Goal: Task Accomplishment & Management: Manage account settings

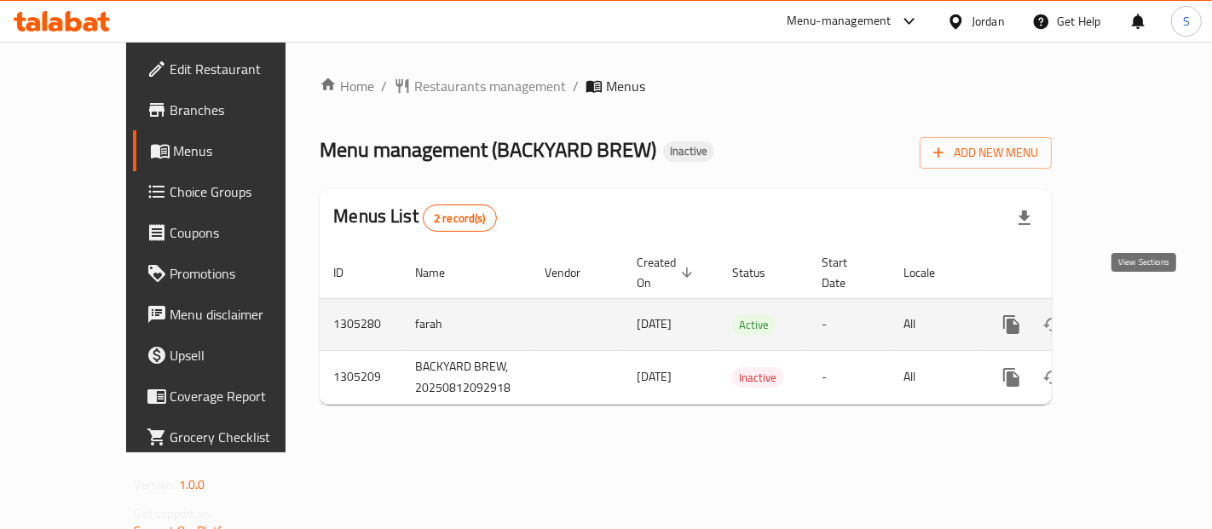
click at [1144, 314] on icon "enhanced table" at bounding box center [1134, 324] width 20 height 20
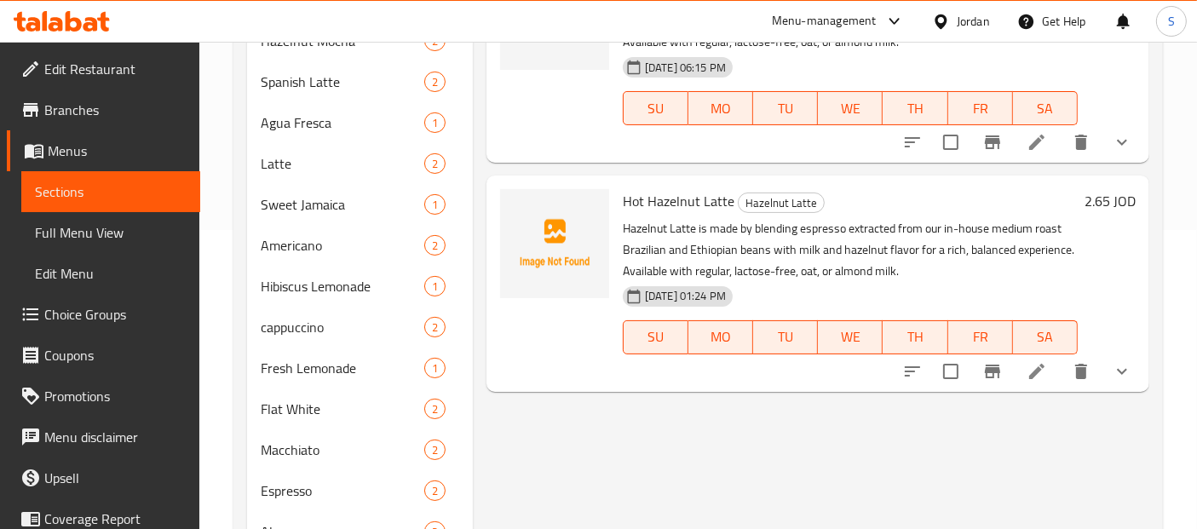
scroll to position [299, 0]
click at [66, 233] on span "Full Menu View" at bounding box center [111, 232] width 152 height 20
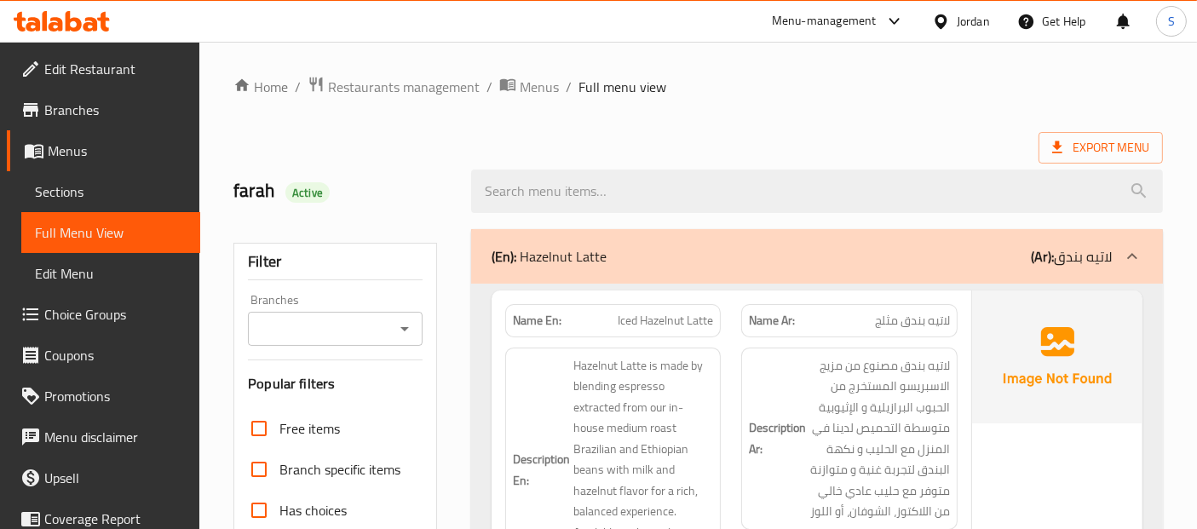
click at [423, 143] on div "Export Menu" at bounding box center [698, 148] width 930 height 32
click at [1082, 155] on span "Export Menu" at bounding box center [1100, 147] width 97 height 21
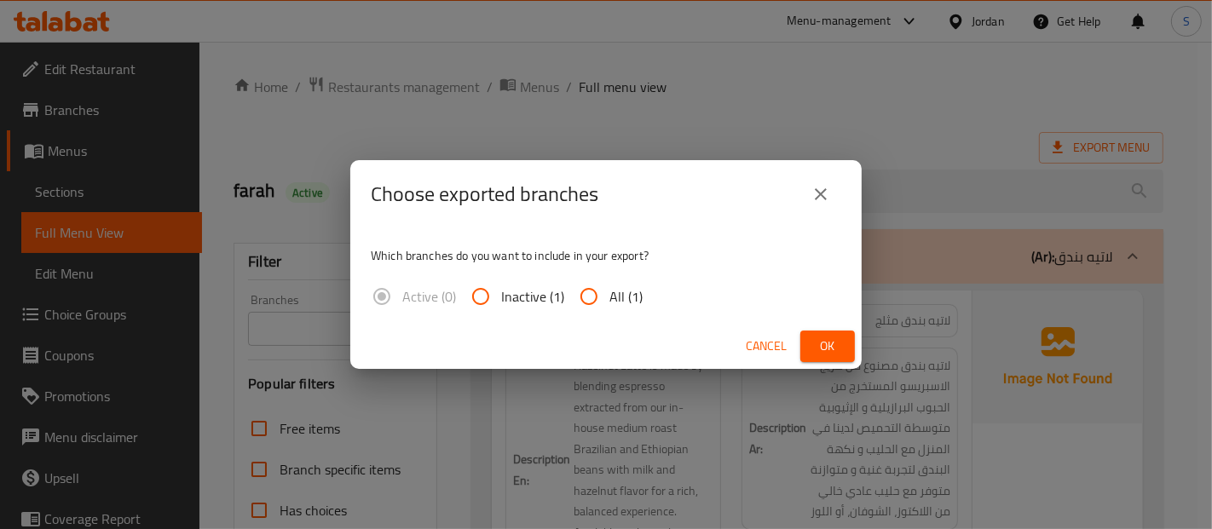
click at [617, 312] on label "All (1)" at bounding box center [605, 296] width 74 height 41
click at [609, 312] on input "All (1)" at bounding box center [588, 296] width 41 height 41
radio input "true"
click at [844, 359] on button "Ok" at bounding box center [827, 347] width 55 height 32
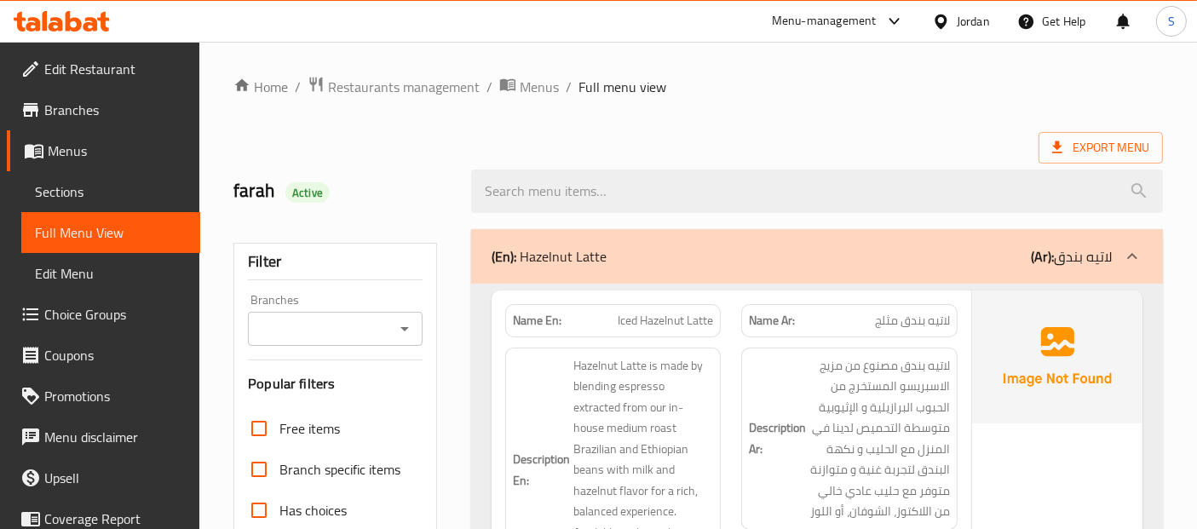
click at [853, 144] on div "Export Menu" at bounding box center [698, 148] width 930 height 32
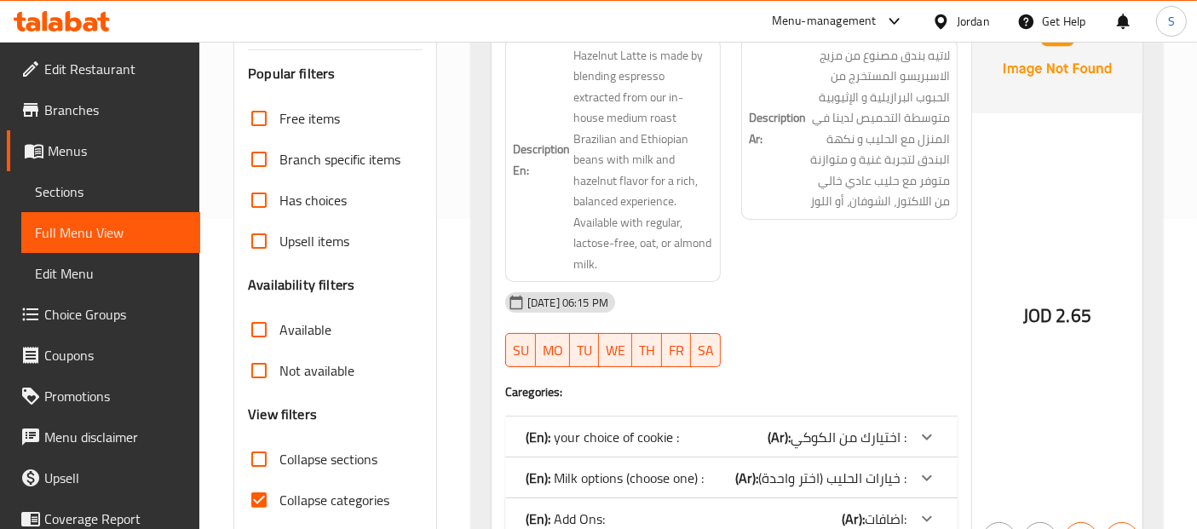
scroll to position [350, 0]
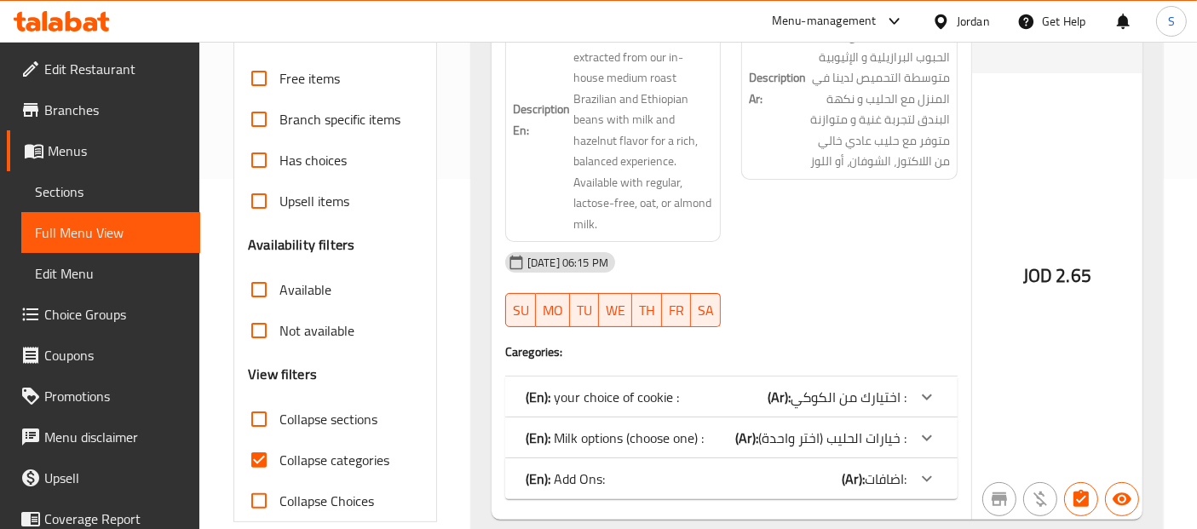
click at [322, 462] on span "Collapse categories" at bounding box center [334, 460] width 110 height 20
click at [279, 462] on input "Collapse categories" at bounding box center [259, 460] width 41 height 41
checkbox input "false"
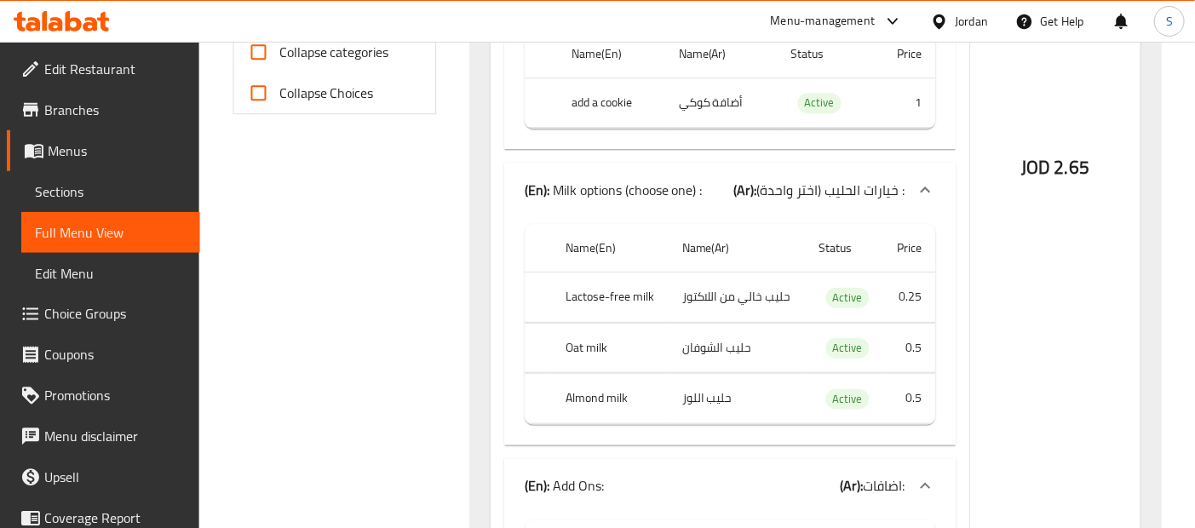
scroll to position [378, 0]
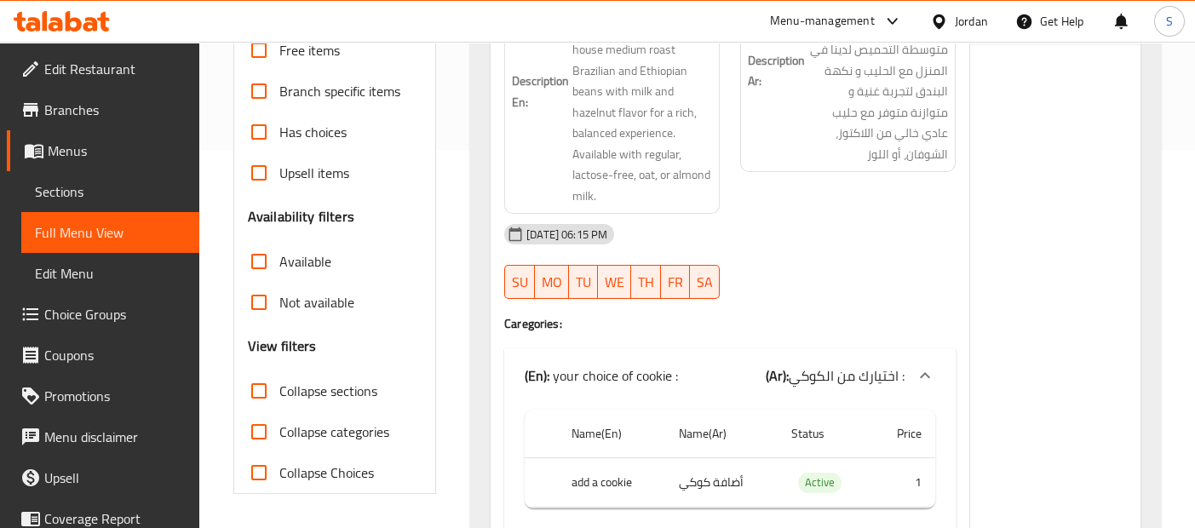
click at [986, 197] on div "JOD 2.65" at bounding box center [1055, 522] width 170 height 1221
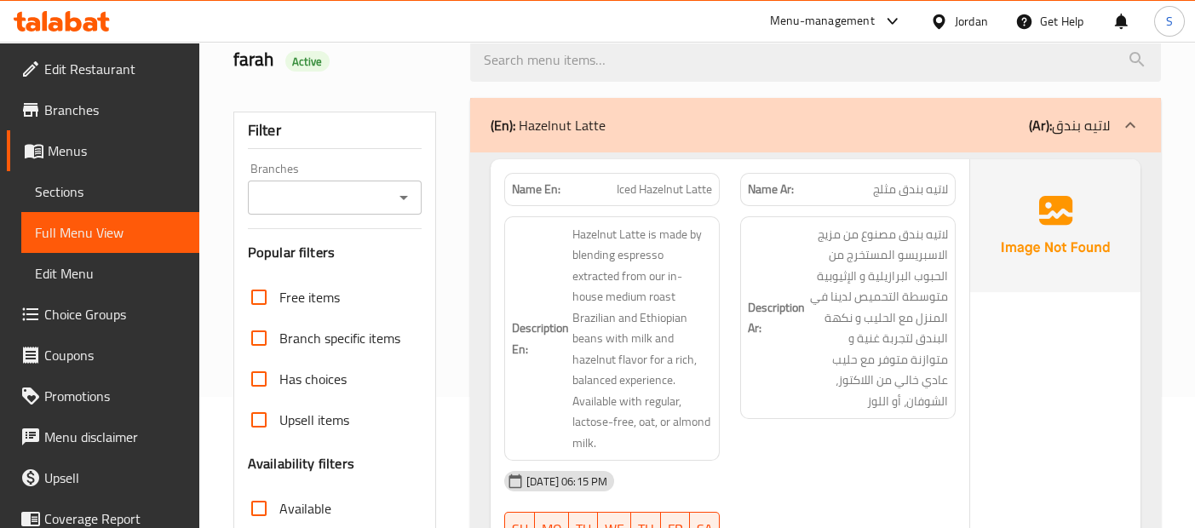
scroll to position [110, 0]
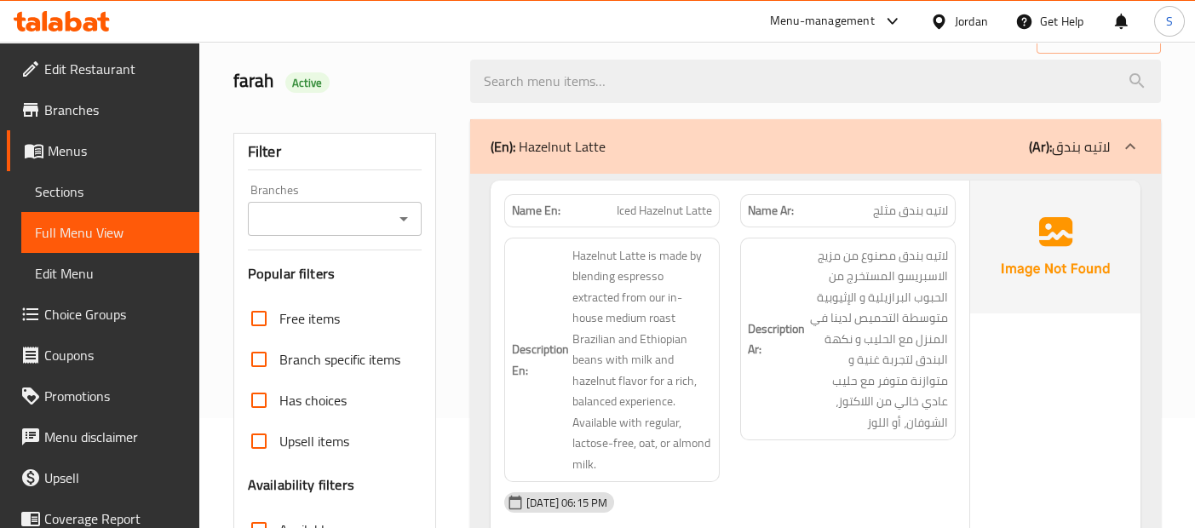
click at [1083, 257] on img at bounding box center [1055, 247] width 170 height 133
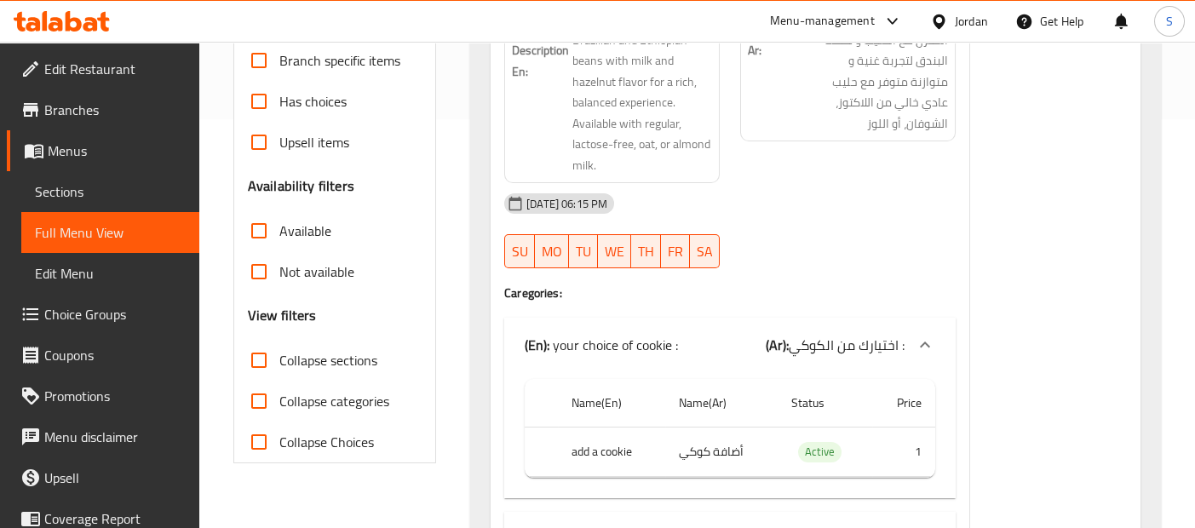
scroll to position [413, 0]
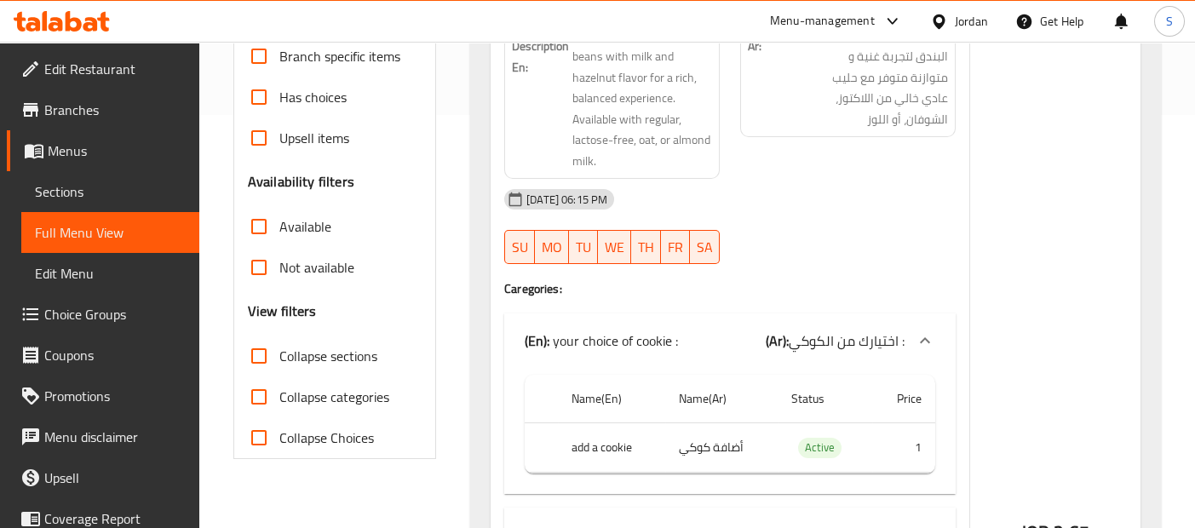
click at [1086, 284] on div "JOD 2.65" at bounding box center [1055, 487] width 170 height 1221
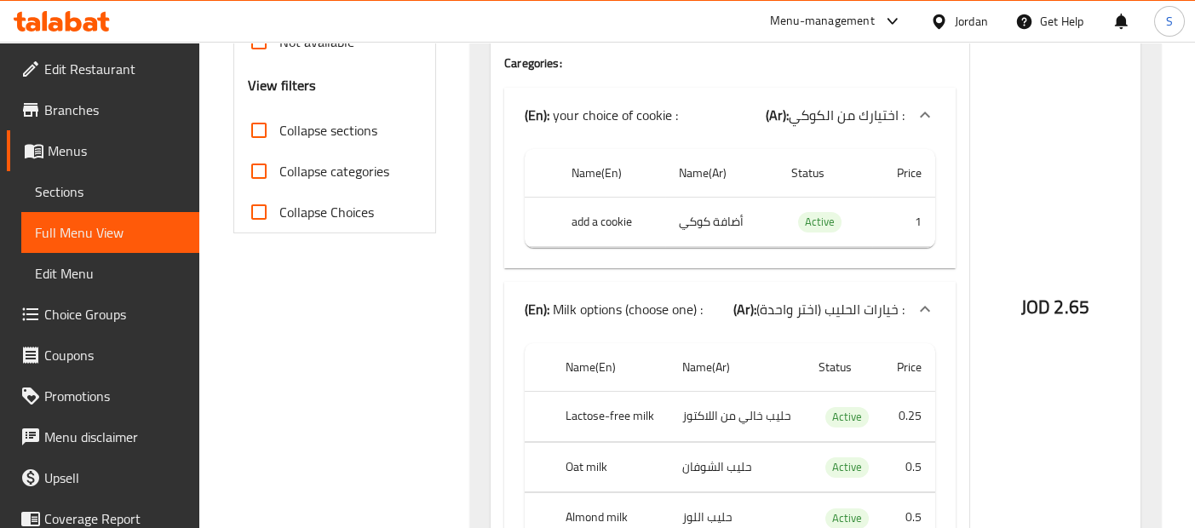
scroll to position [640, 0]
click at [1045, 291] on span "JOD" at bounding box center [1036, 306] width 29 height 33
click at [1057, 315] on div "JOD 2.65" at bounding box center [1055, 261] width 170 height 1221
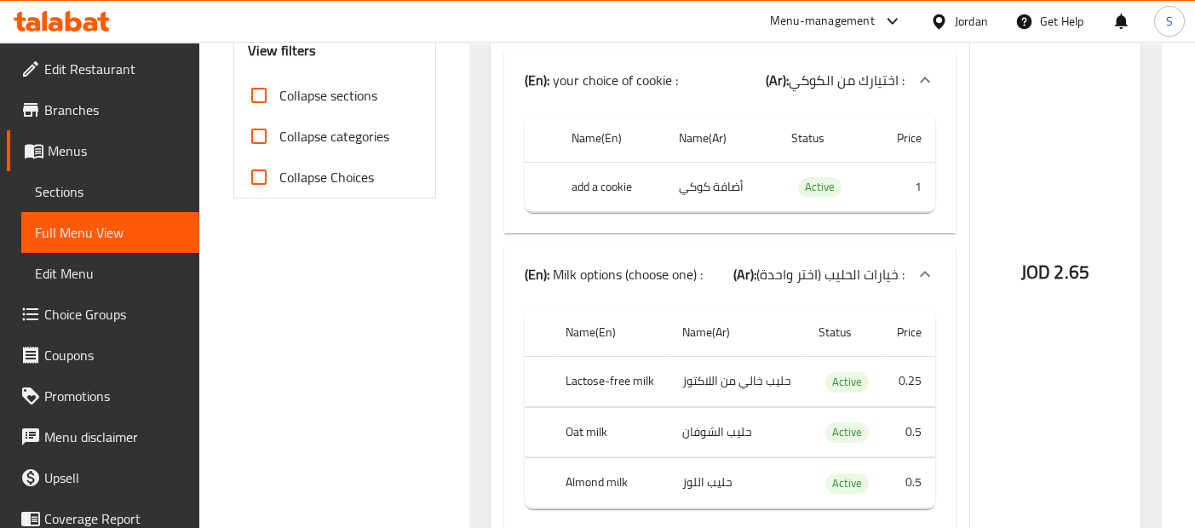
scroll to position [678, 0]
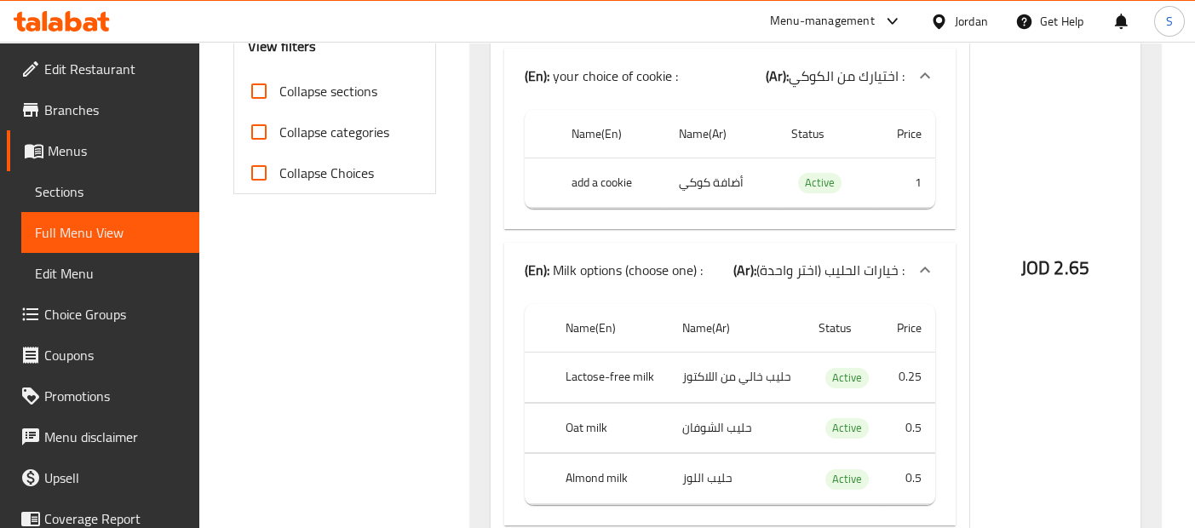
click at [1076, 320] on div "JOD 2.65" at bounding box center [1055, 222] width 170 height 1221
click at [1065, 172] on div "JOD 2.65" at bounding box center [1055, 222] width 170 height 1221
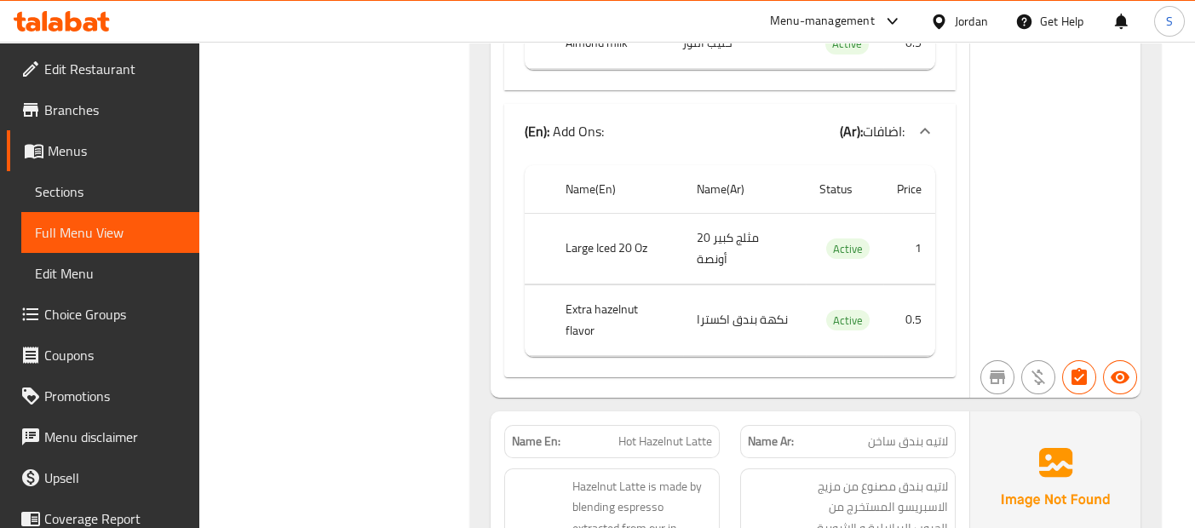
scroll to position [1088, 0]
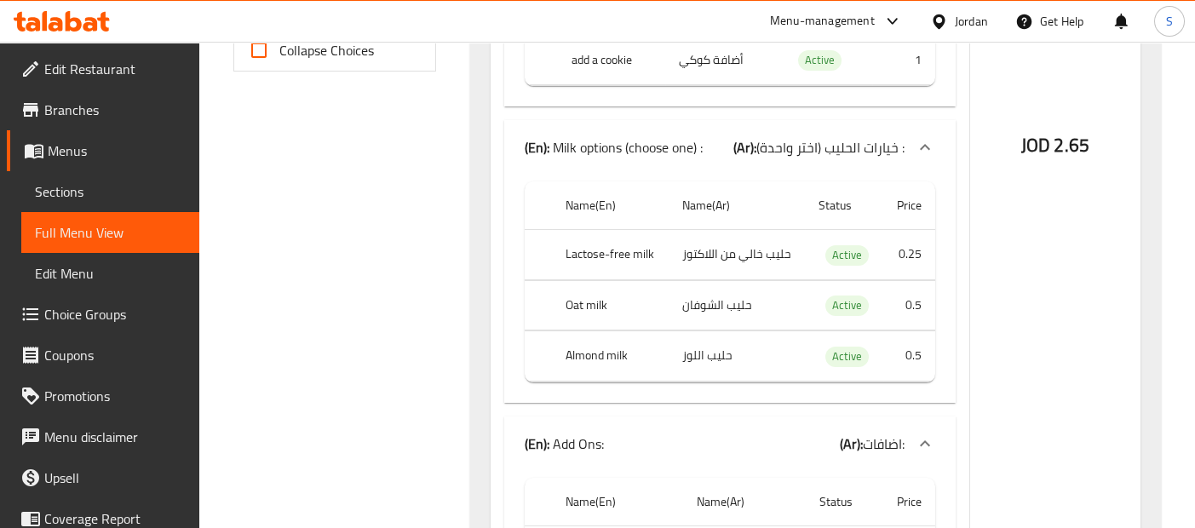
scroll to position [788, 0]
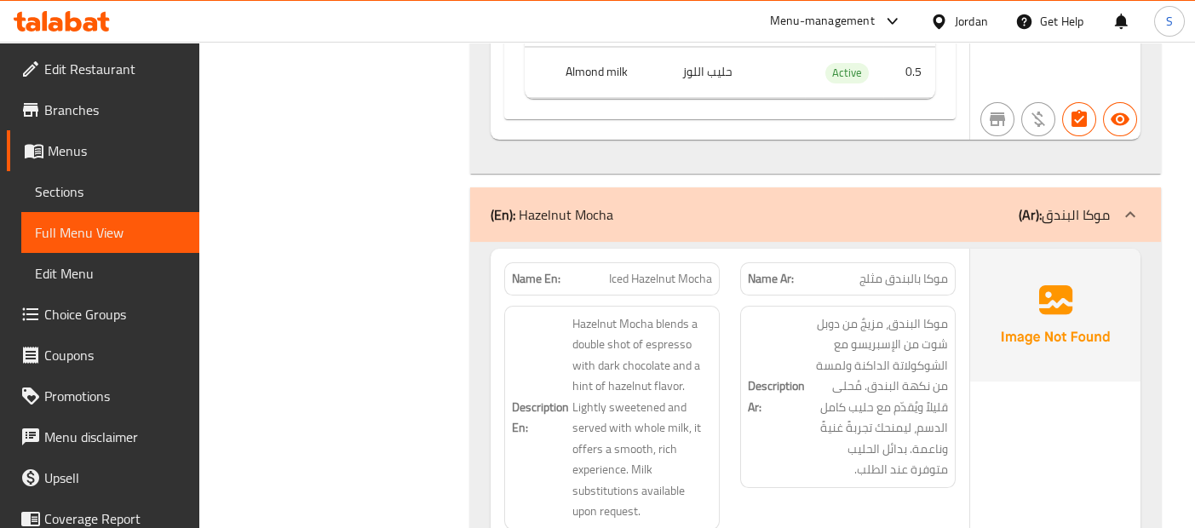
scroll to position [2366, 0]
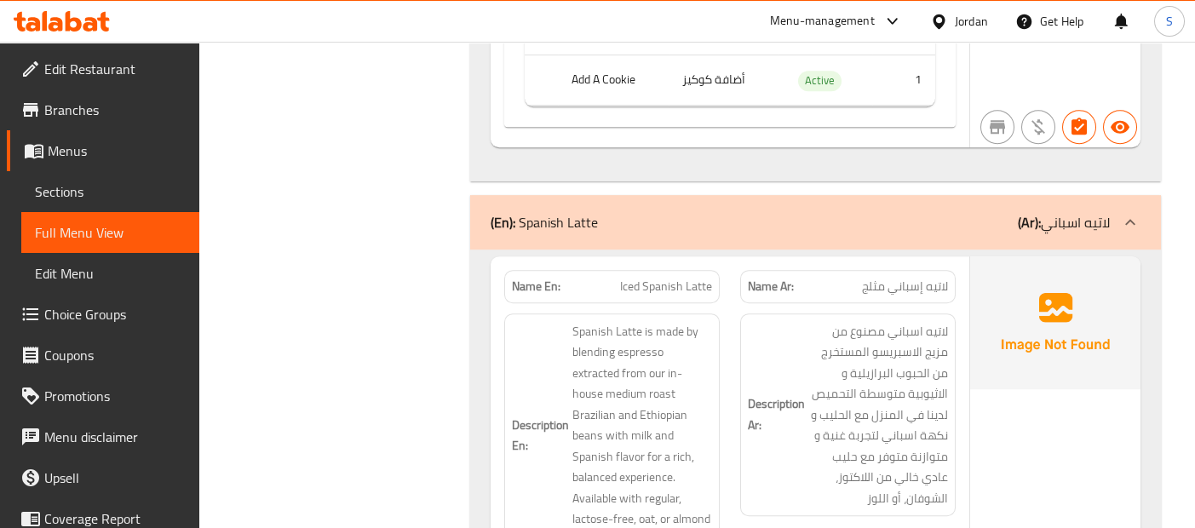
scroll to position [4727, 0]
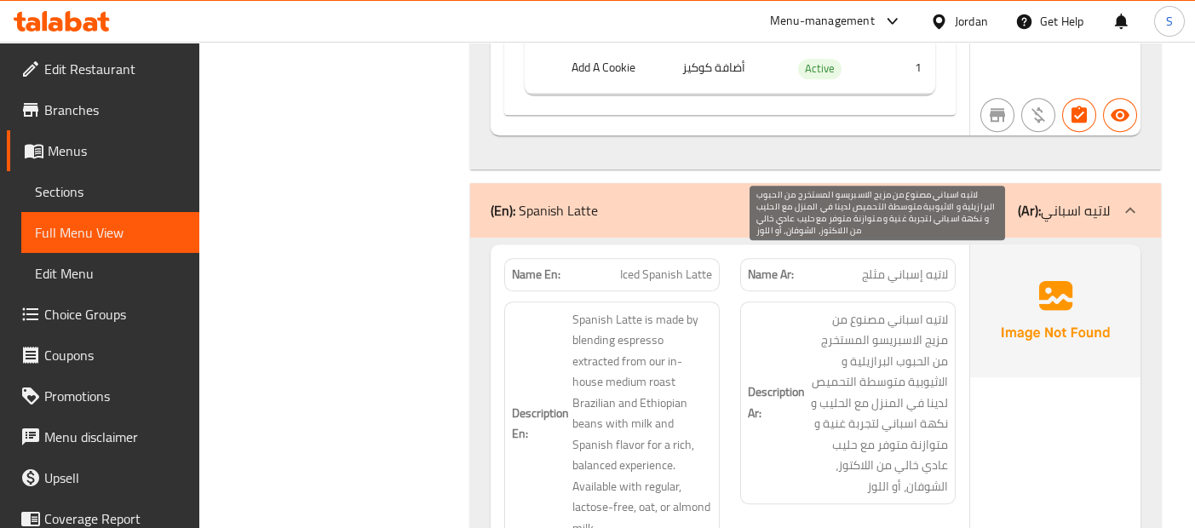
click at [906, 344] on span "لاتيه اسباني مصنوع من مزيج الاسبريسو المستخرج من الحبوب البرازيلية و الاثيوبية …" at bounding box center [879, 403] width 140 height 188
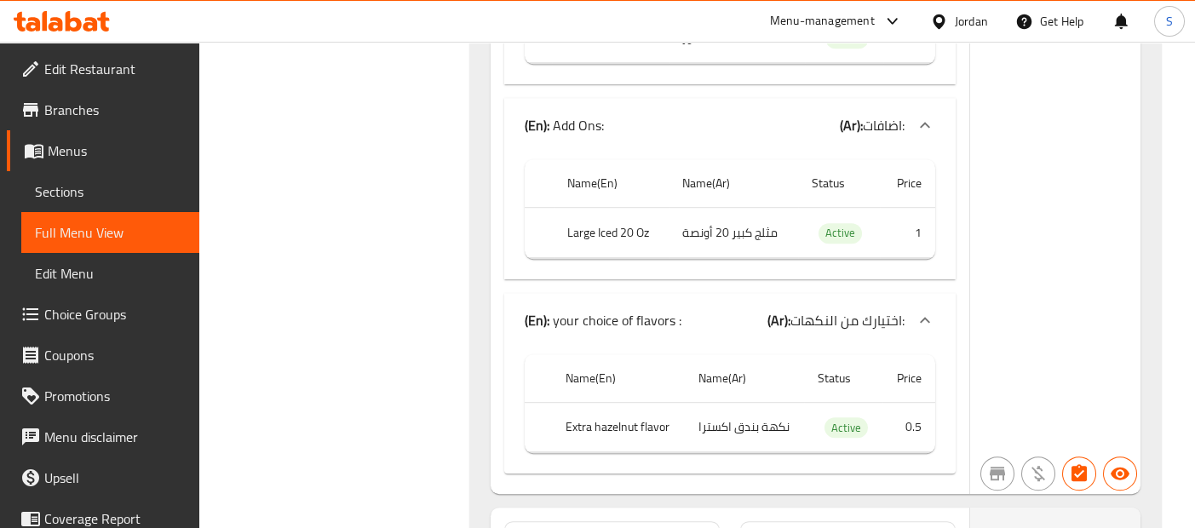
scroll to position [5806, 0]
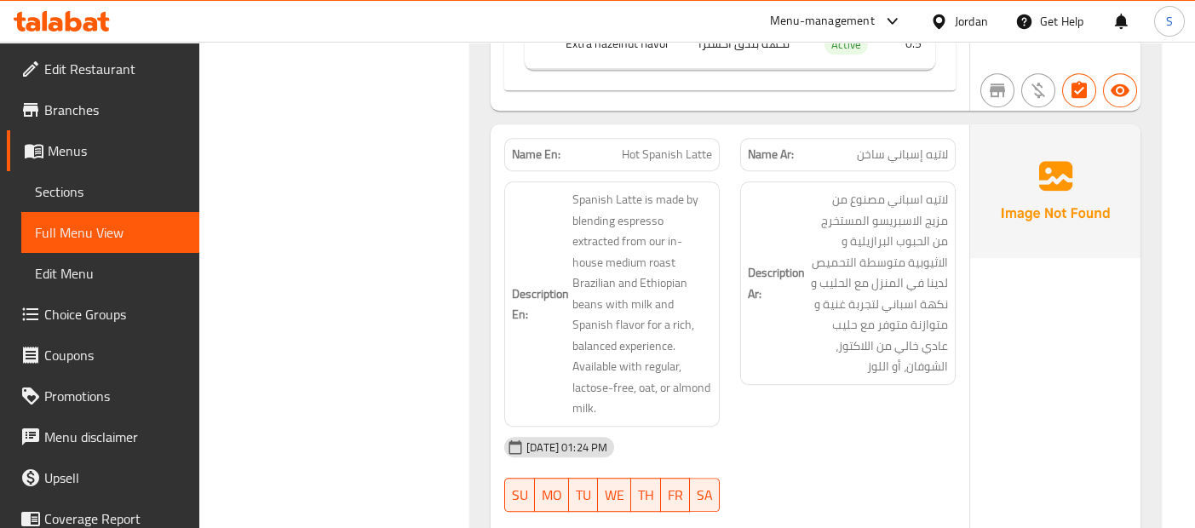
scroll to position [6185, 0]
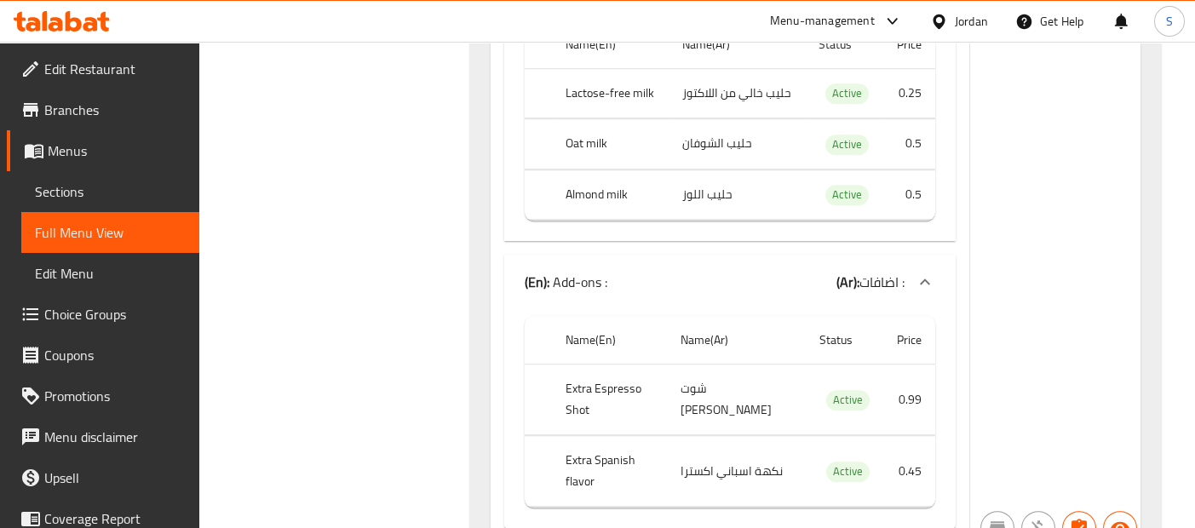
scroll to position [7018, 0]
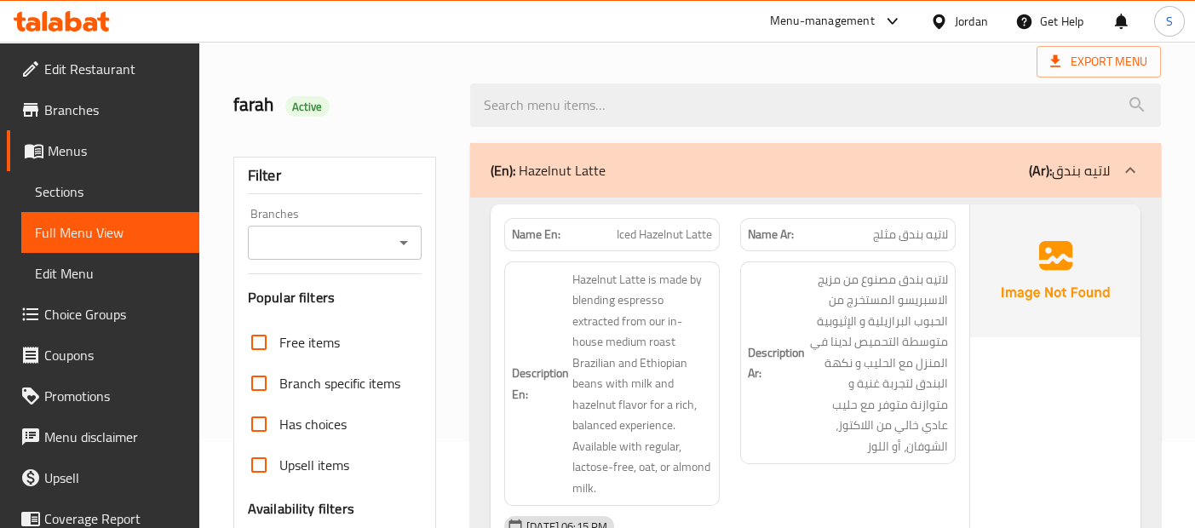
scroll to position [78, 0]
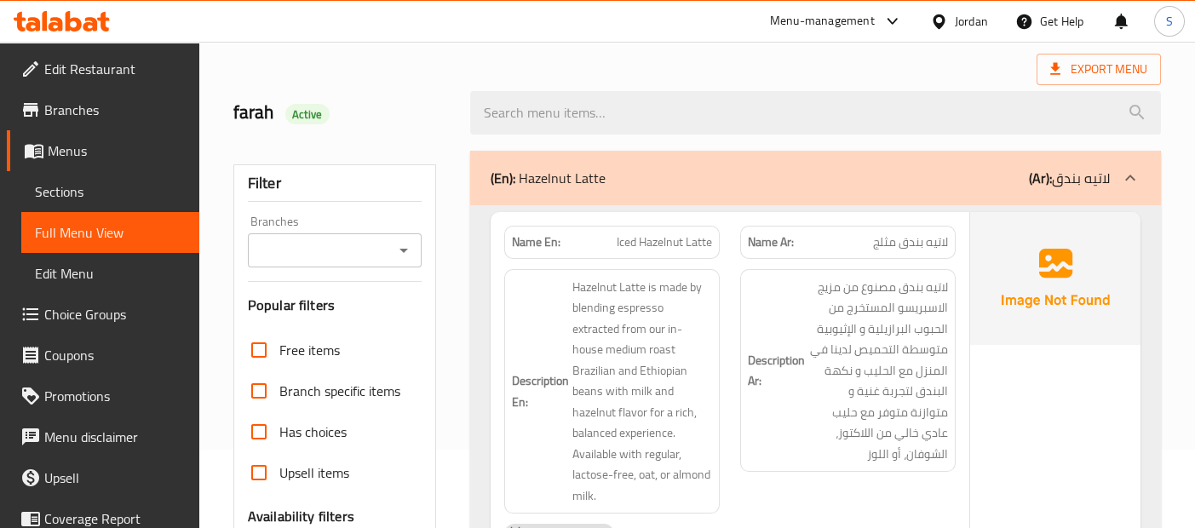
click at [654, 223] on div "Name En: Iced Hazelnut Latte" at bounding box center [612, 243] width 236 height 54
copy span "Hazelnut"
click at [1075, 303] on img at bounding box center [1055, 278] width 170 height 133
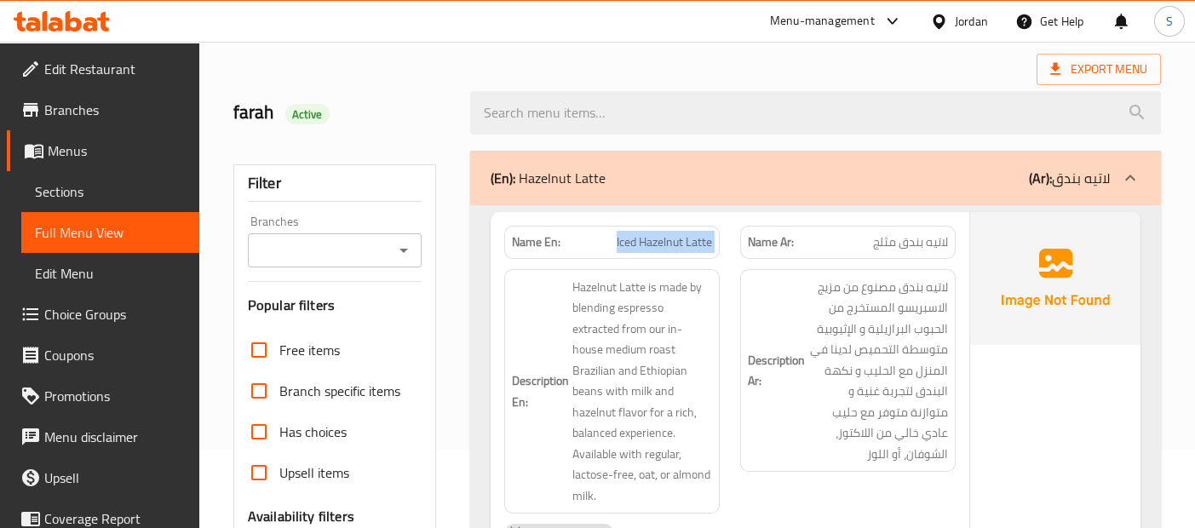
click at [954, 300] on div "Description Ar: لاتيه بندق مصنوع من مزيج الاسبريسو المستخرج من الحبوب البرازيلي…" at bounding box center [848, 371] width 216 height 204
click at [1025, 188] on div "(En): Hazelnut Latte (Ar): لاتيه بندق" at bounding box center [815, 178] width 691 height 55
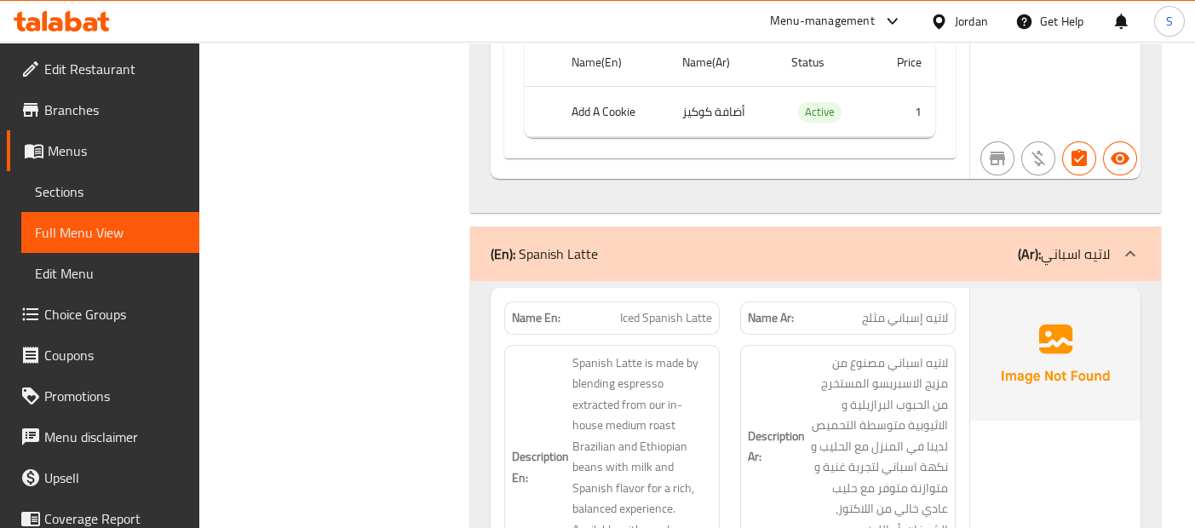
scroll to position [2429, 0]
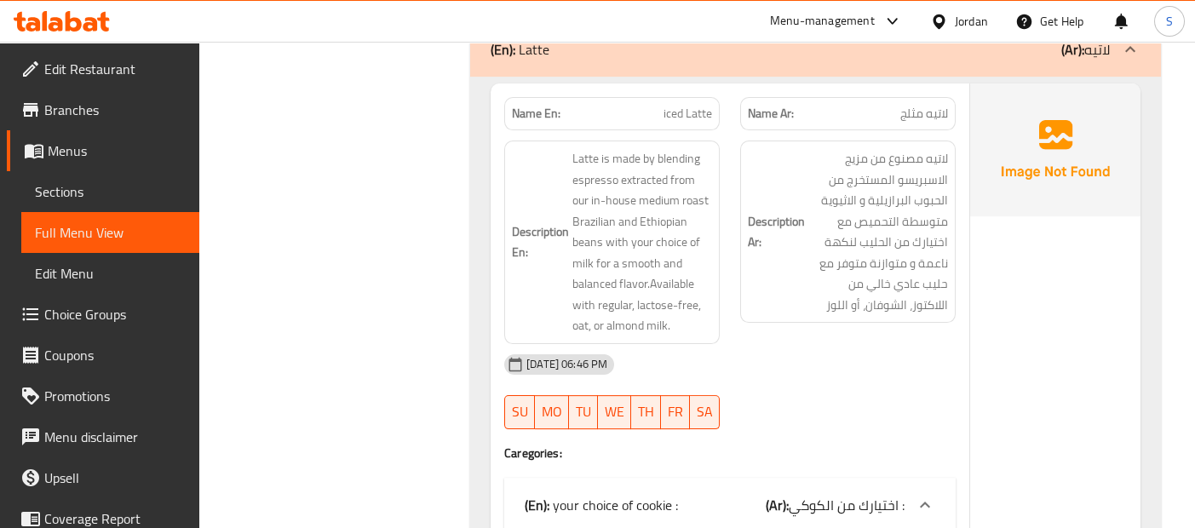
scroll to position [3382, 0]
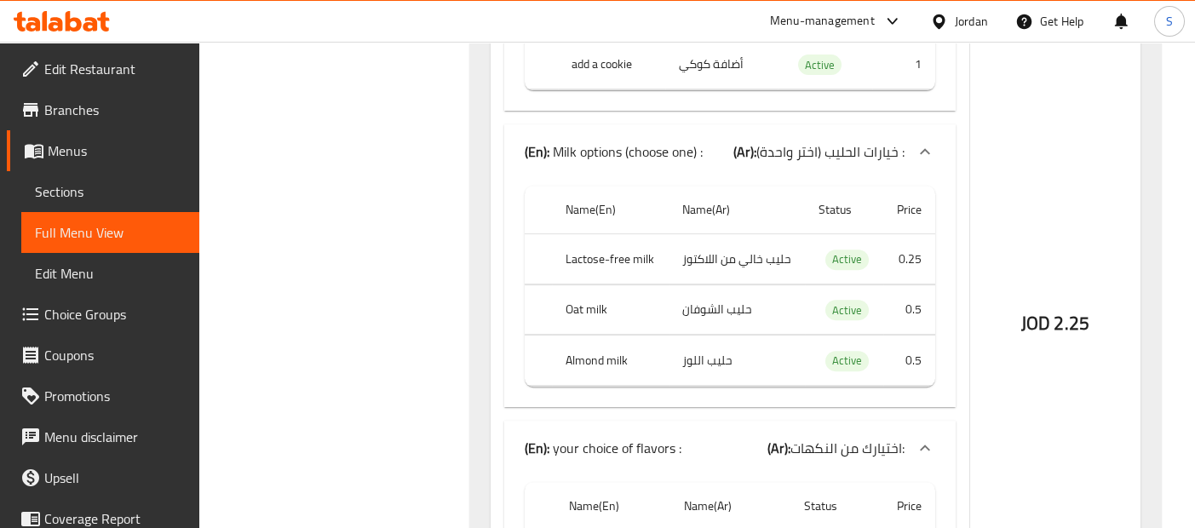
scroll to position [3950, 0]
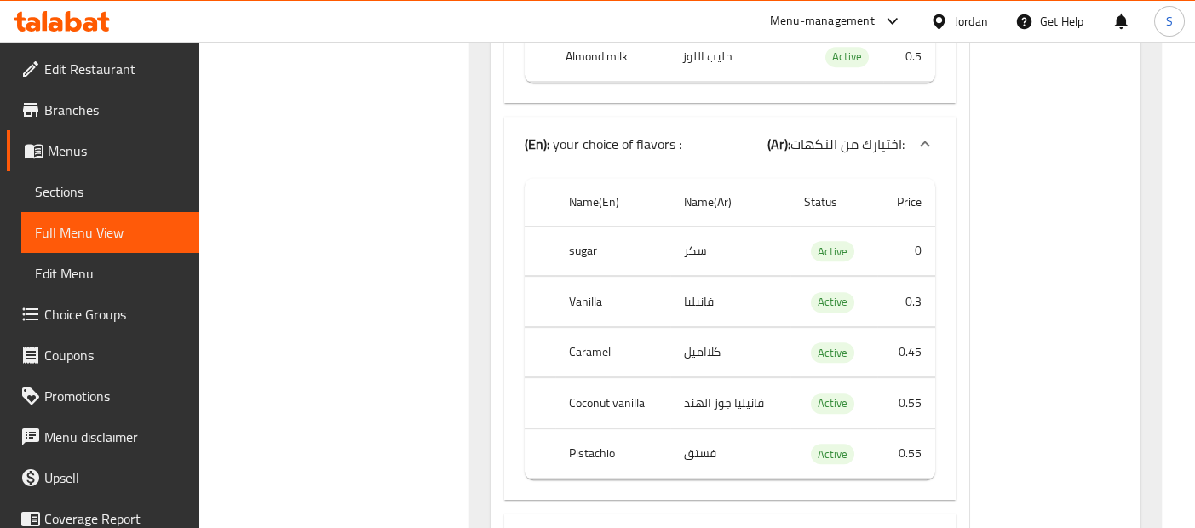
scroll to position [4259, 0]
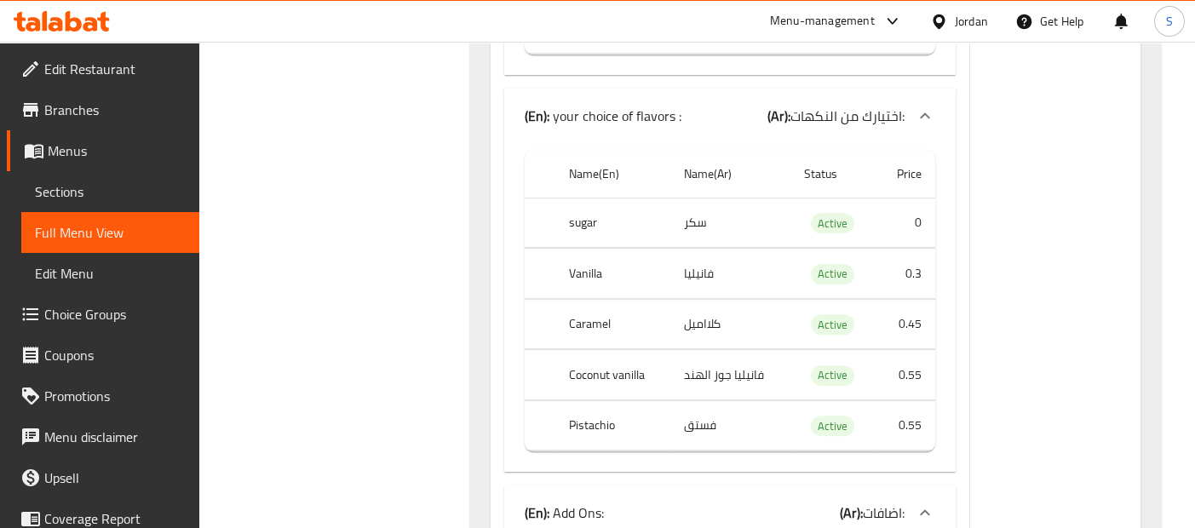
copy th "Caramel"
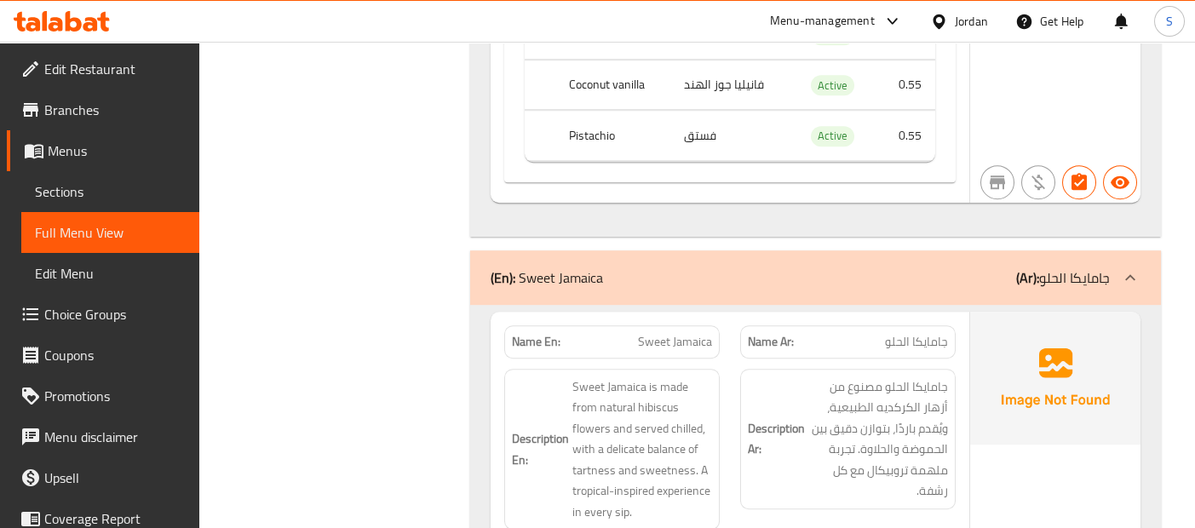
scroll to position [6310, 0]
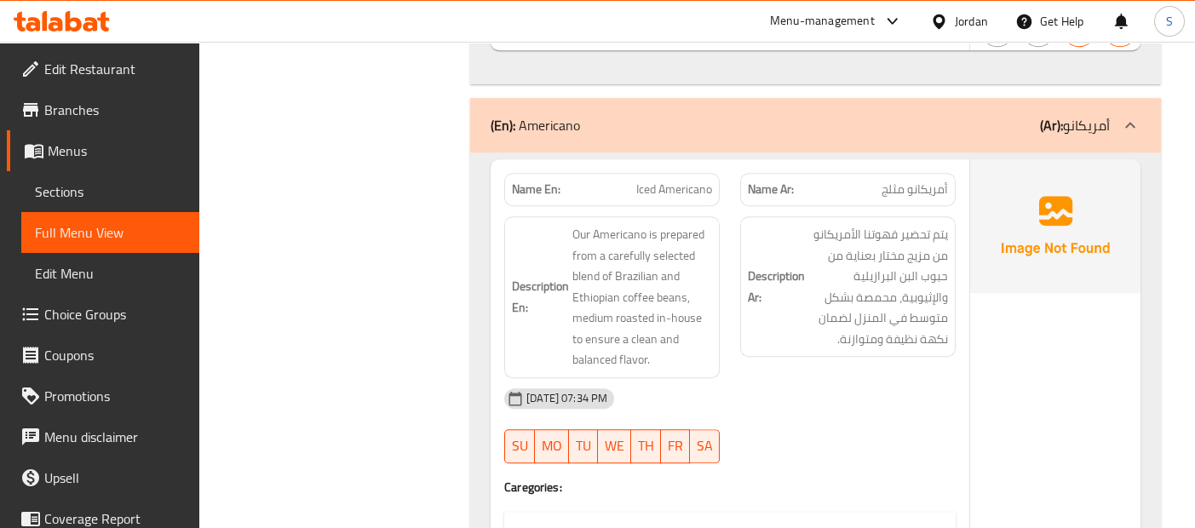
scroll to position [7105, 0]
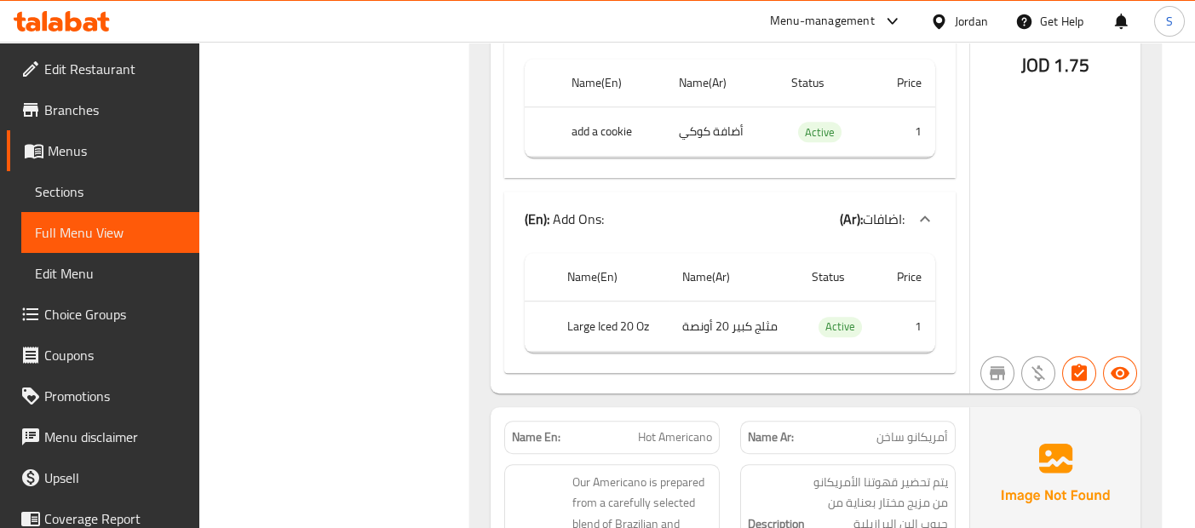
scroll to position [7673, 0]
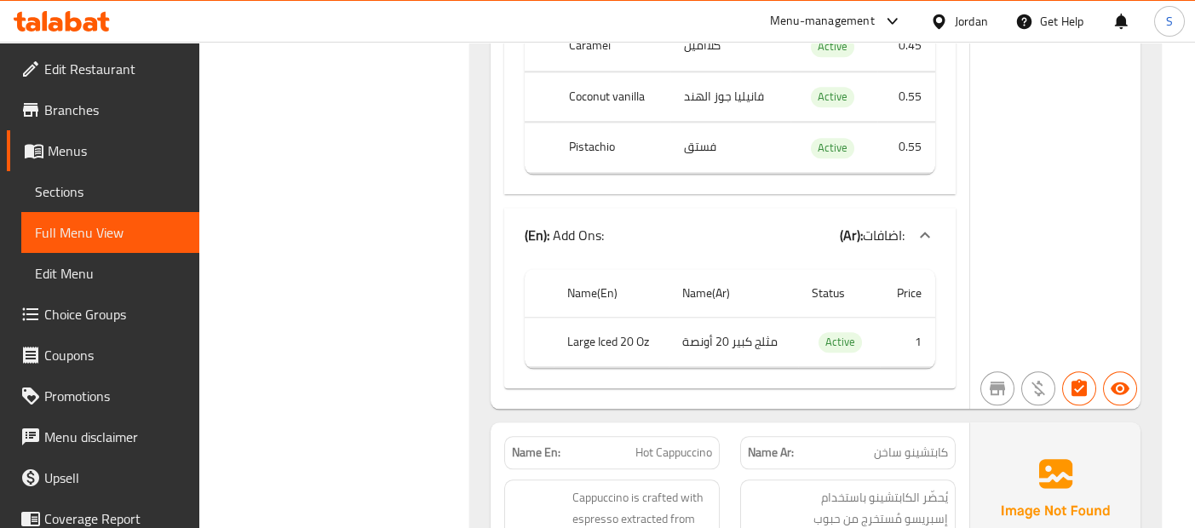
scroll to position [10644, 0]
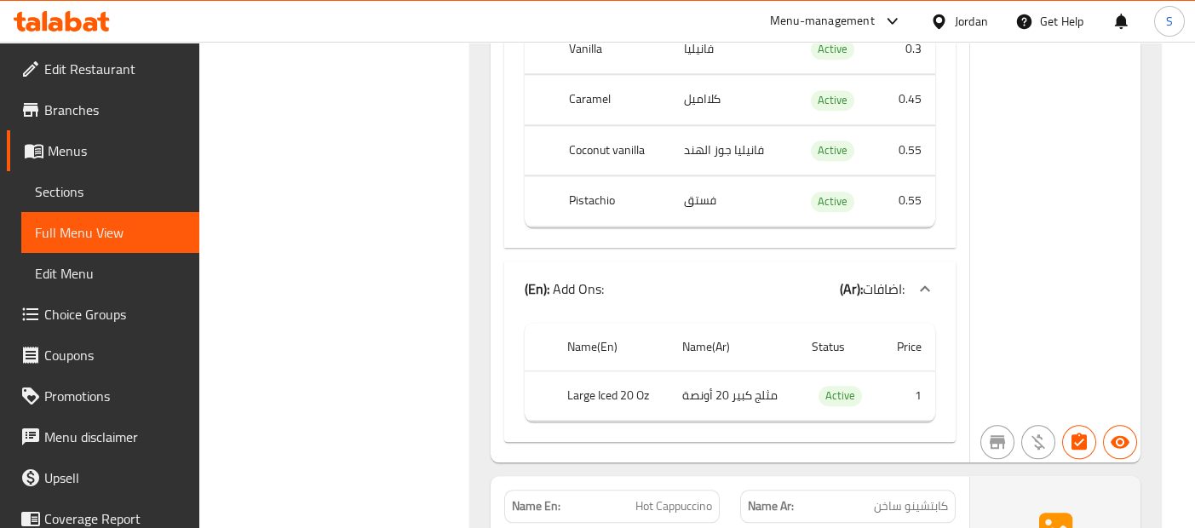
scroll to position [10581, 0]
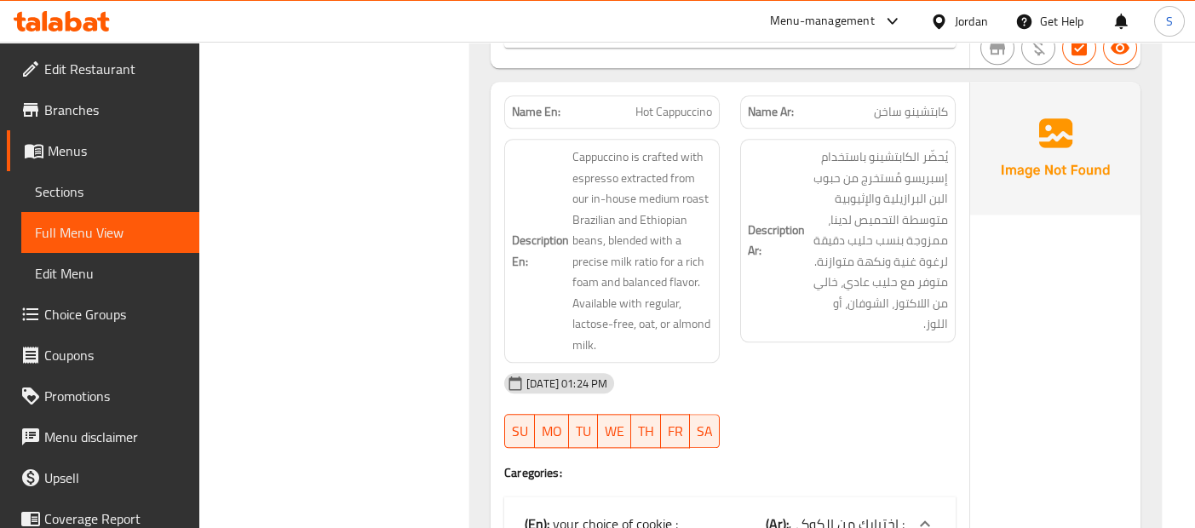
scroll to position [10959, 0]
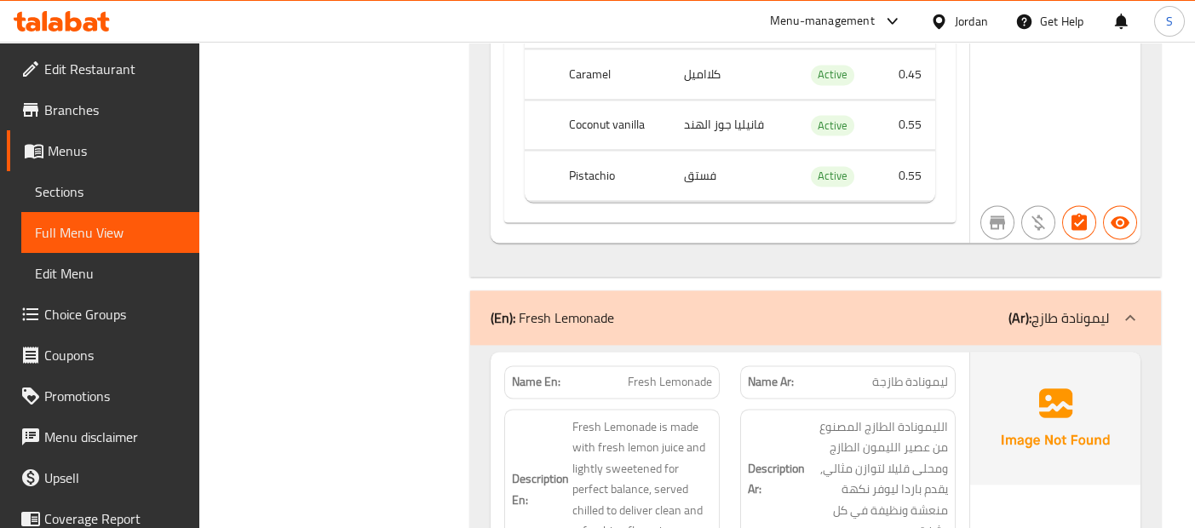
scroll to position [12322, 0]
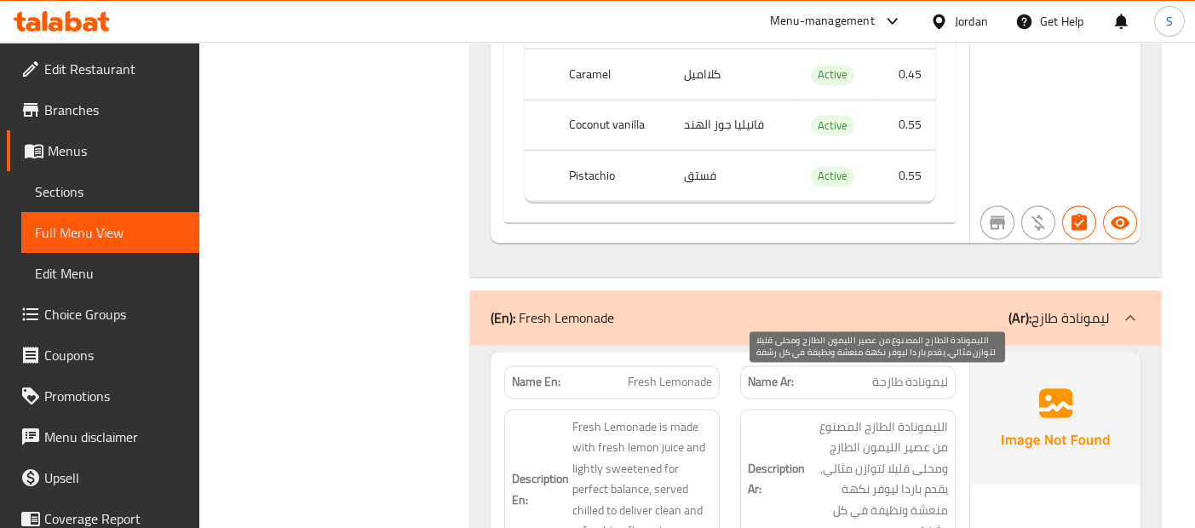
click at [880, 426] on span "الليمونادة الطازج المصنوع من عصير الليمون الطازج ومحلى قليلا لتوازن مثالي, يقدم…" at bounding box center [879, 479] width 140 height 125
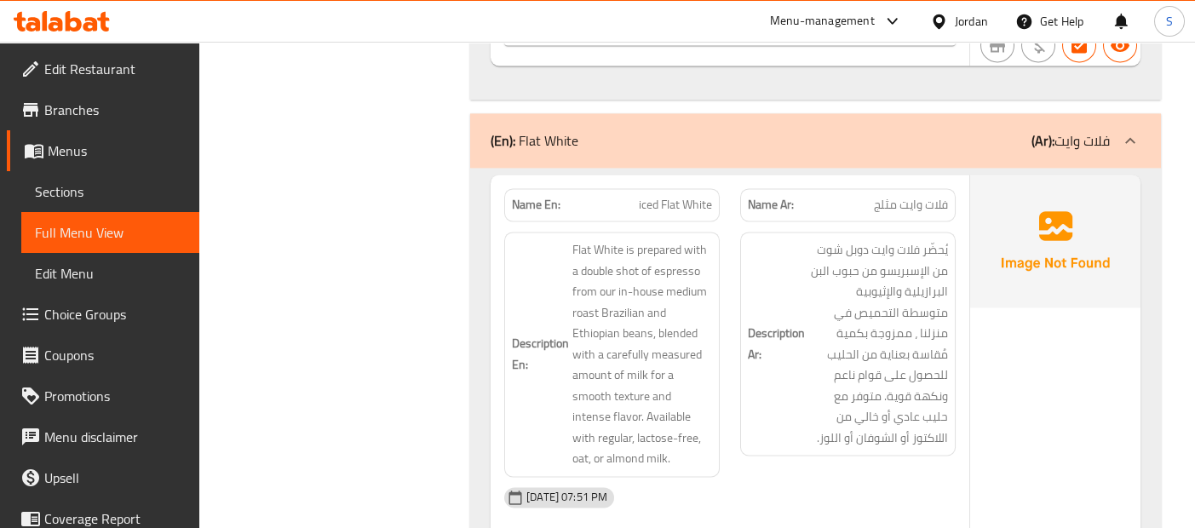
scroll to position [13169, 0]
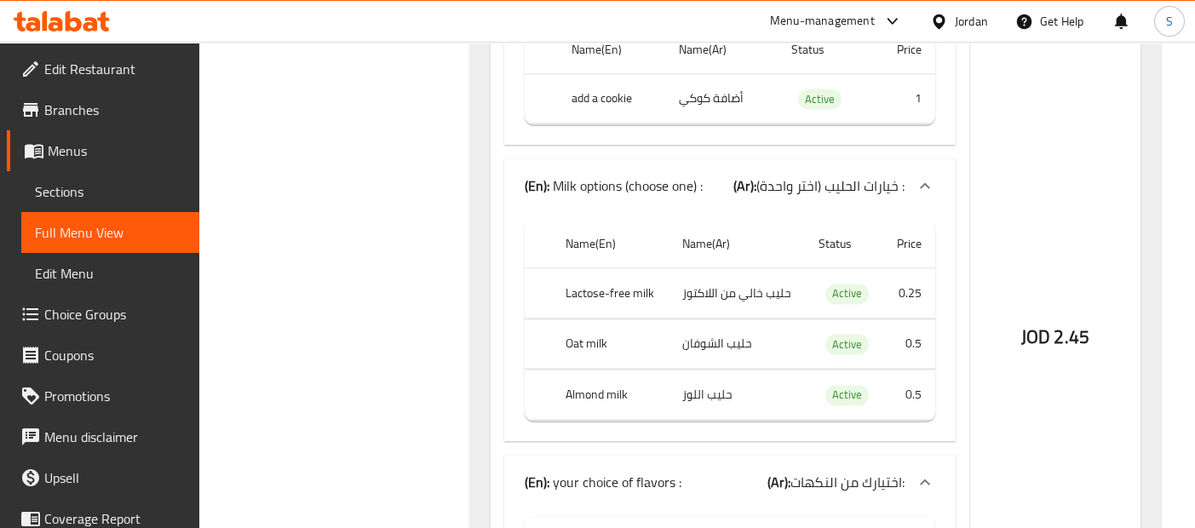
scroll to position [13813, 0]
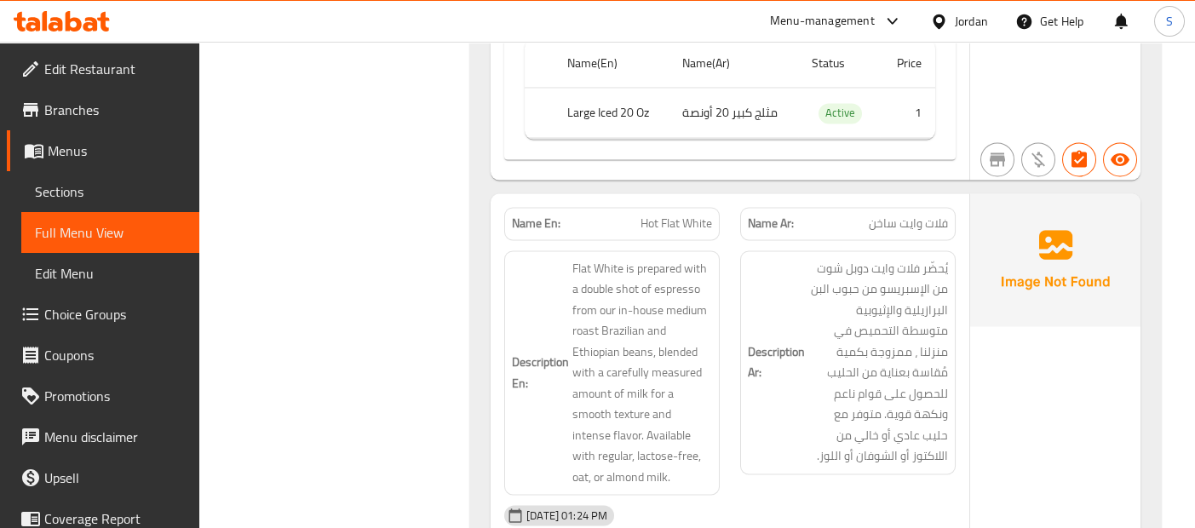
scroll to position [14797, 0]
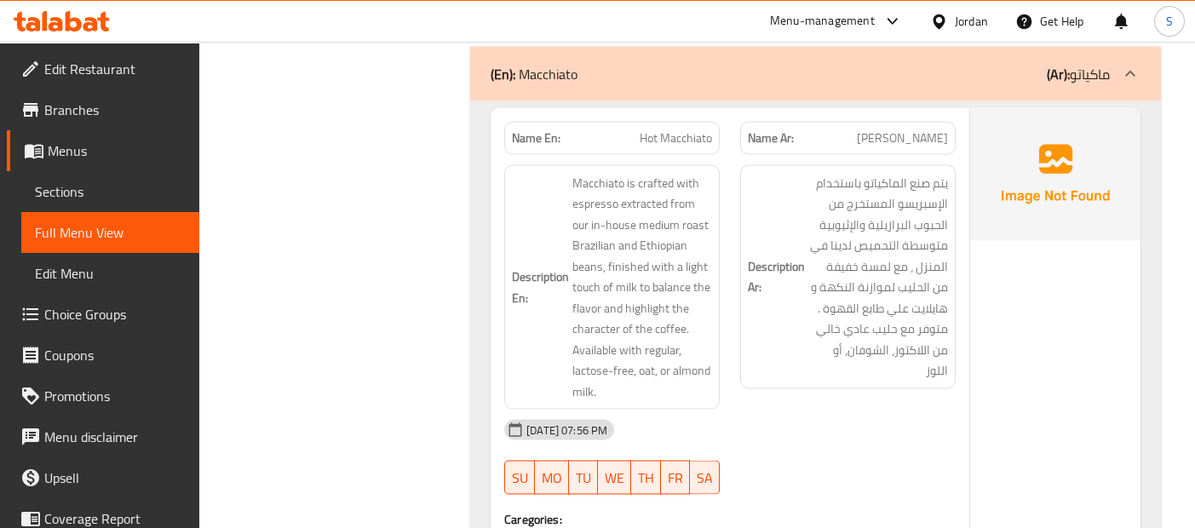
scroll to position [16435, 0]
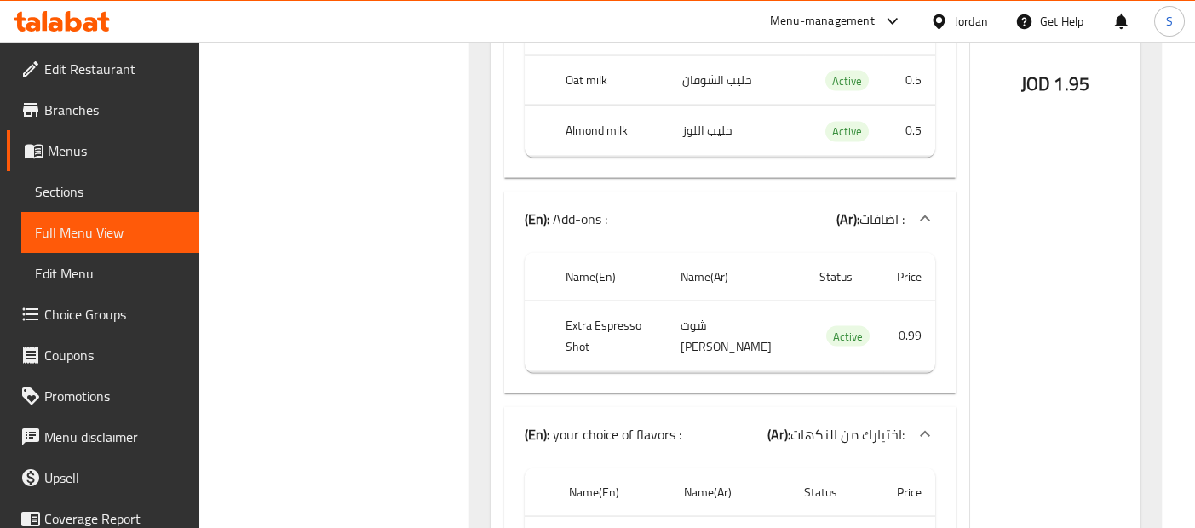
scroll to position [17230, 0]
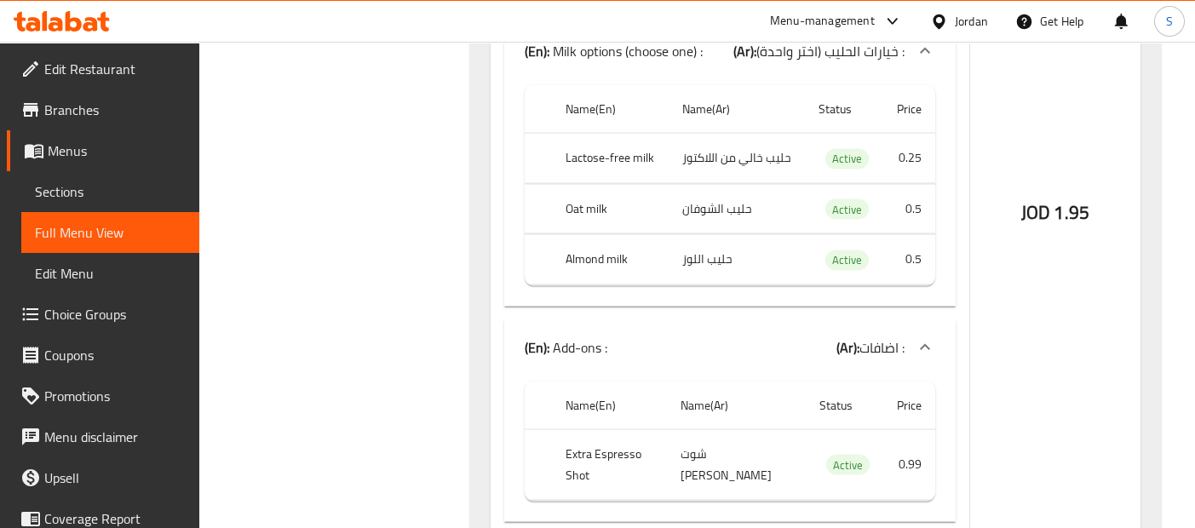
scroll to position [17136, 0]
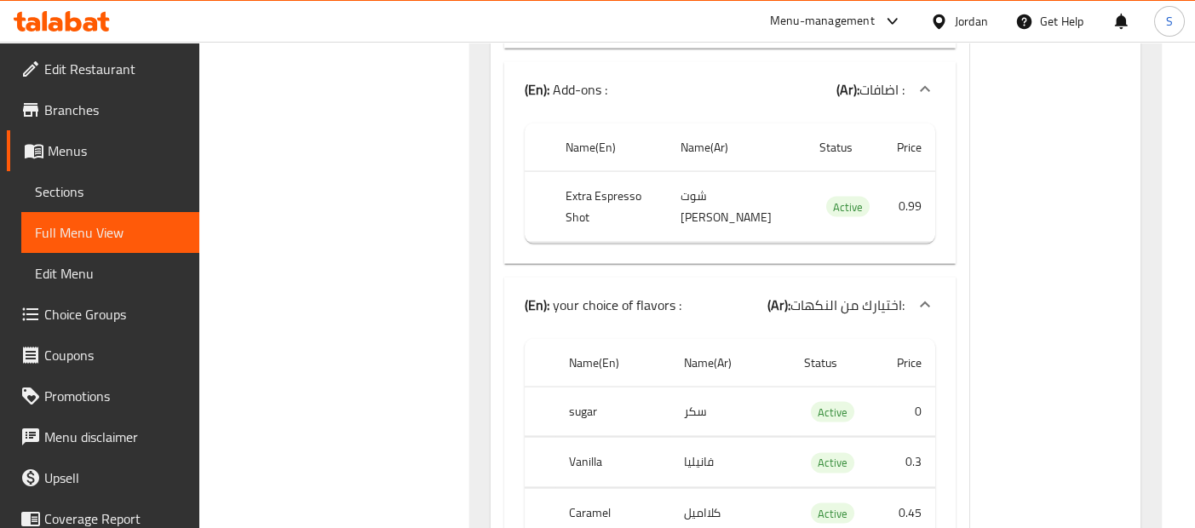
scroll to position [17401, 0]
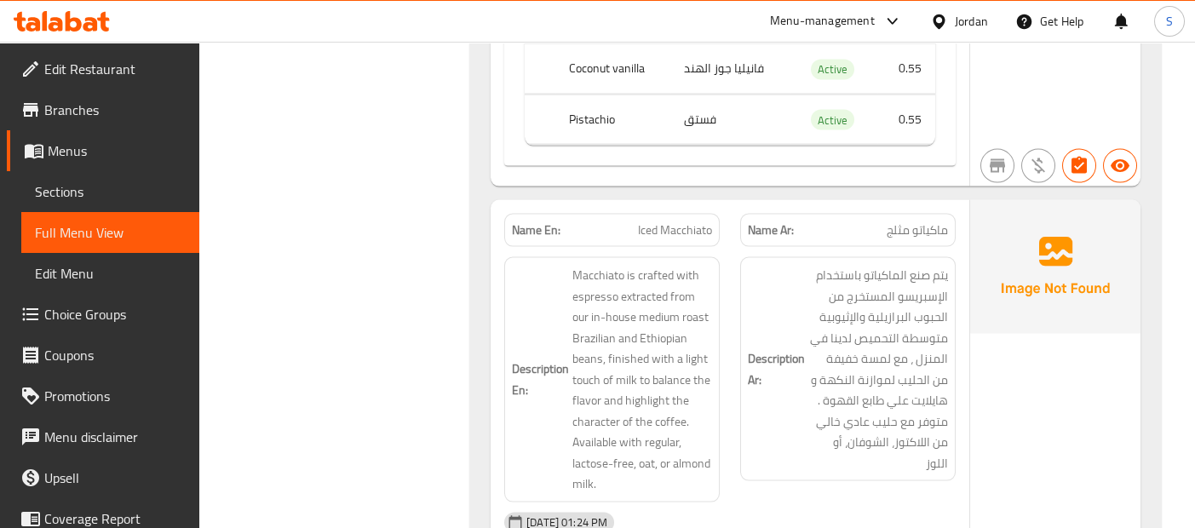
scroll to position [17893, 0]
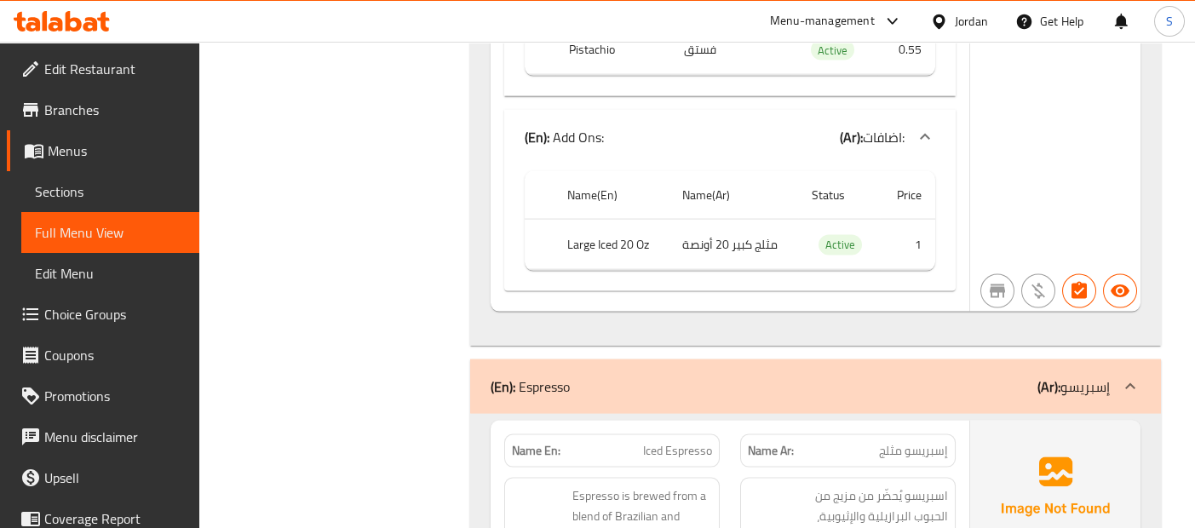
scroll to position [19332, 0]
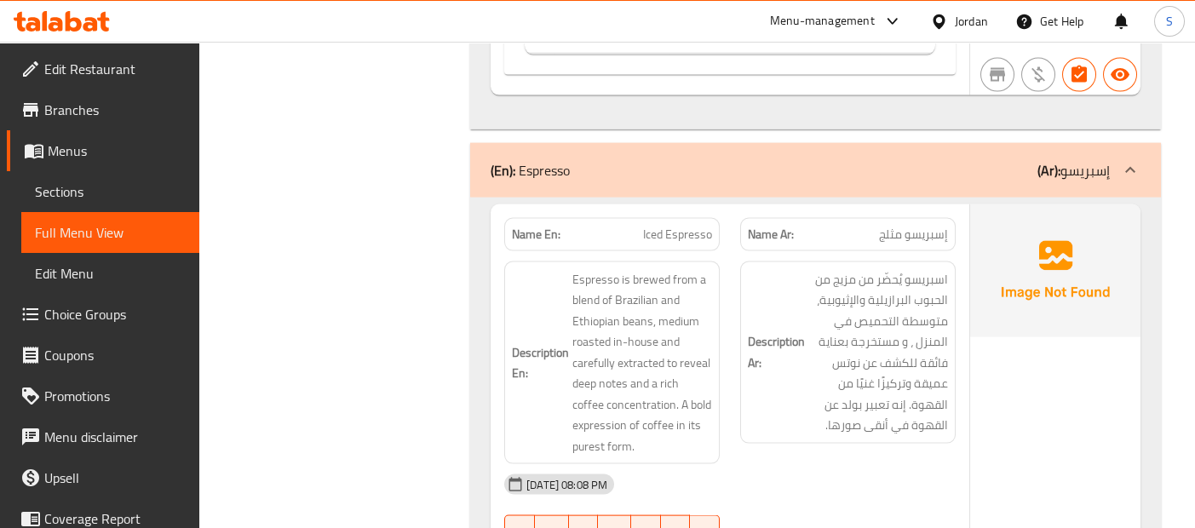
scroll to position [19559, 0]
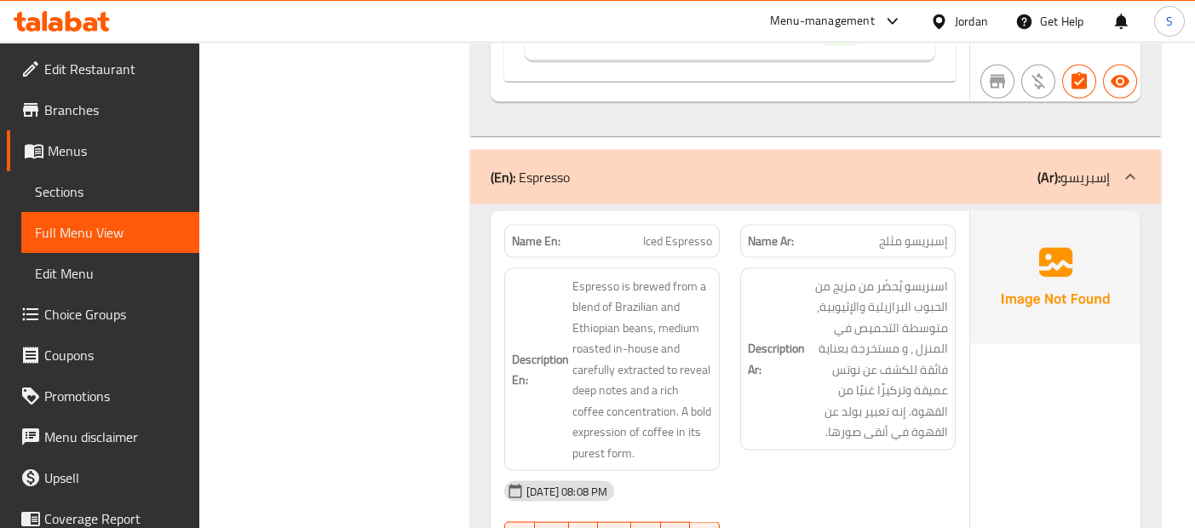
scroll to position [19427, 0]
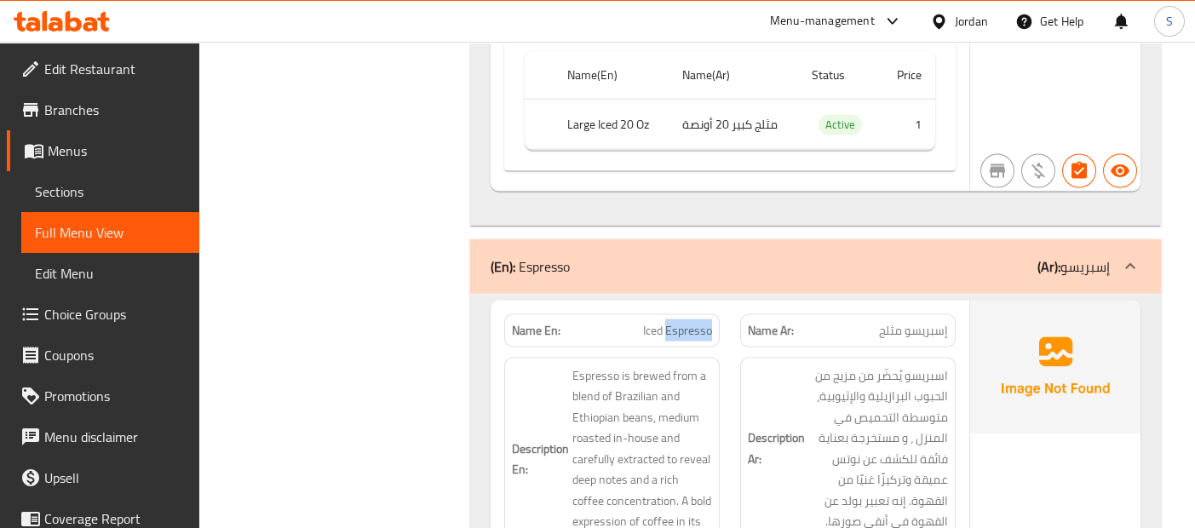
copy span "Iced Espresso"
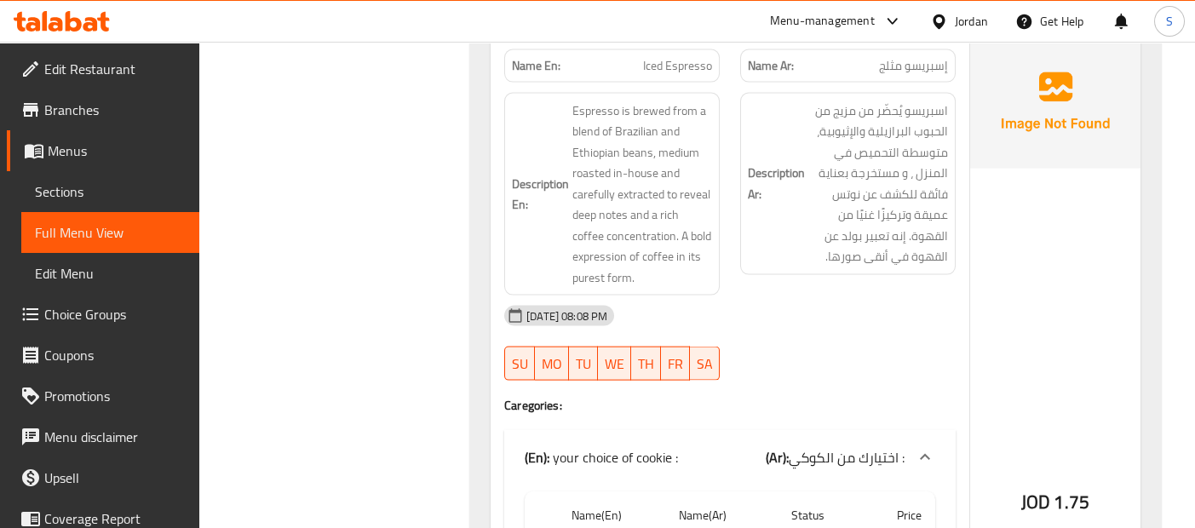
scroll to position [19729, 0]
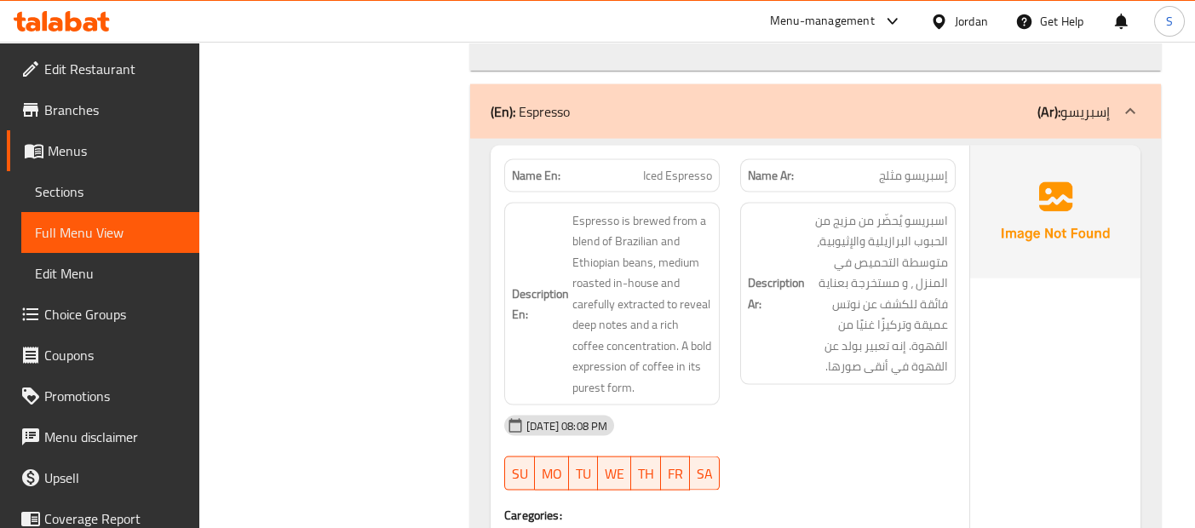
scroll to position [19572, 0]
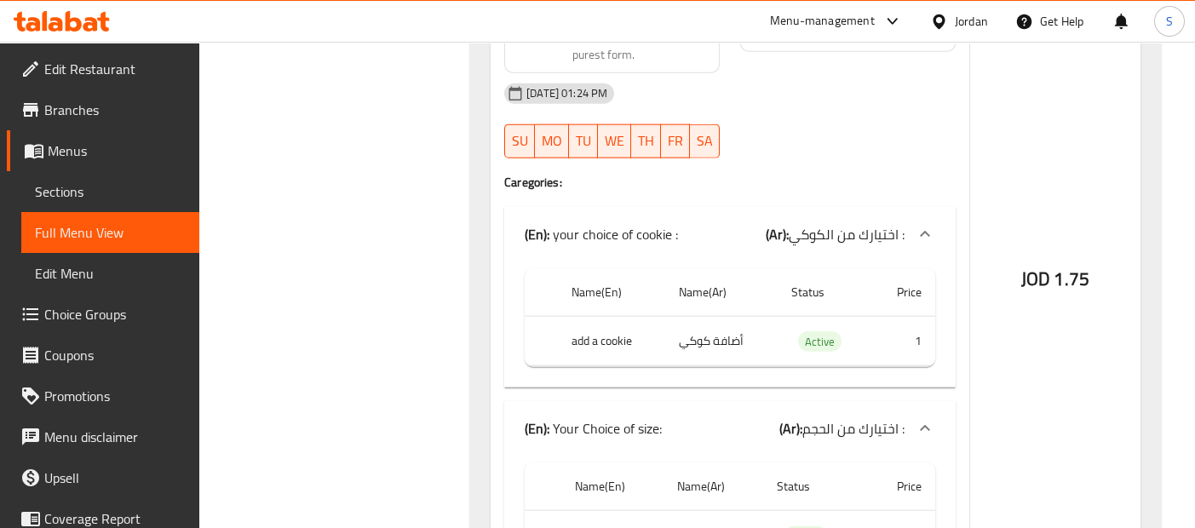
scroll to position [20783, 0]
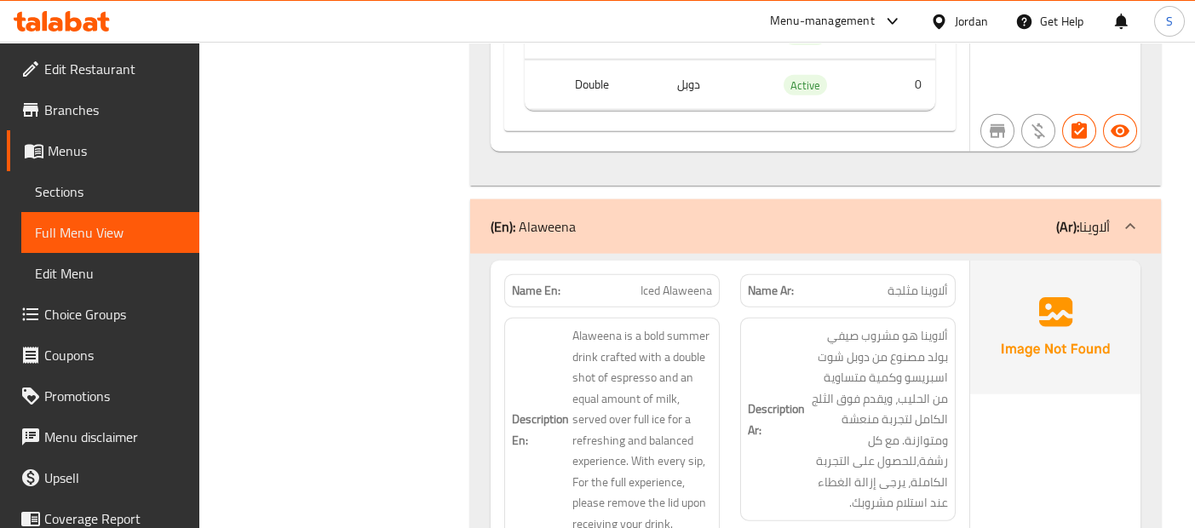
scroll to position [21276, 0]
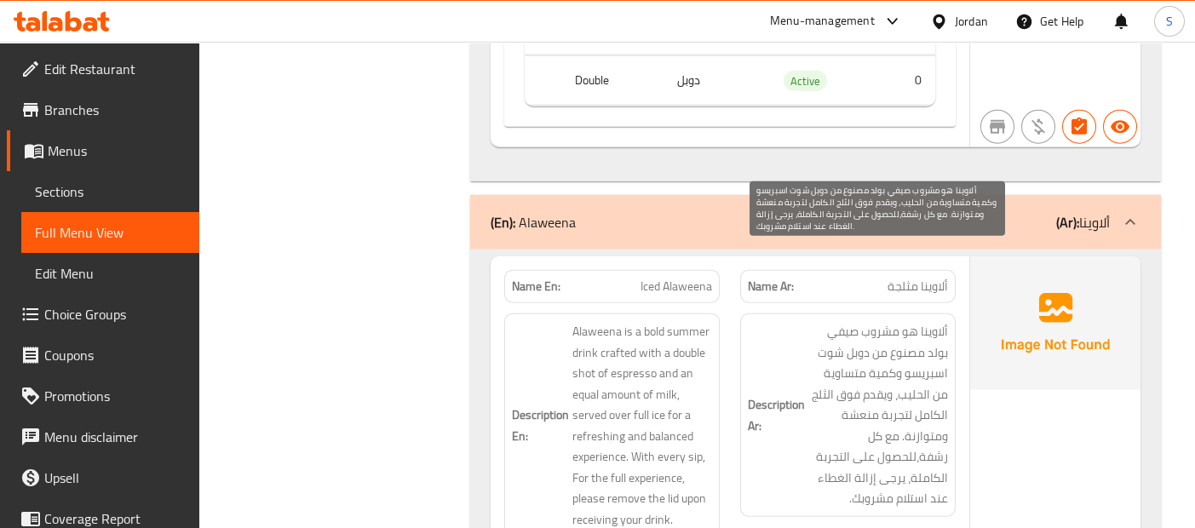
click at [830, 322] on span "ألاوينا هو مشروب صيفي بولد مصنوع من دوبل شوت اسبريسو وكمية متساوية من الحليب، و…" at bounding box center [879, 415] width 140 height 188
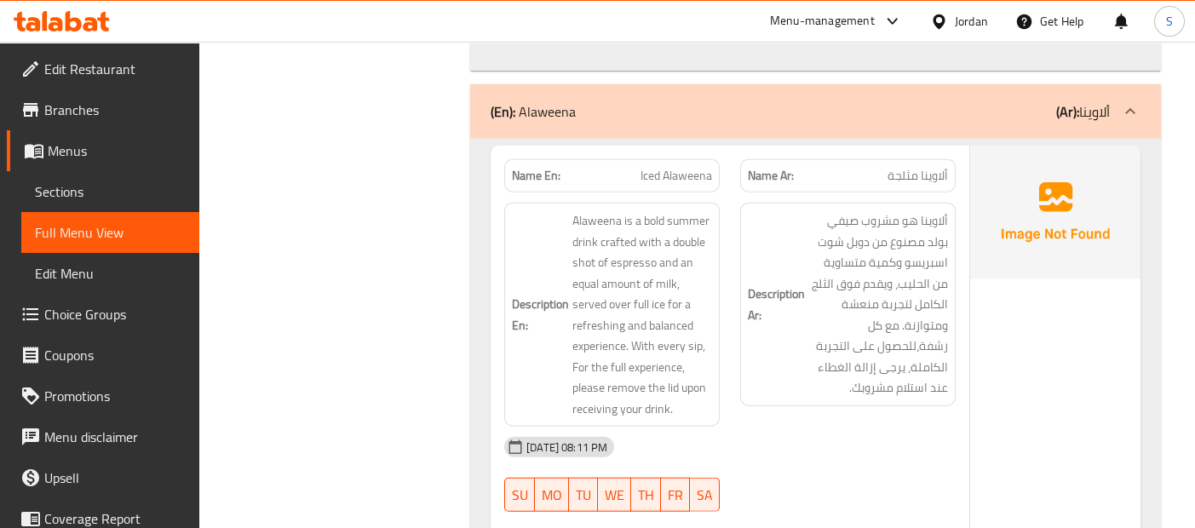
scroll to position [21389, 0]
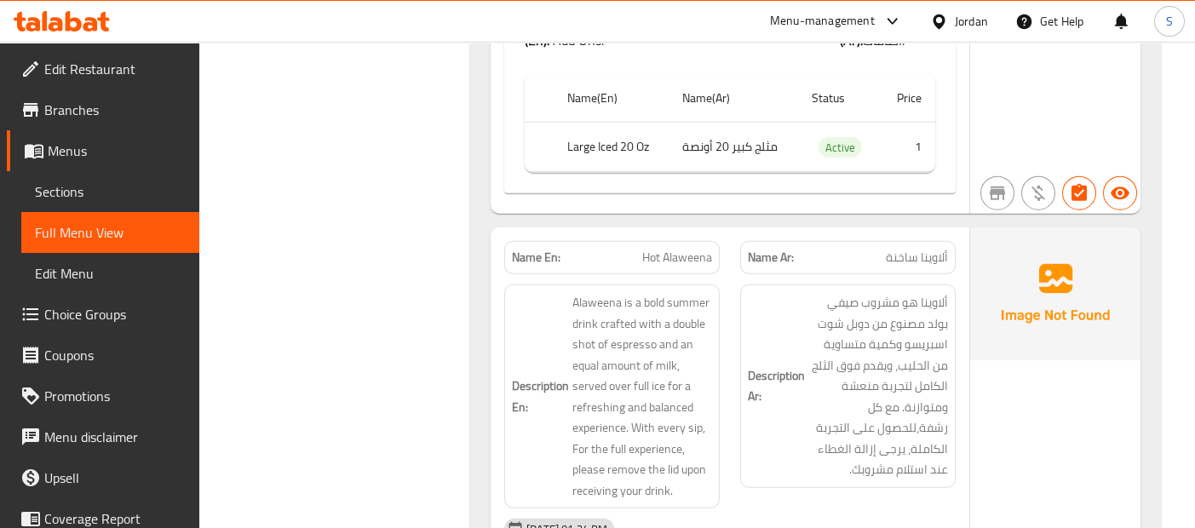
scroll to position [22450, 0]
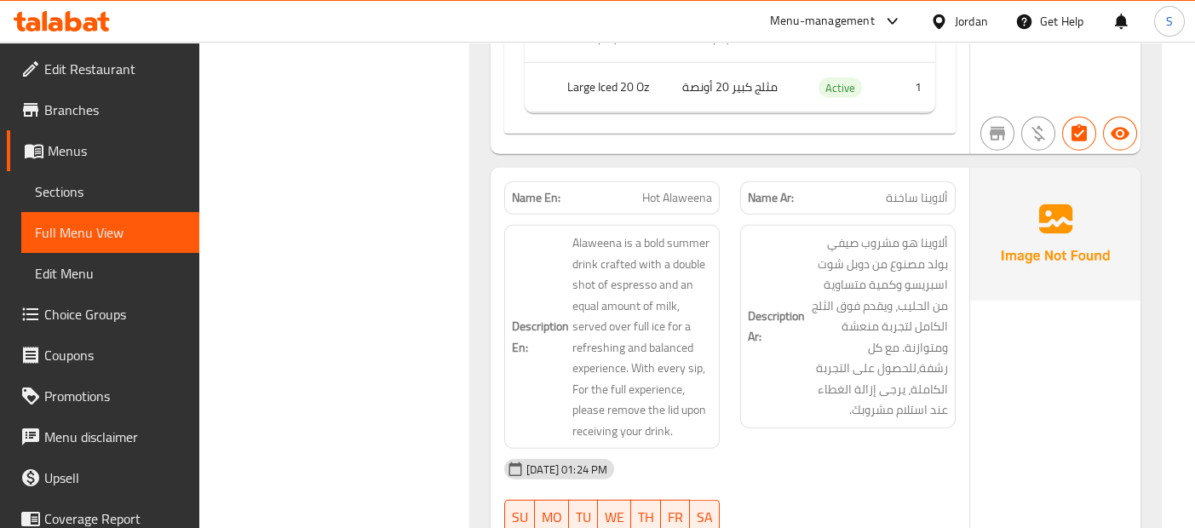
scroll to position [22488, 0]
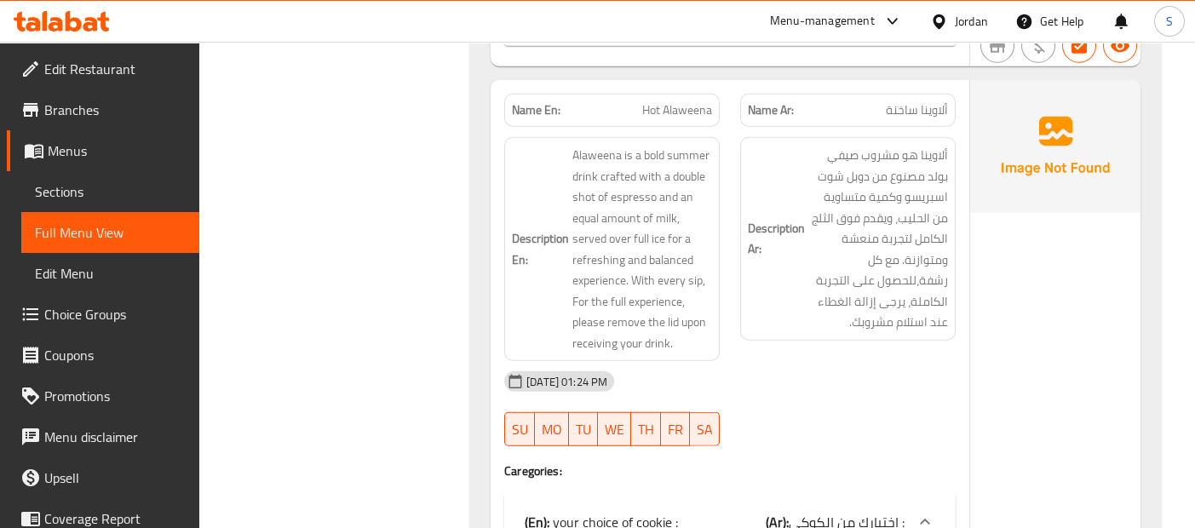
scroll to position [22532, 0]
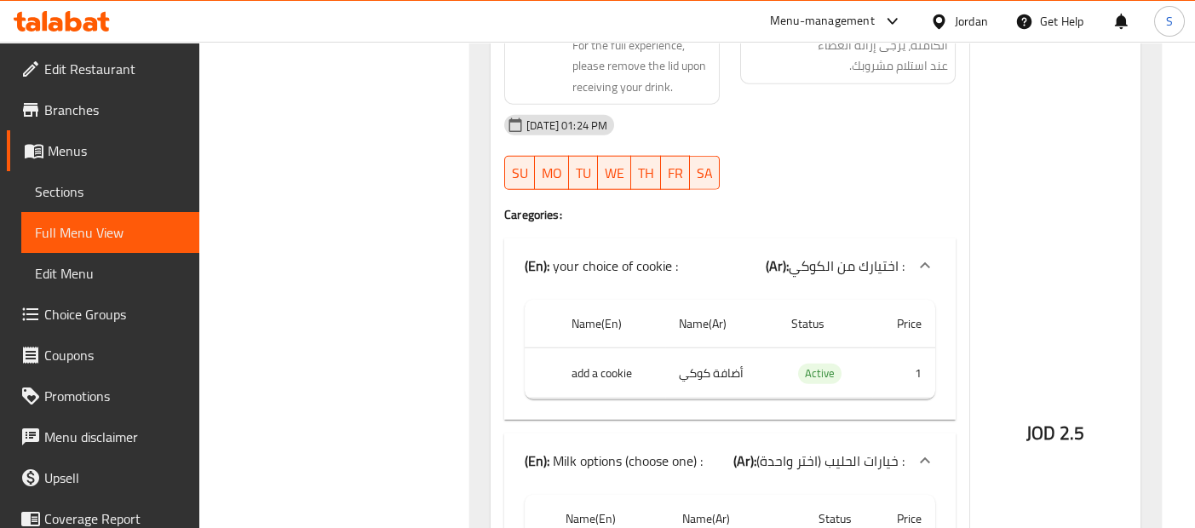
scroll to position [22835, 0]
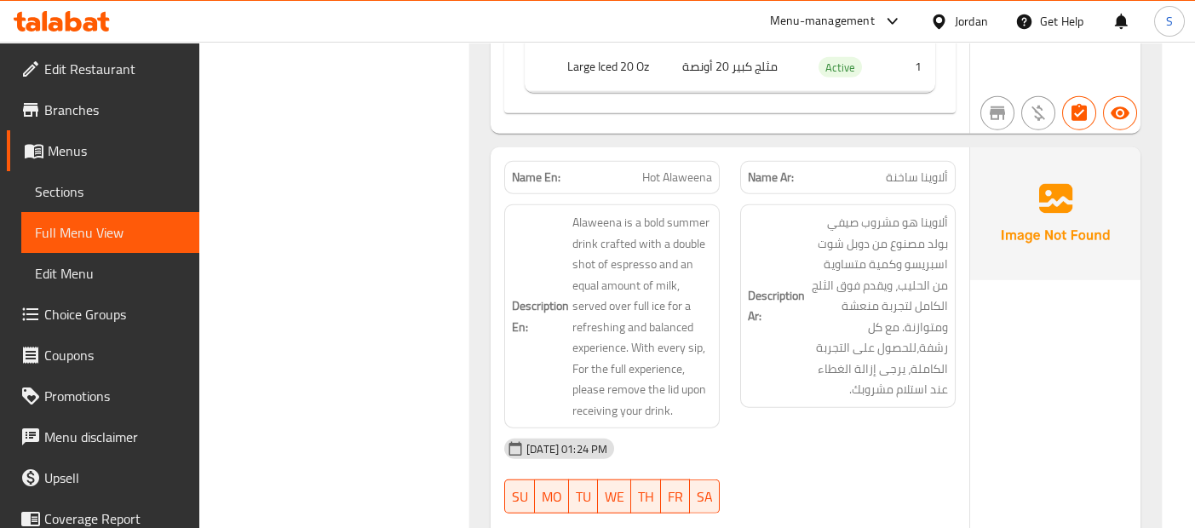
scroll to position [22488, 0]
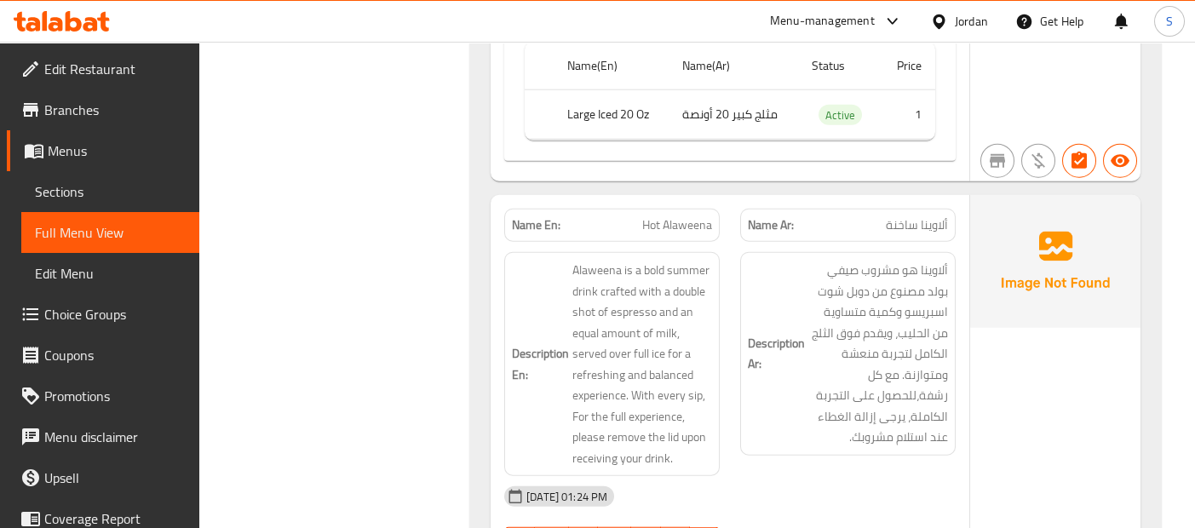
scroll to position [22447, 0]
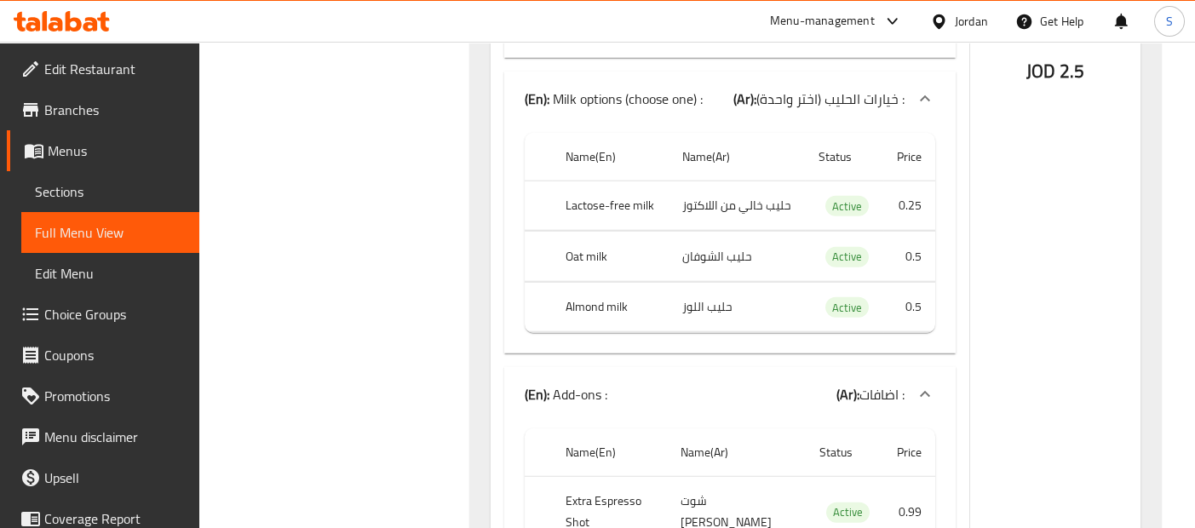
scroll to position [23185, 0]
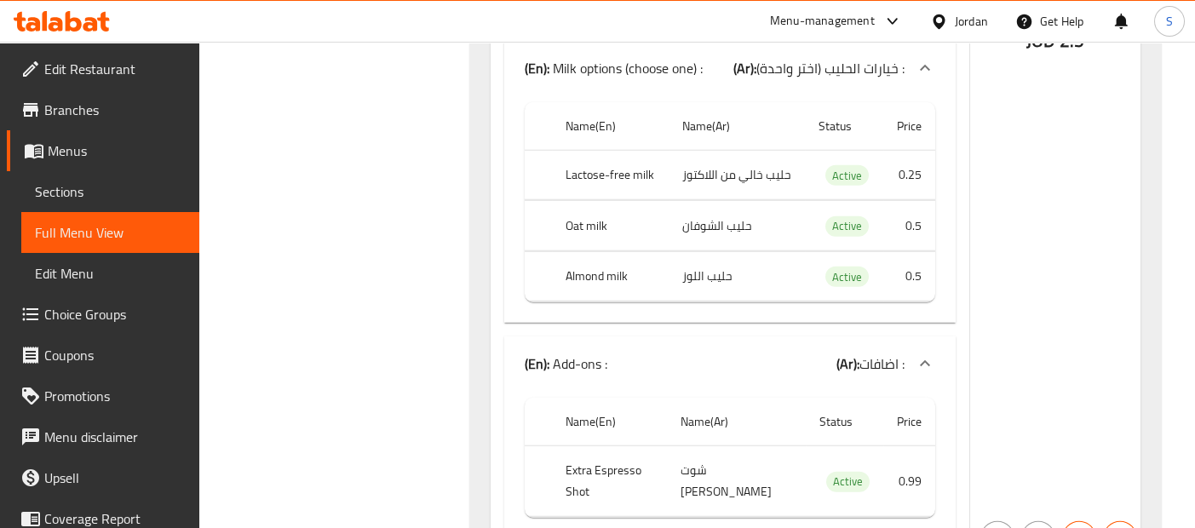
scroll to position [23375, 0]
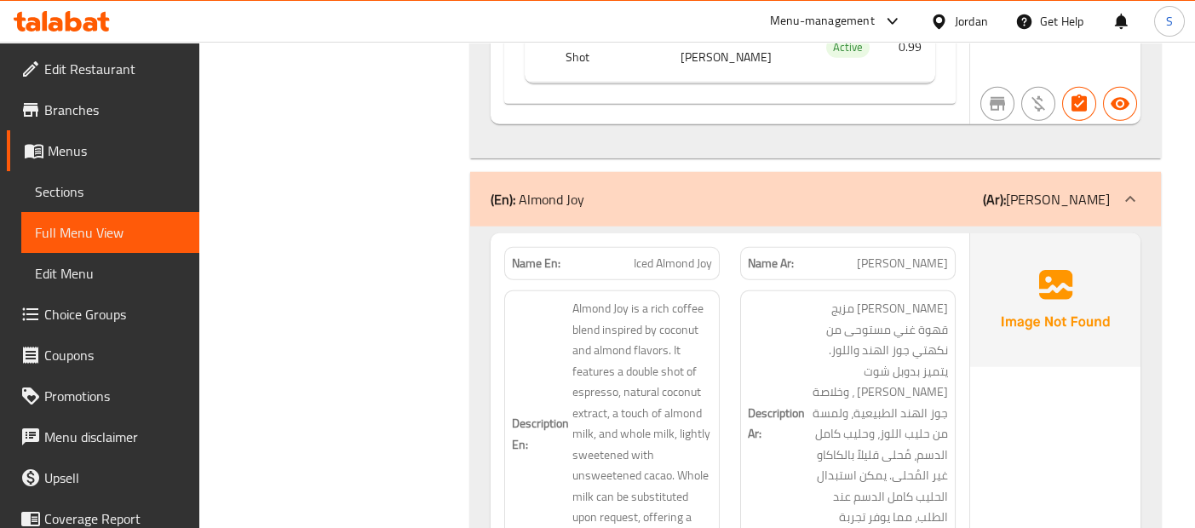
scroll to position [23658, 0]
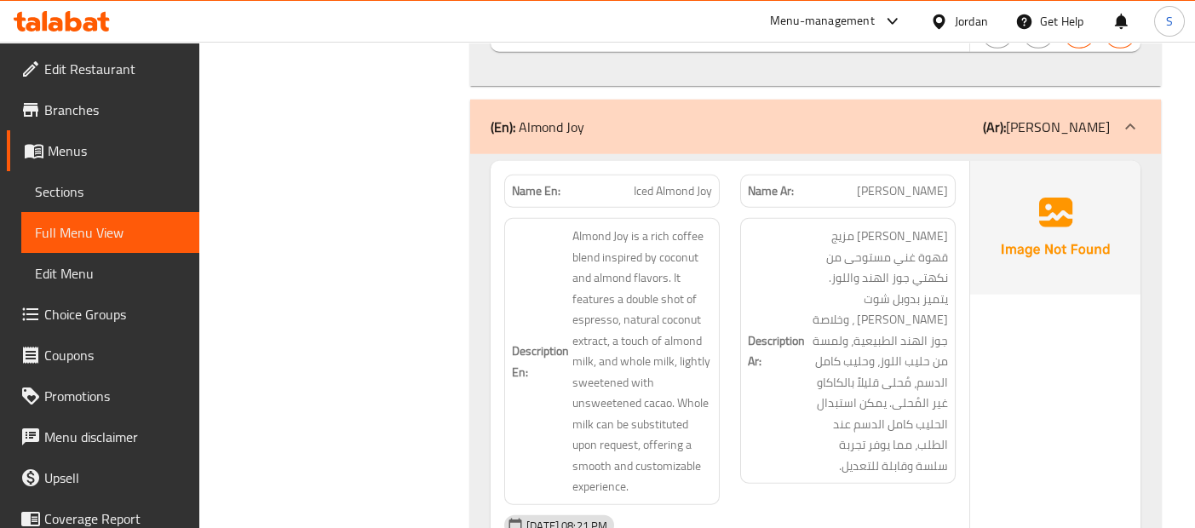
scroll to position [23738, 0]
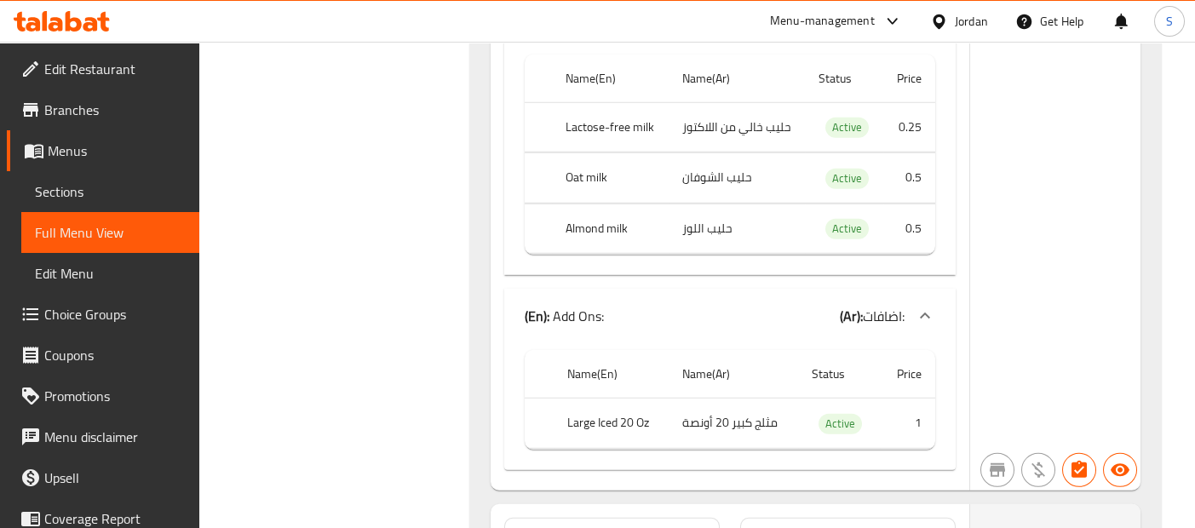
scroll to position [24608, 0]
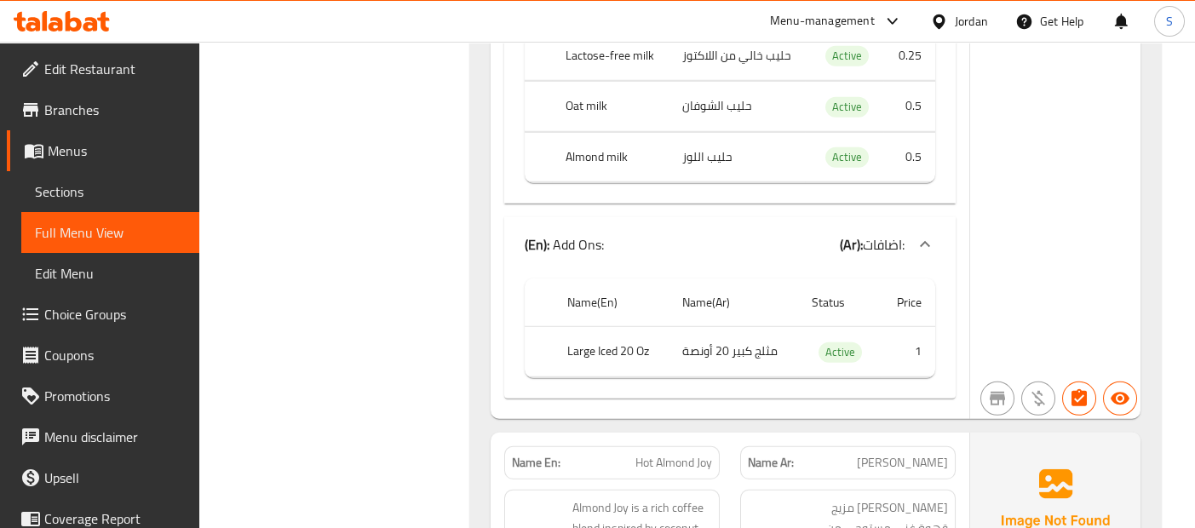
scroll to position [24646, 0]
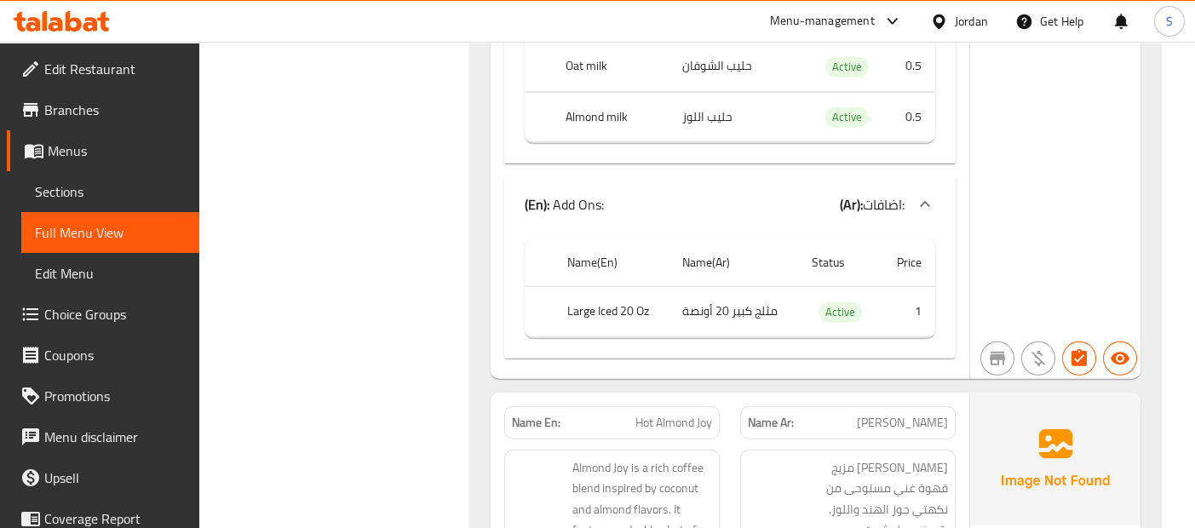
scroll to position [24684, 0]
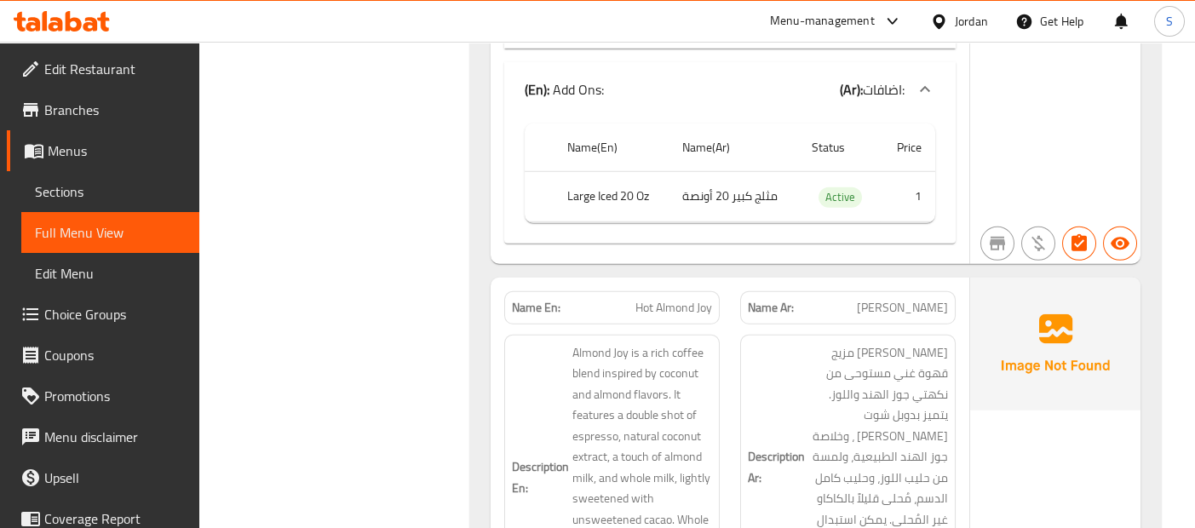
scroll to position [24836, 0]
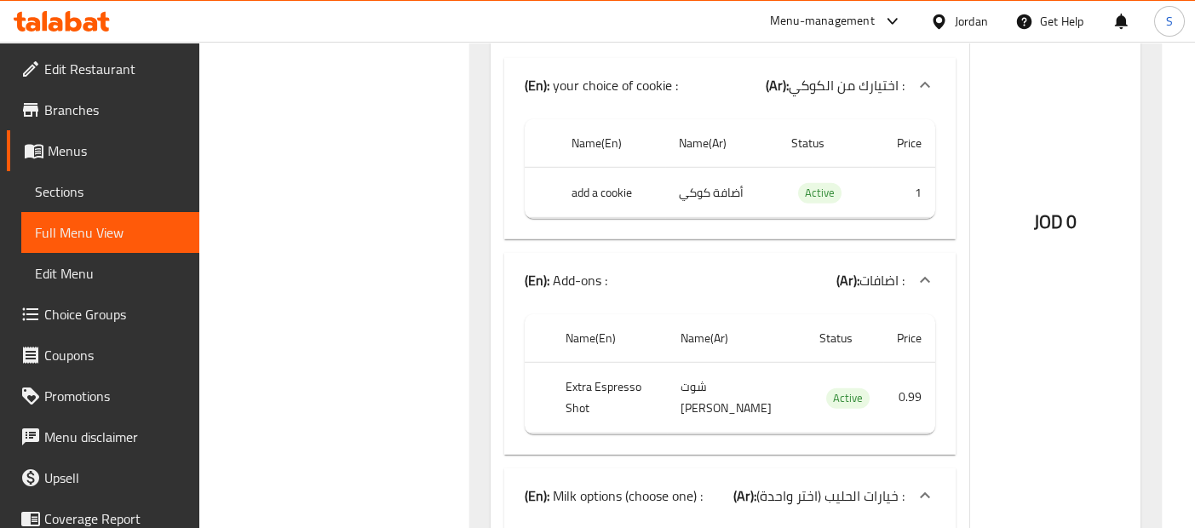
scroll to position [25466, 0]
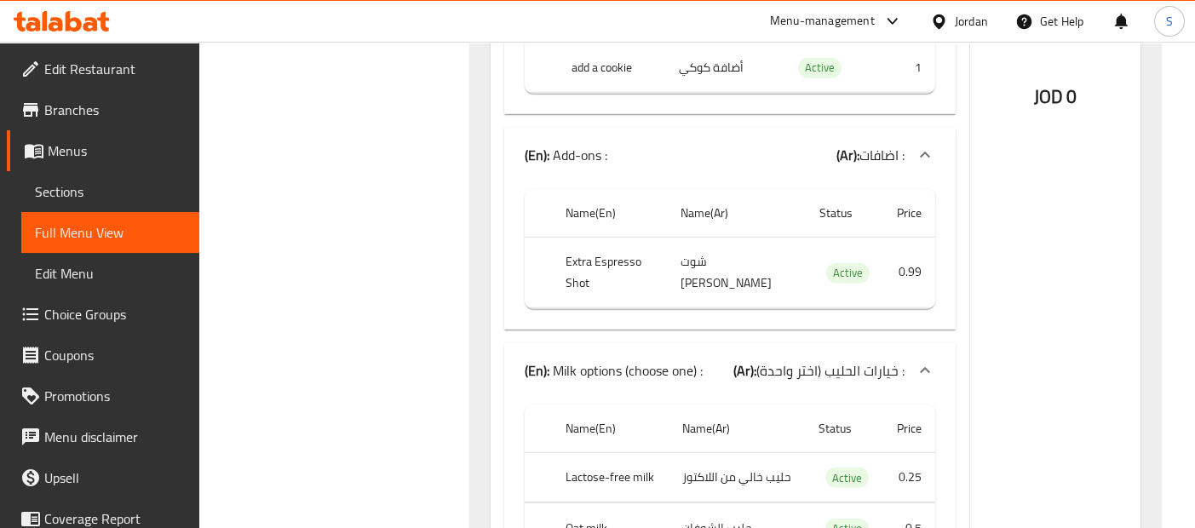
scroll to position [25618, 0]
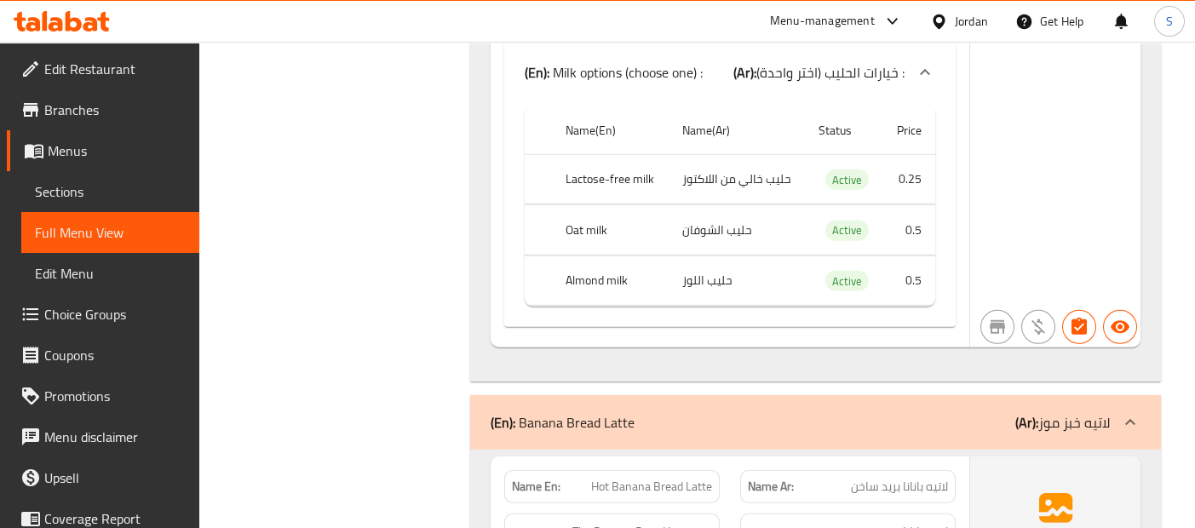
scroll to position [25921, 0]
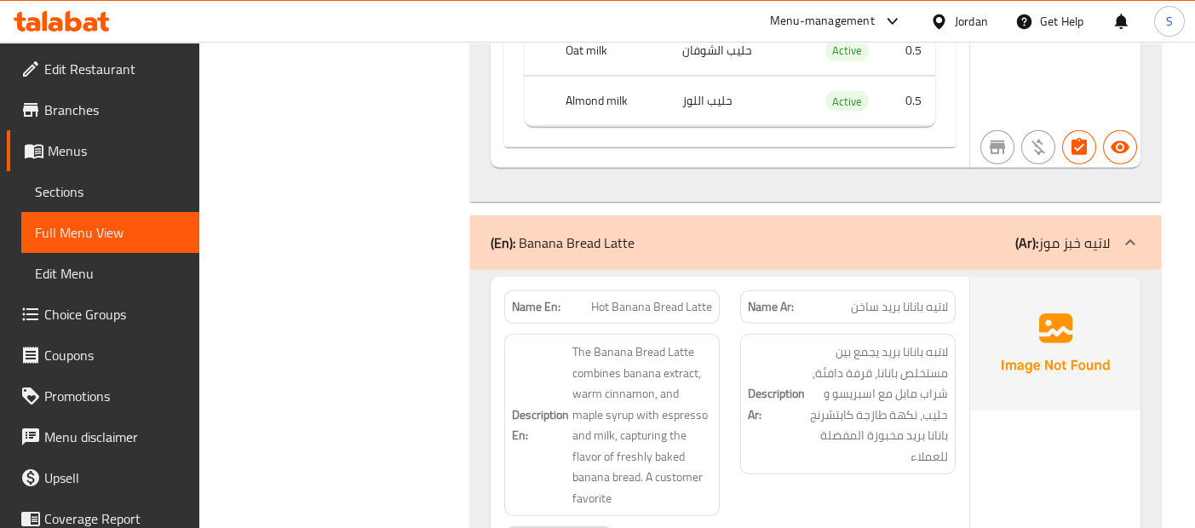
scroll to position [26126, 0]
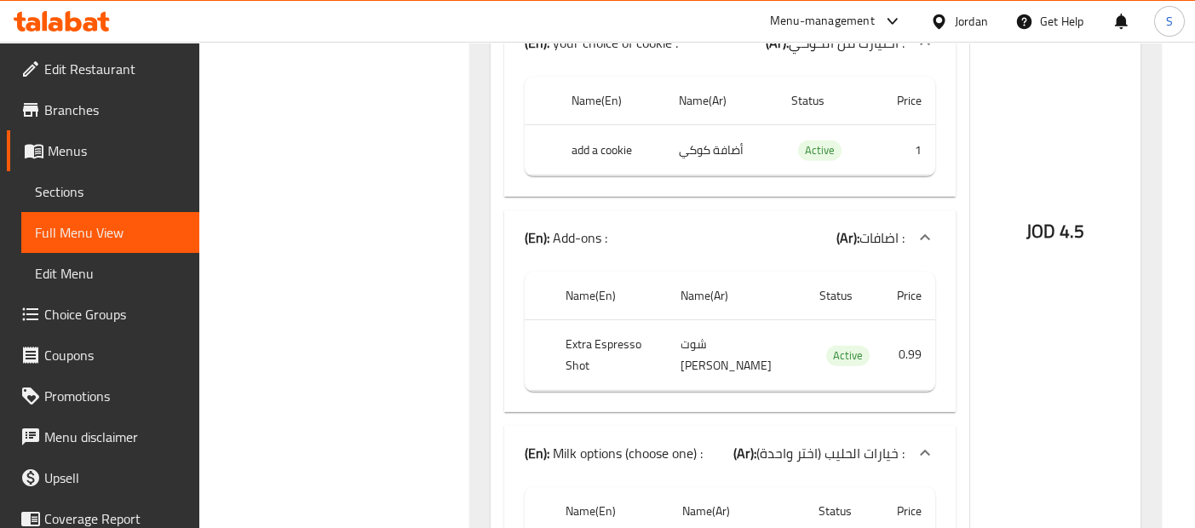
scroll to position [26770, 0]
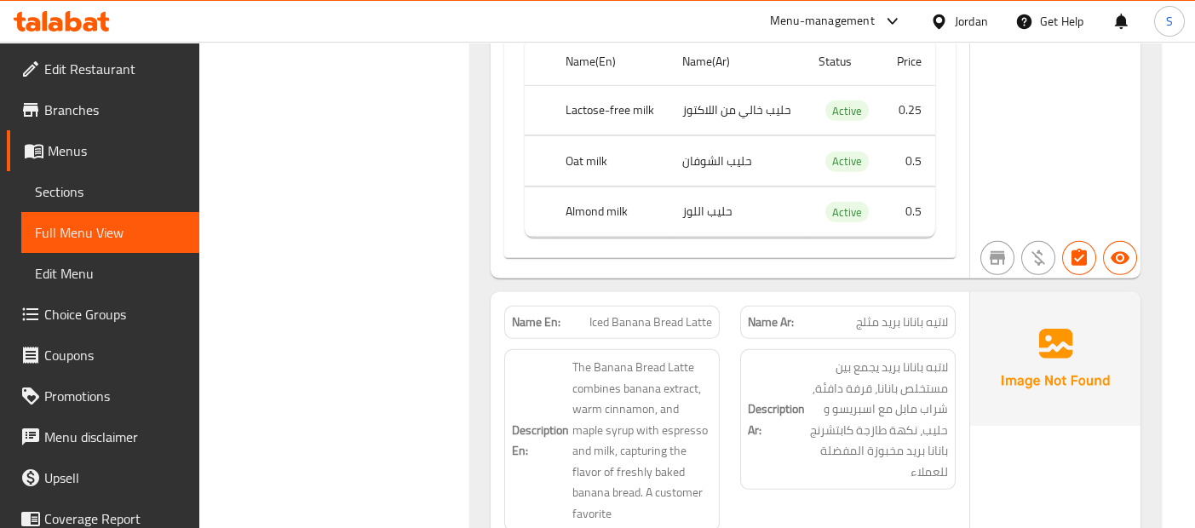
scroll to position [27187, 0]
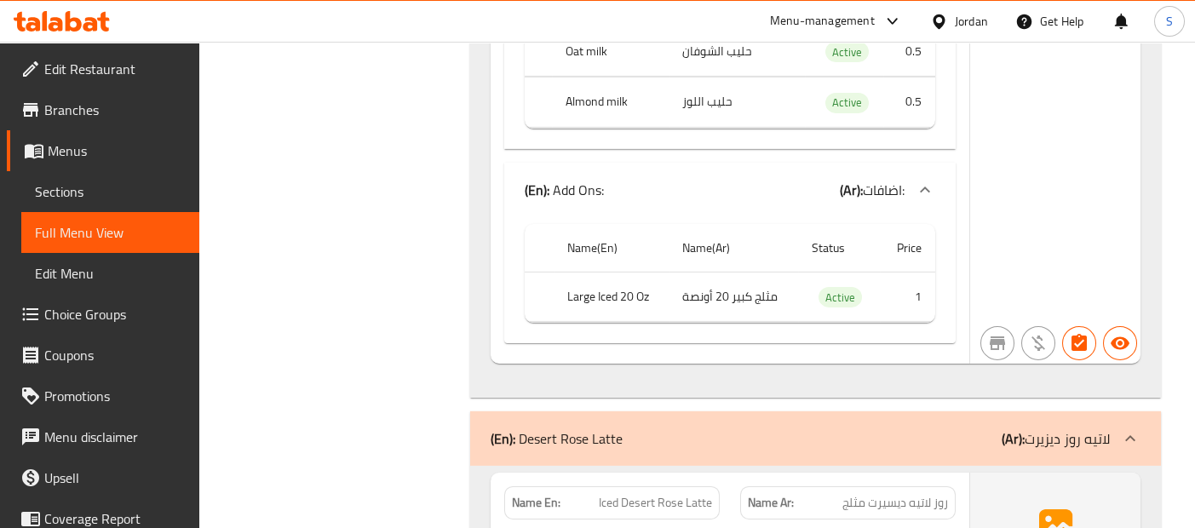
scroll to position [28244, 0]
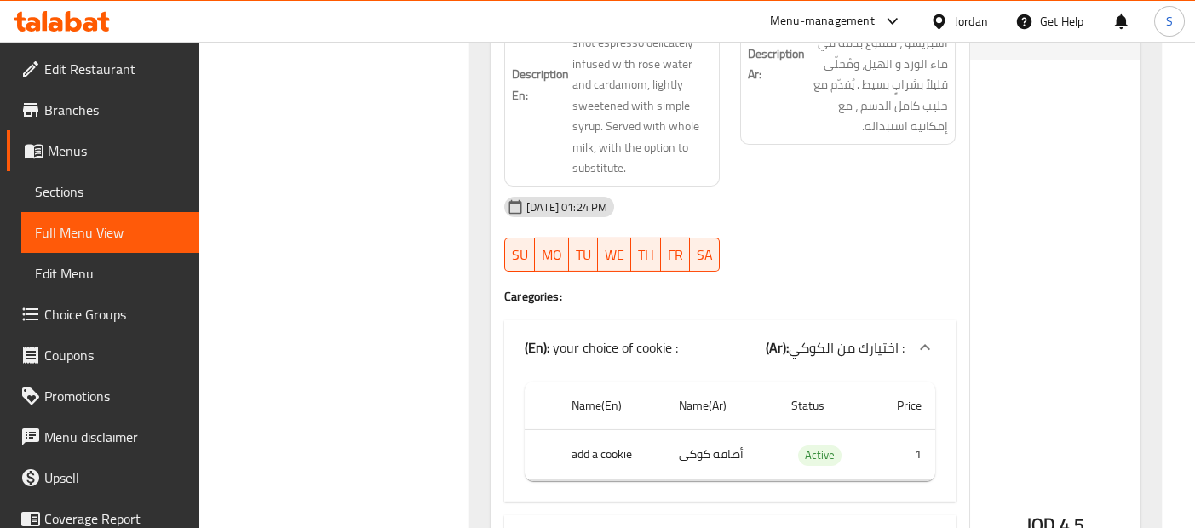
scroll to position [29825, 0]
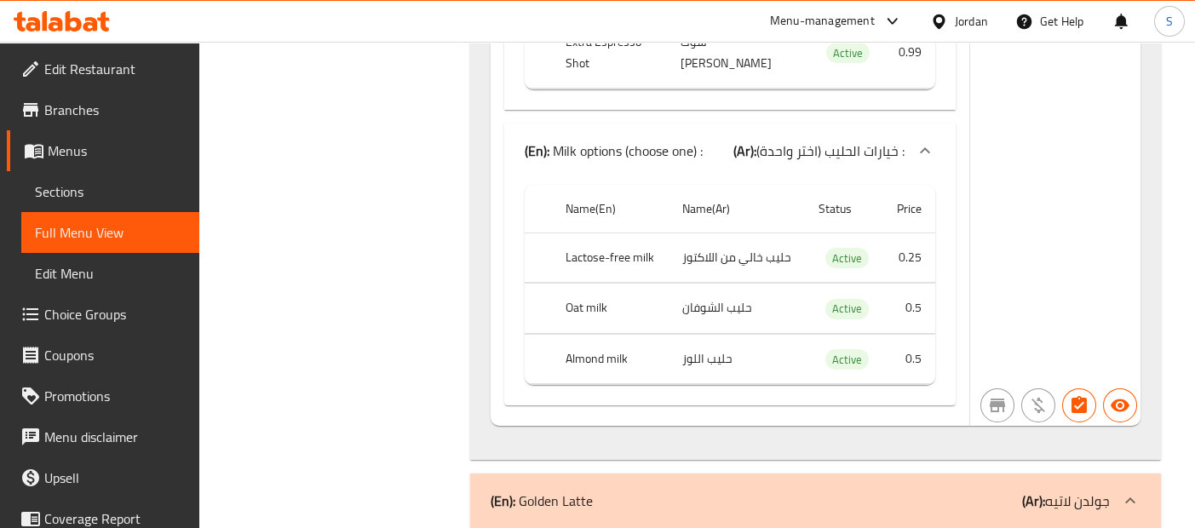
scroll to position [30440, 0]
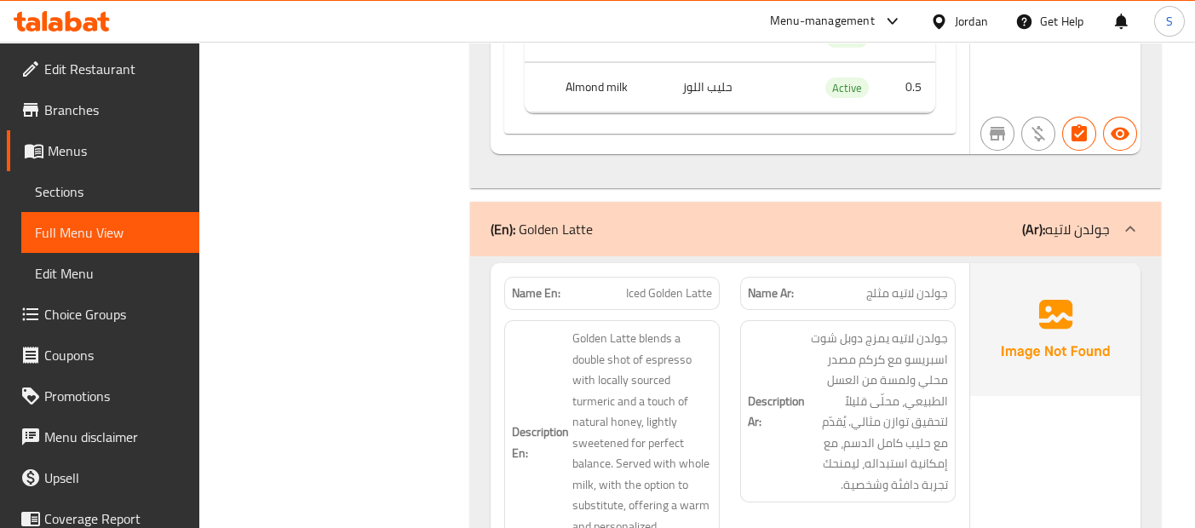
scroll to position [30706, 0]
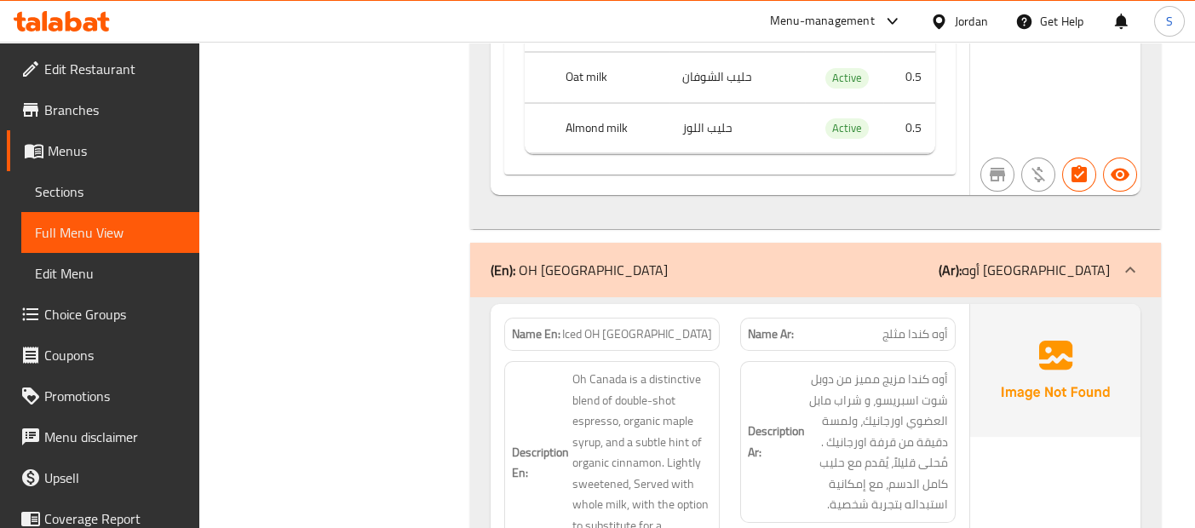
scroll to position [33129, 0]
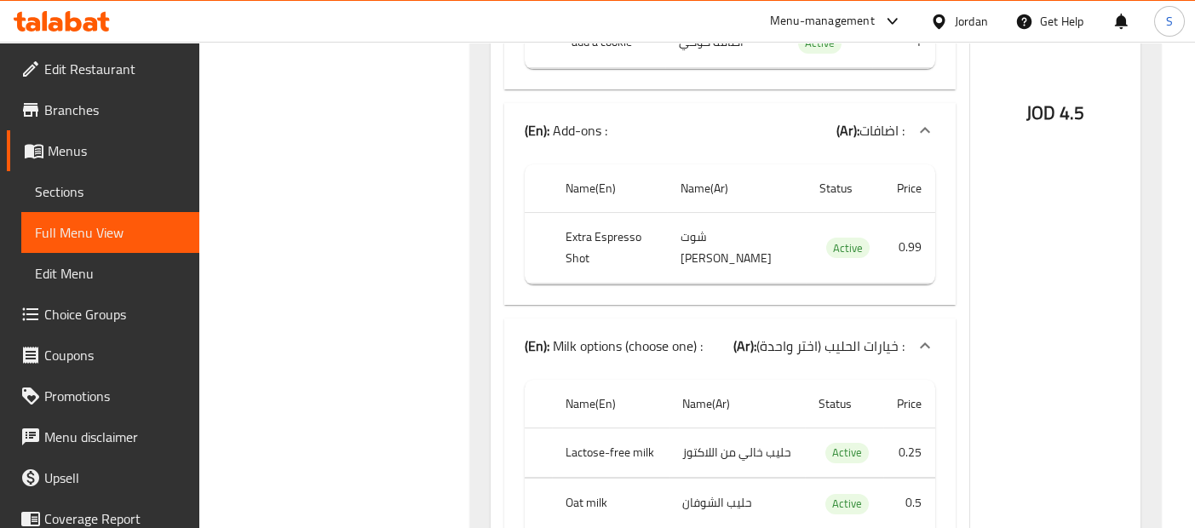
scroll to position [34953, 0]
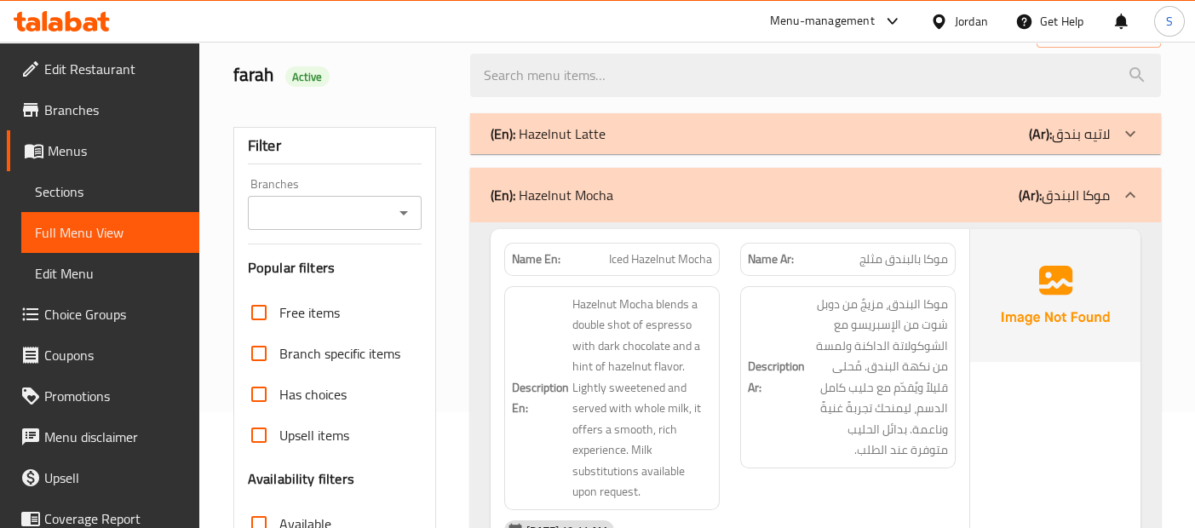
scroll to position [124, 0]
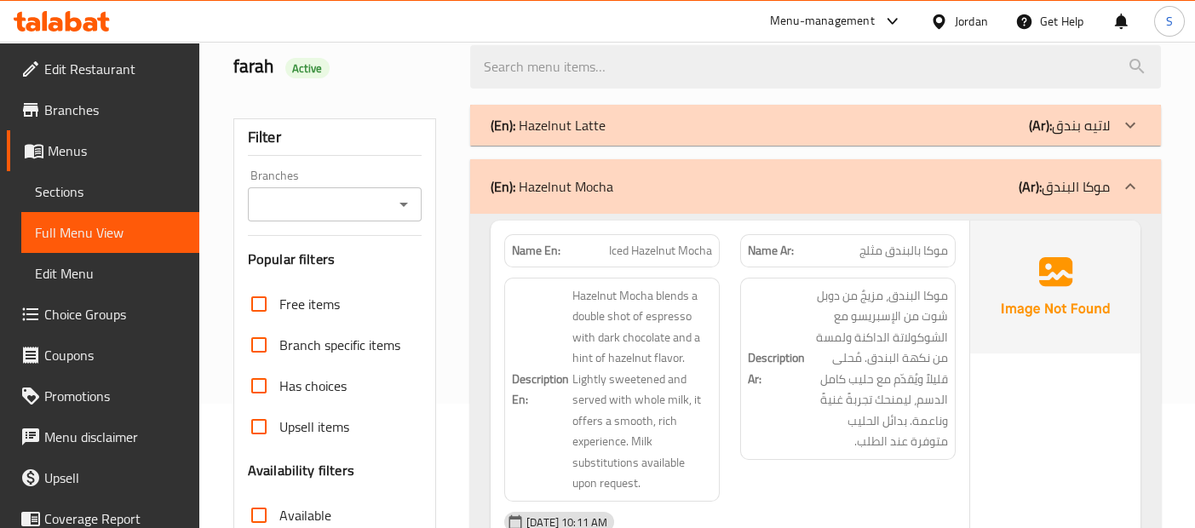
click at [1015, 326] on img at bounding box center [1055, 287] width 170 height 133
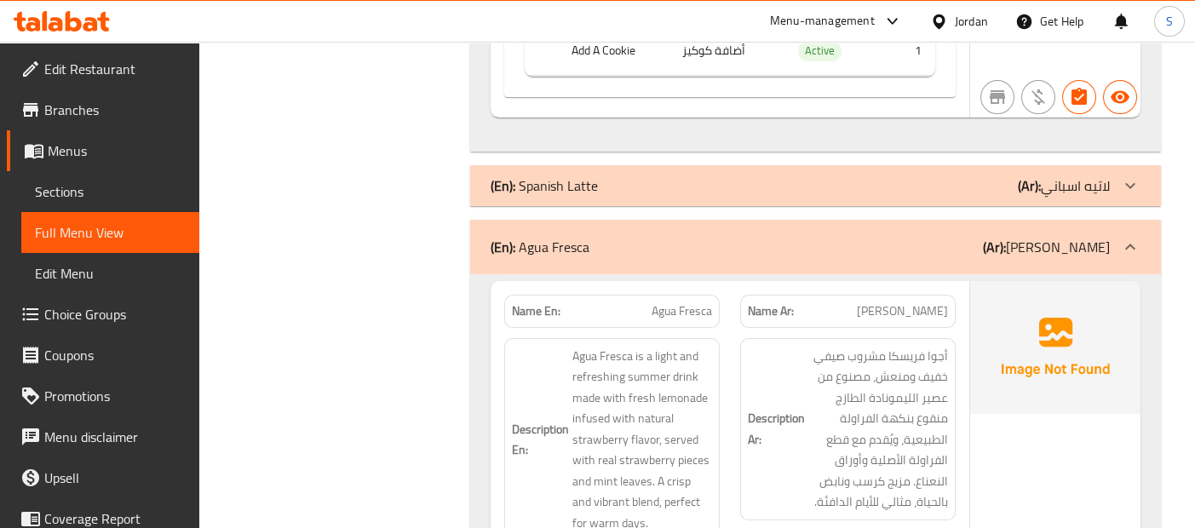
scroll to position [2485, 0]
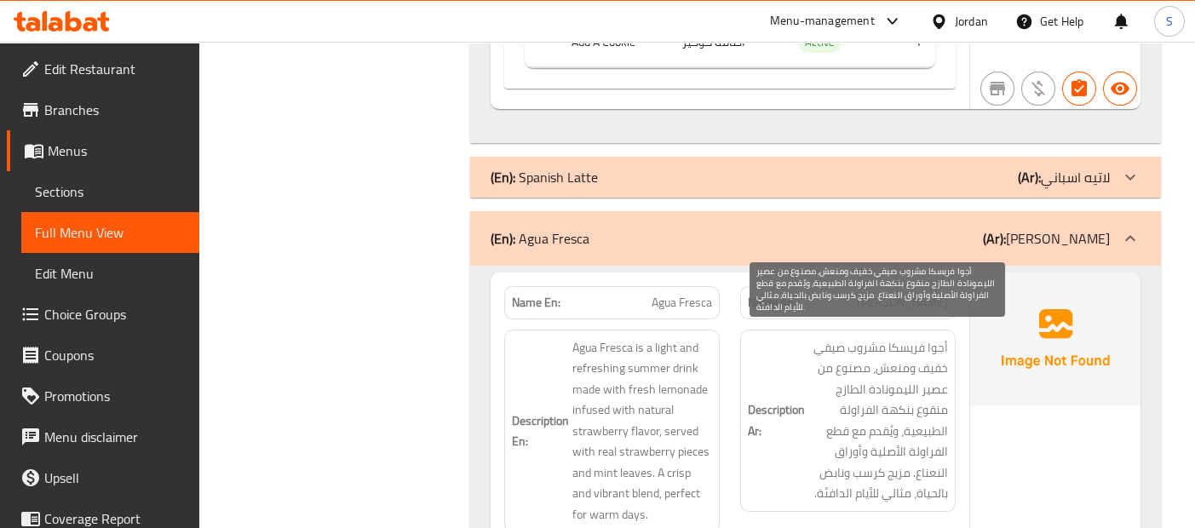
click at [919, 388] on span "أجوا فريسكا مشروب صيفي خفيف ومنعش، مصنوع من عصير الليمونادة الطازج منقوع بنكهة …" at bounding box center [879, 420] width 140 height 167
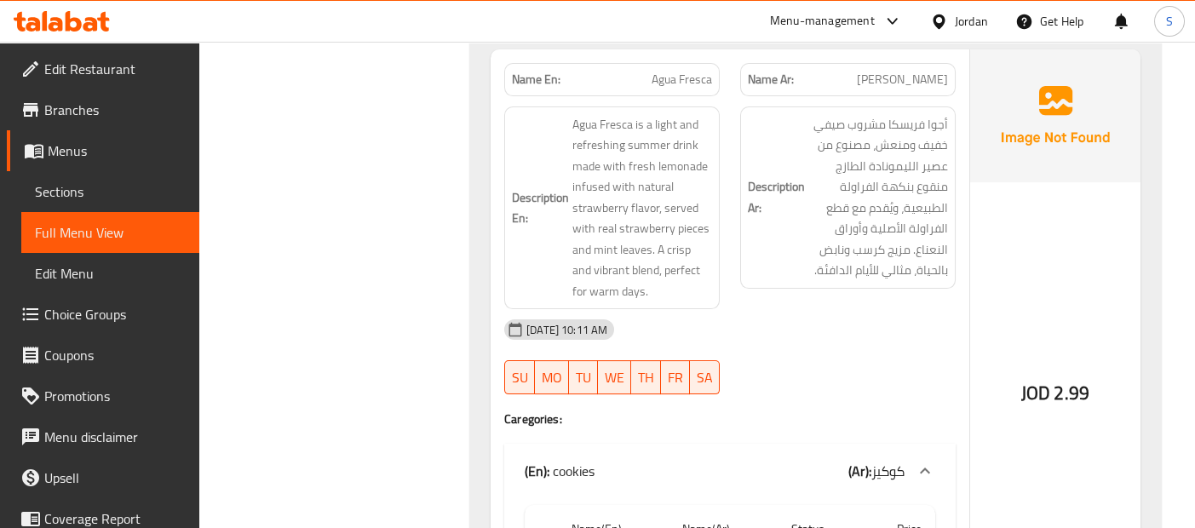
scroll to position [2712, 0]
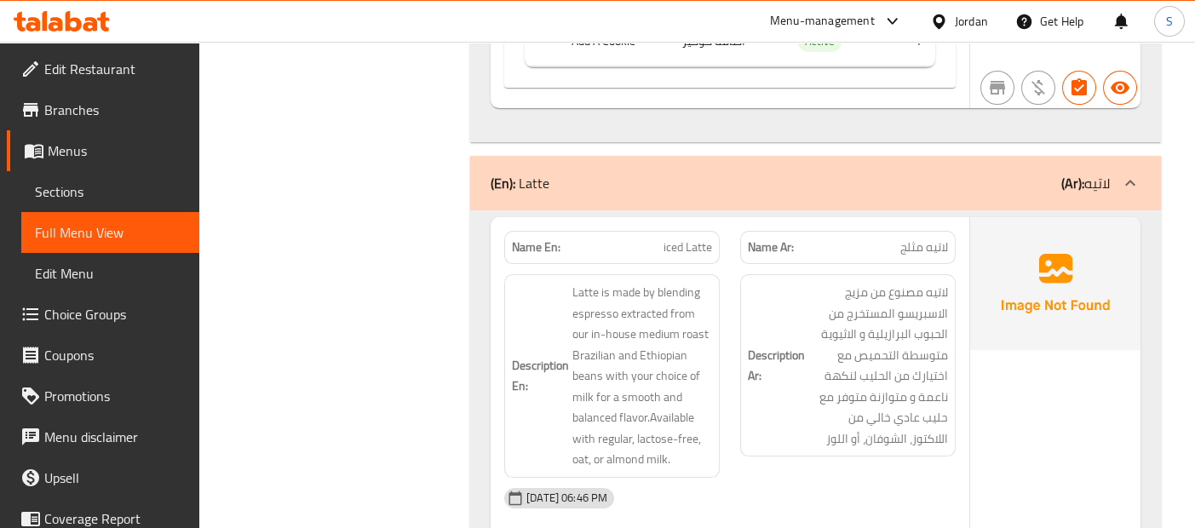
scroll to position [3280, 0]
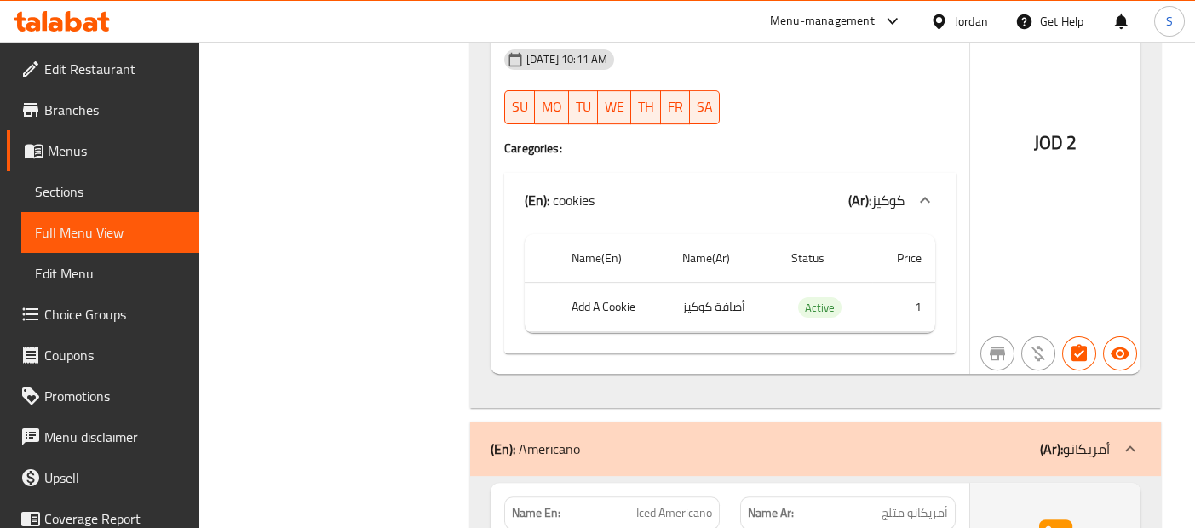
scroll to position [3849, 0]
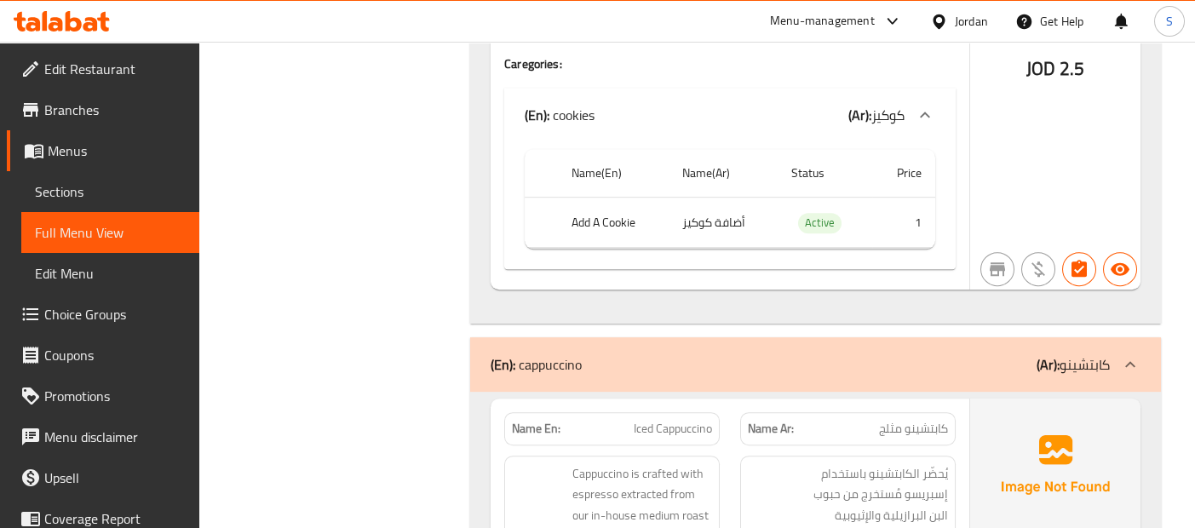
scroll to position [4479, 0]
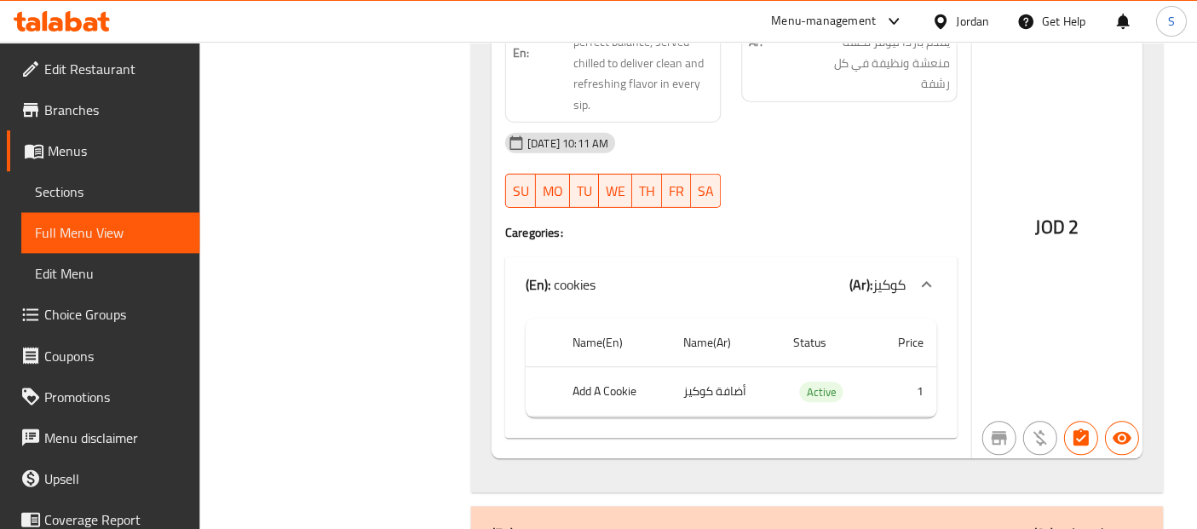
scroll to position [5031, 0]
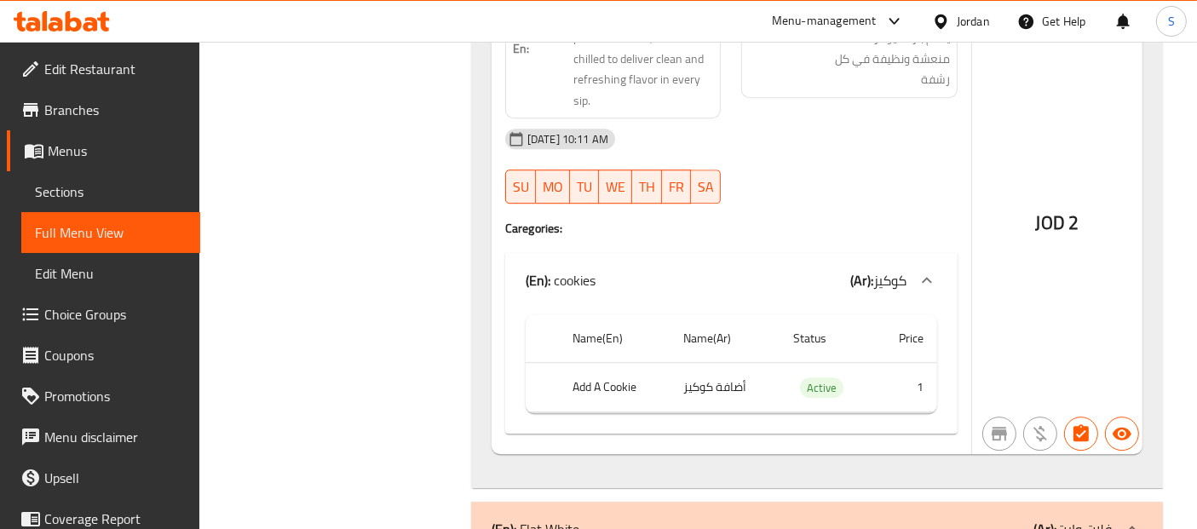
click at [133, 184] on span "Sections" at bounding box center [111, 191] width 152 height 20
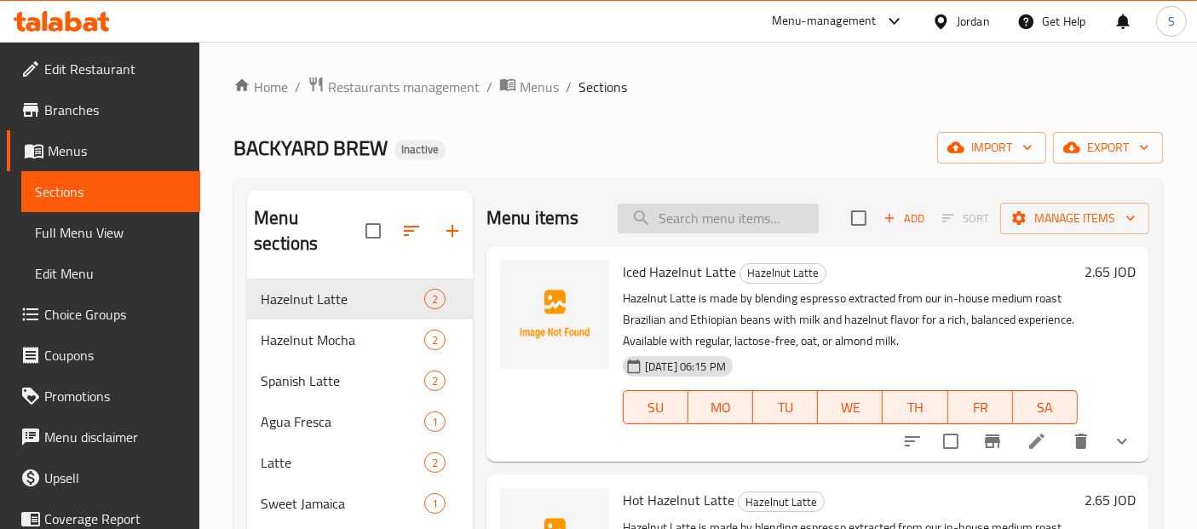
click at [754, 218] on input "search" at bounding box center [718, 219] width 201 height 30
paste input "Iced Espresso"
type input "Iced Espresso"
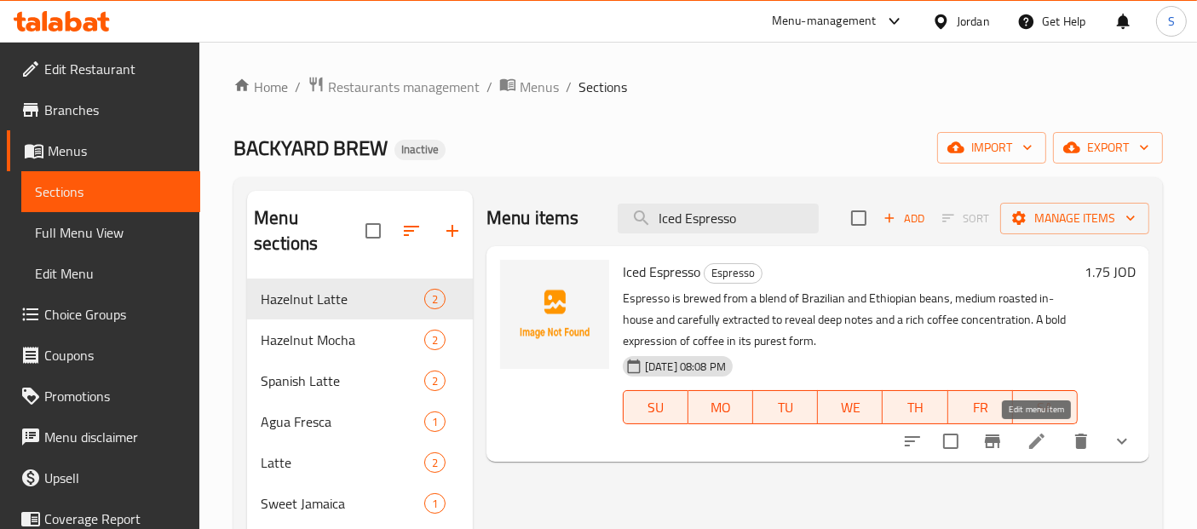
click at [1027, 446] on icon at bounding box center [1037, 441] width 20 height 20
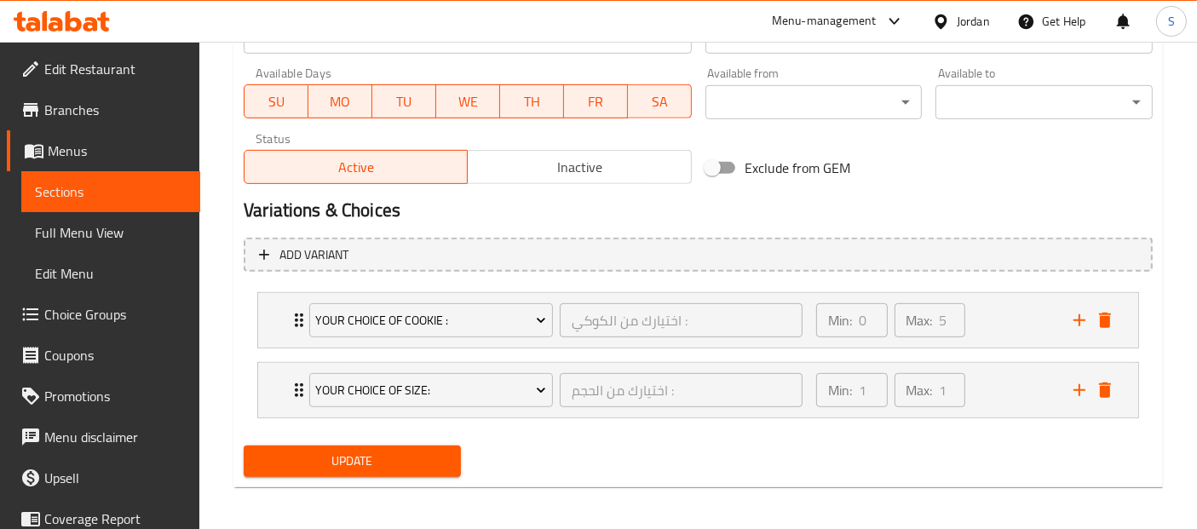
scroll to position [769, 0]
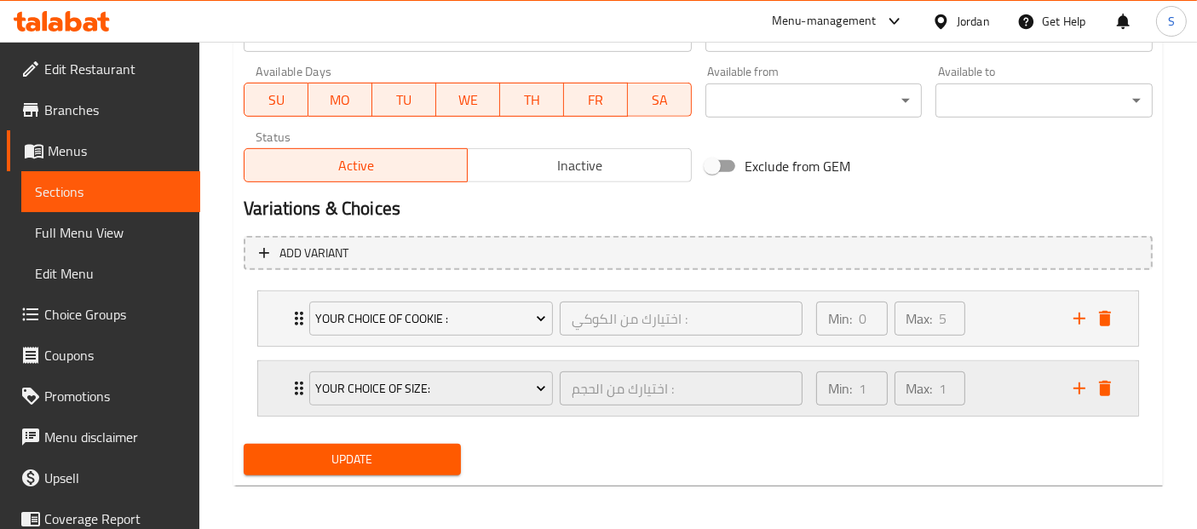
click at [1022, 392] on div "Min: 1 ​ Max: 1 ​" at bounding box center [934, 388] width 257 height 55
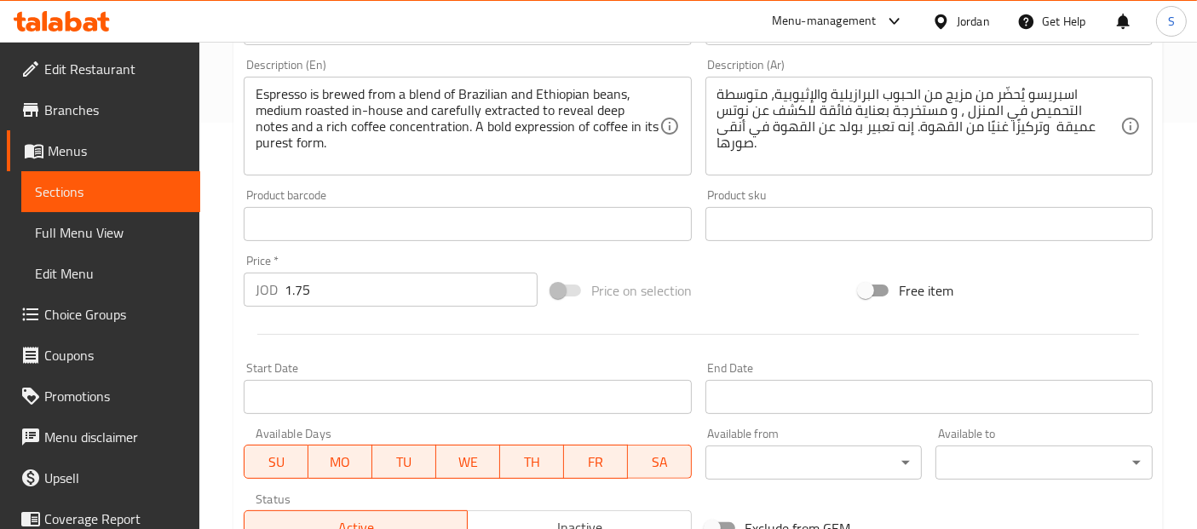
scroll to position [390, 0]
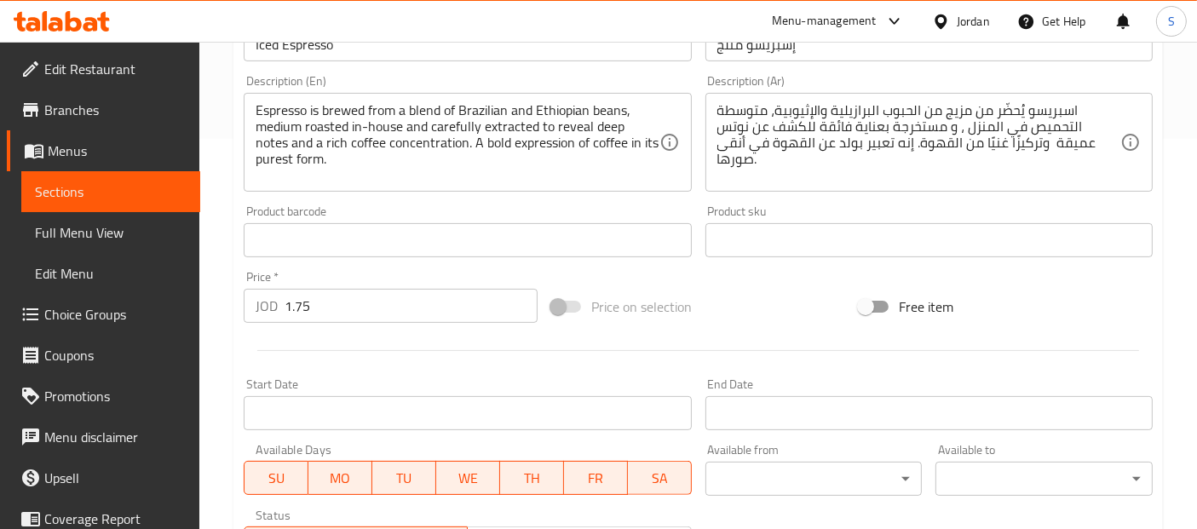
click at [173, 191] on link "Sections" at bounding box center [110, 191] width 179 height 41
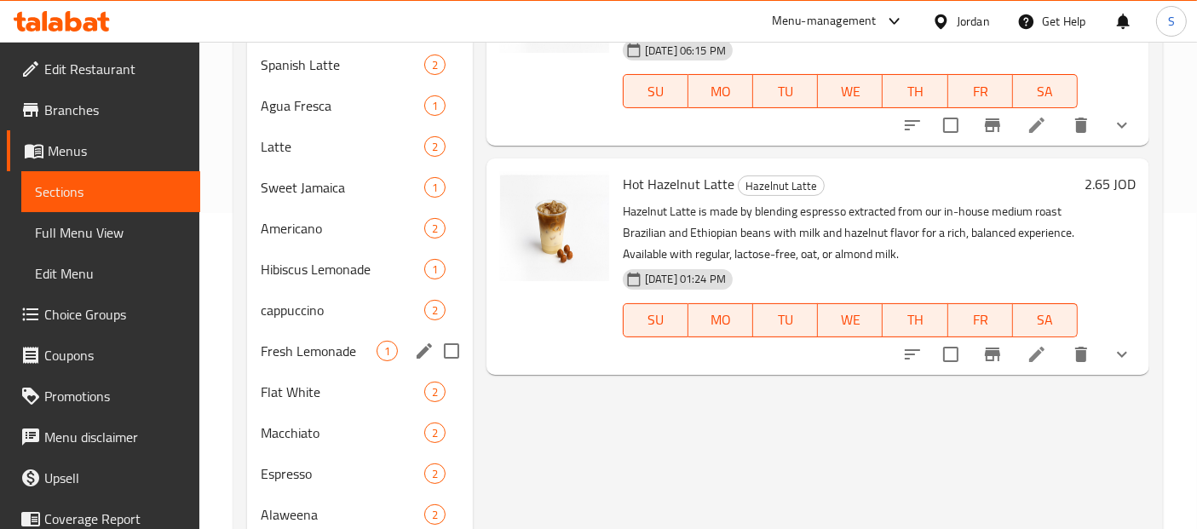
scroll to position [554, 0]
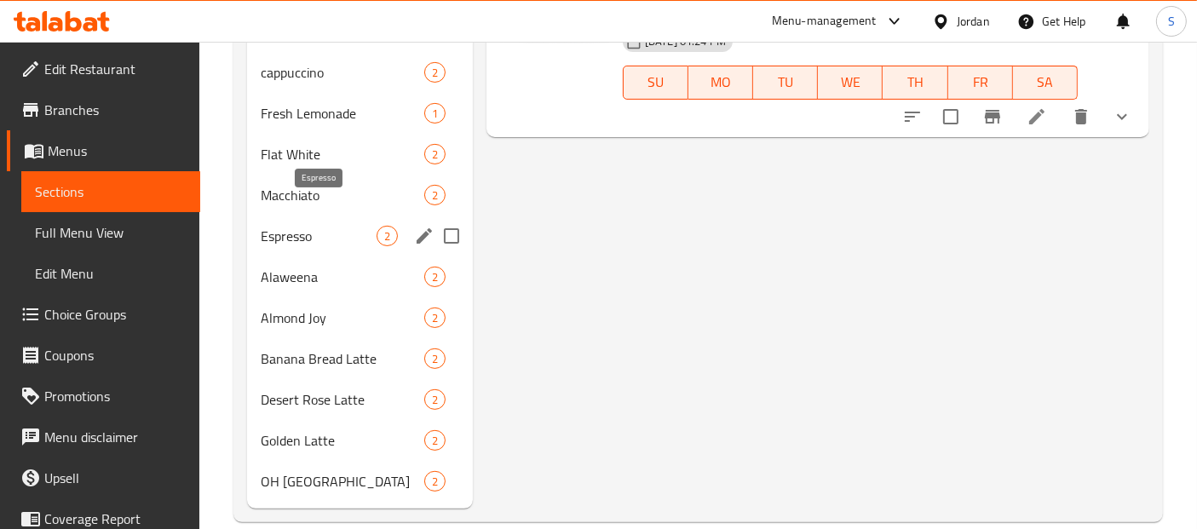
click at [333, 226] on span "Espresso" at bounding box center [319, 236] width 116 height 20
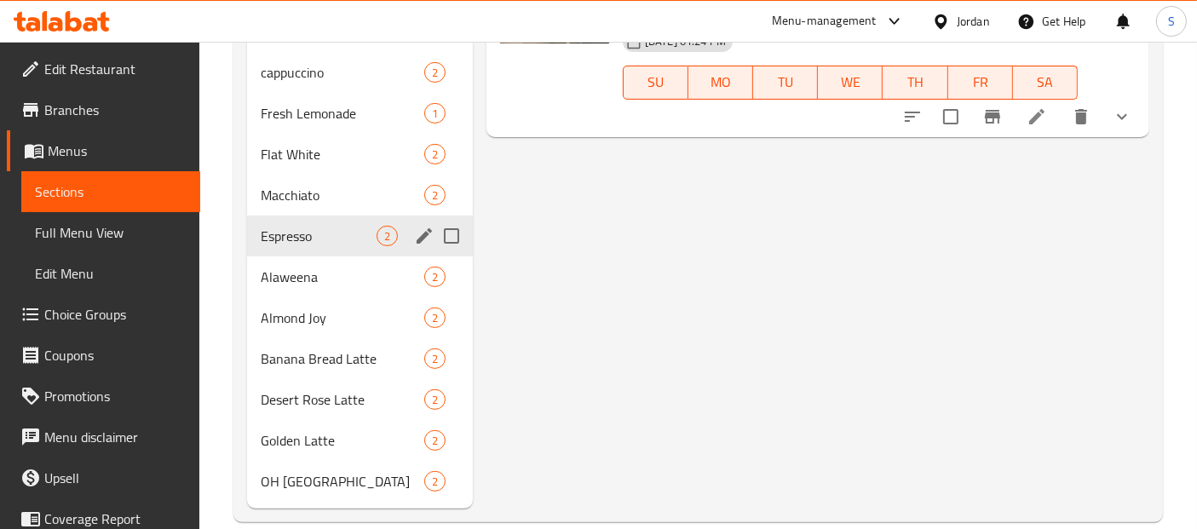
click at [457, 218] on input "Menu sections" at bounding box center [452, 236] width 36 height 36
checkbox input "true"
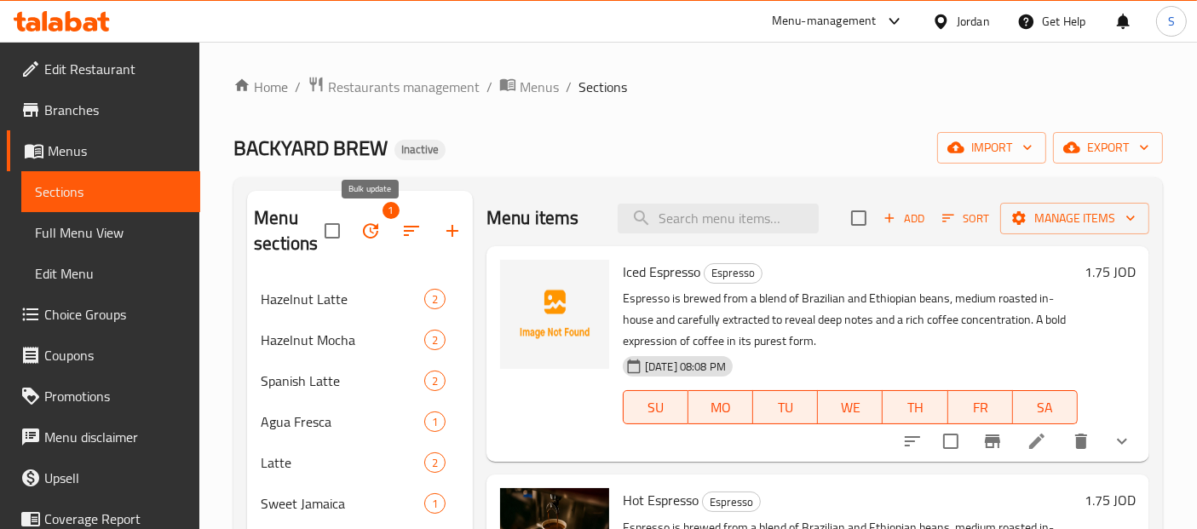
click at [365, 230] on icon "button" at bounding box center [370, 231] width 20 height 20
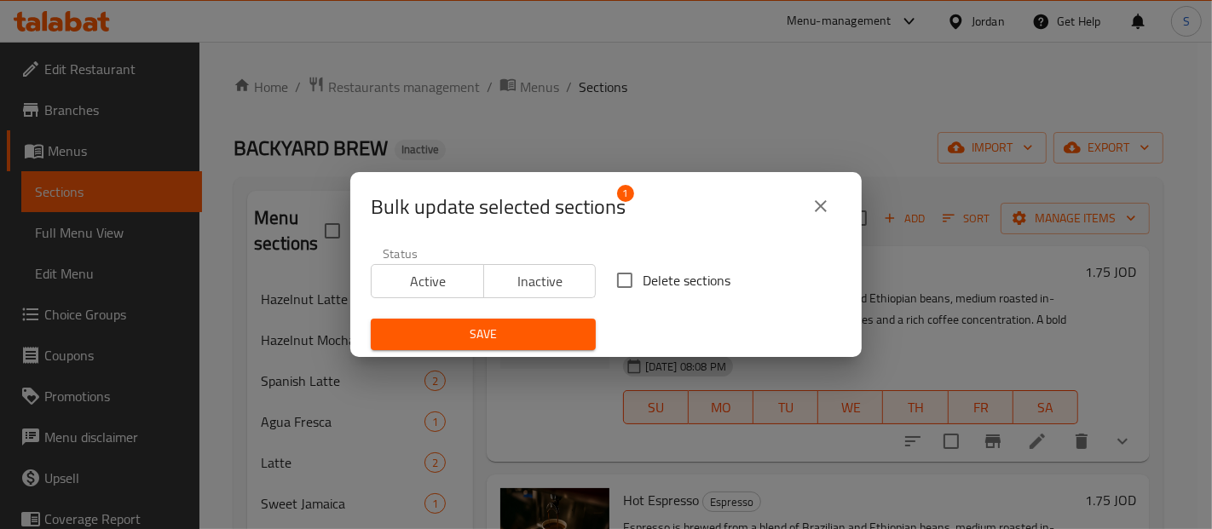
drag, startPoint x: 592, startPoint y: 279, endPoint x: 628, endPoint y: 274, distance: 36.1
click at [628, 274] on div "Status Active Inactive Delete sections Save" at bounding box center [605, 299] width 491 height 124
click at [628, 274] on input "Delete sections" at bounding box center [625, 280] width 36 height 36
checkbox input "true"
click at [543, 330] on span "Save" at bounding box center [483, 334] width 198 height 21
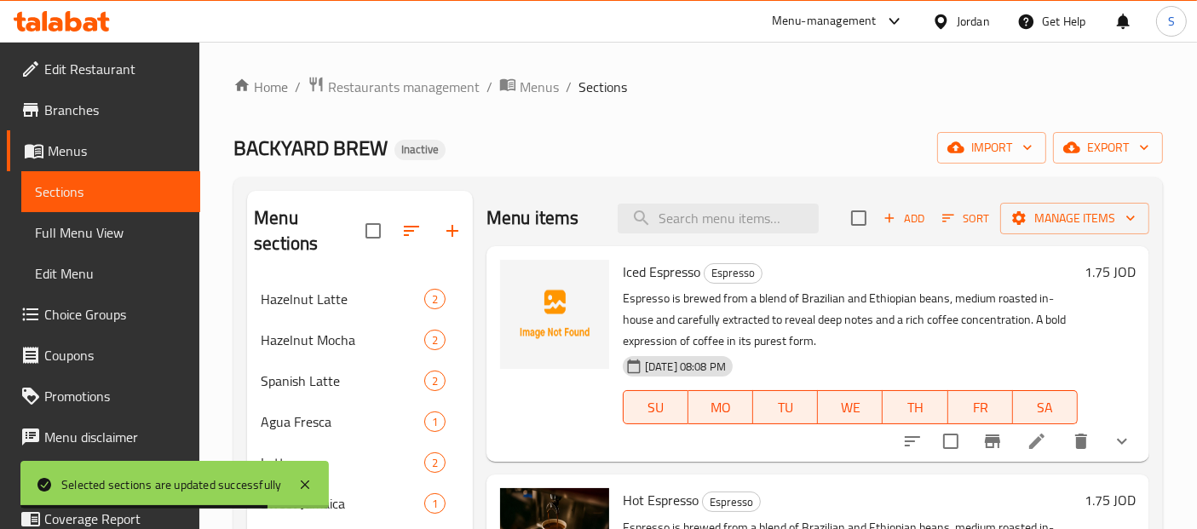
click at [91, 228] on span "Full Menu View" at bounding box center [111, 232] width 152 height 20
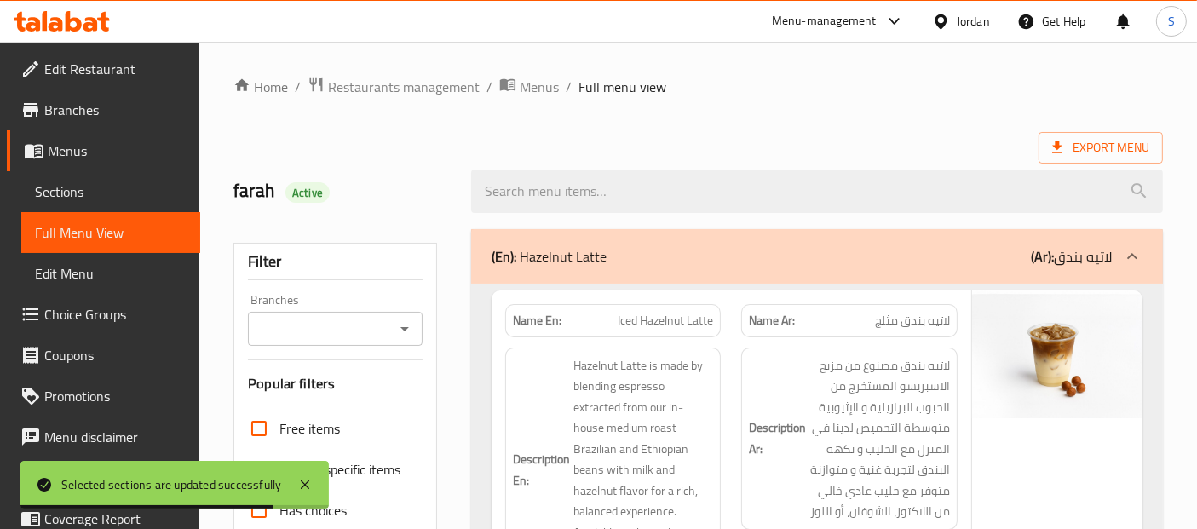
click at [91, 304] on span "Choice Groups" at bounding box center [115, 314] width 142 height 20
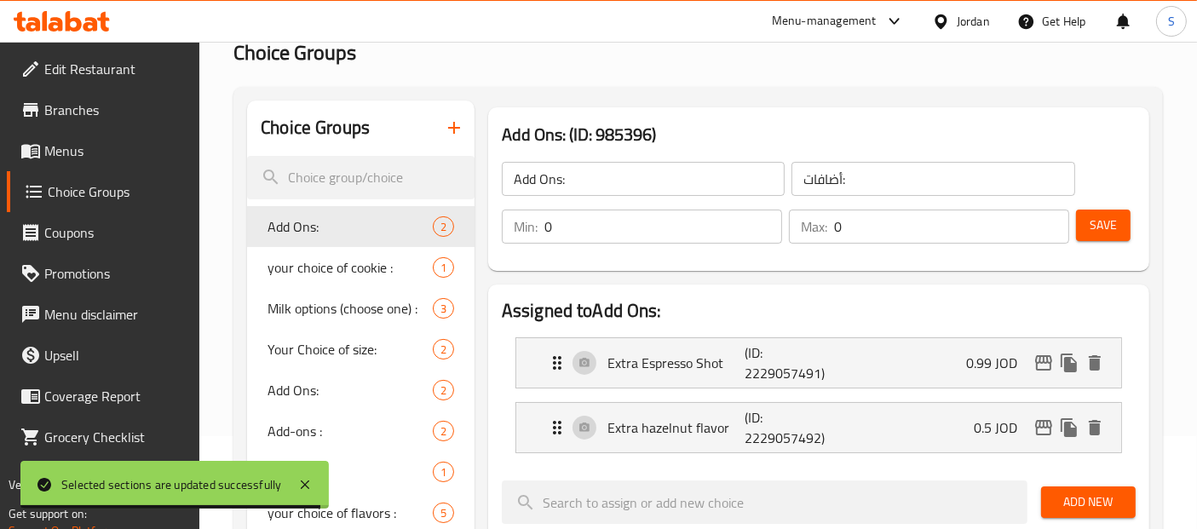
scroll to position [221, 0]
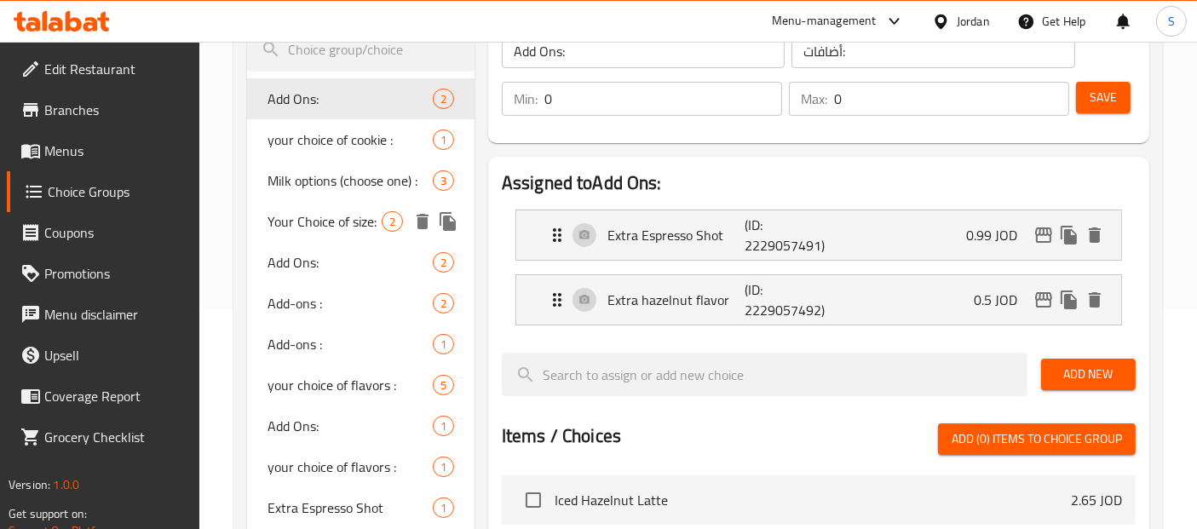
click at [325, 218] on span "Your Choice of size:" at bounding box center [325, 221] width 114 height 20
type input "Your Choice of size:"
type input "اختيارك من الحجم :"
type input "1"
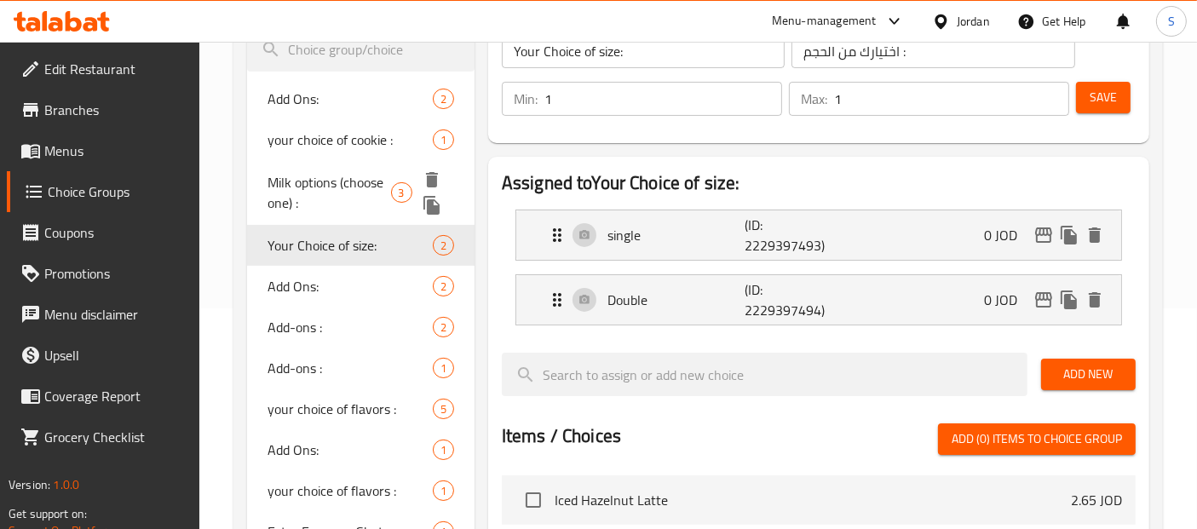
click at [343, 172] on span "Milk options (choose one) :" at bounding box center [329, 192] width 123 height 41
type input "Milk options (choose one) :"
type input "خيارات الحليب (اختر واحدة) :"
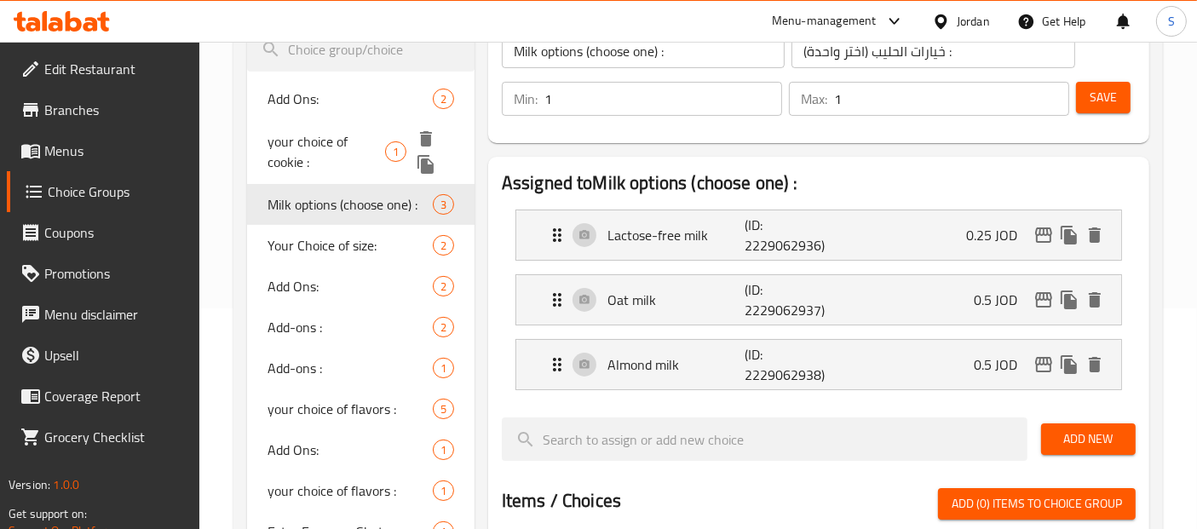
click at [343, 141] on span "your choice of cookie :" at bounding box center [326, 151] width 117 height 41
type input "your choice of cookie :"
type input "اختيارك من الكوكي :"
type input "0"
type input "5"
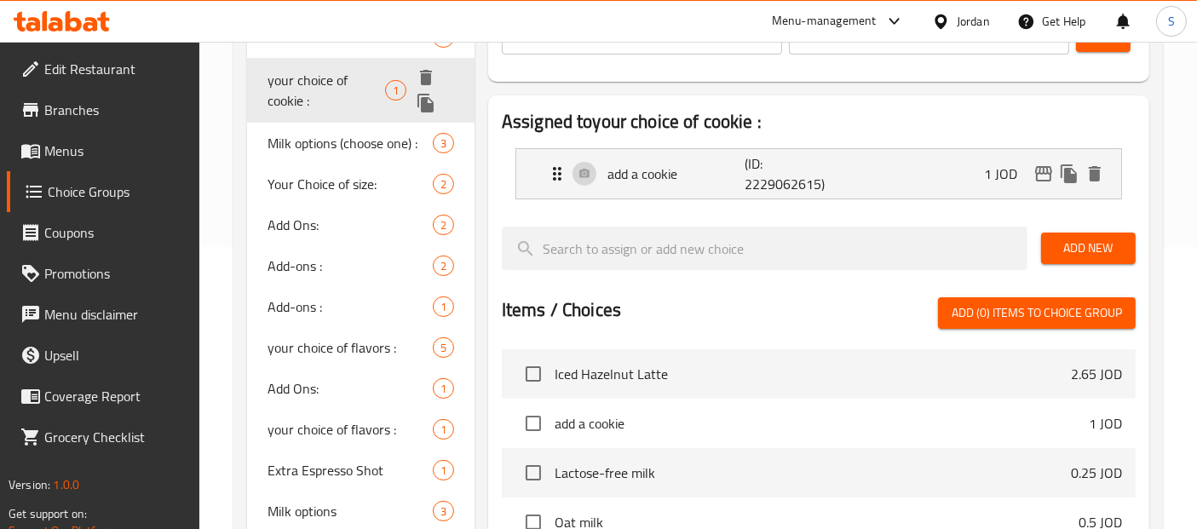
scroll to position [284, 0]
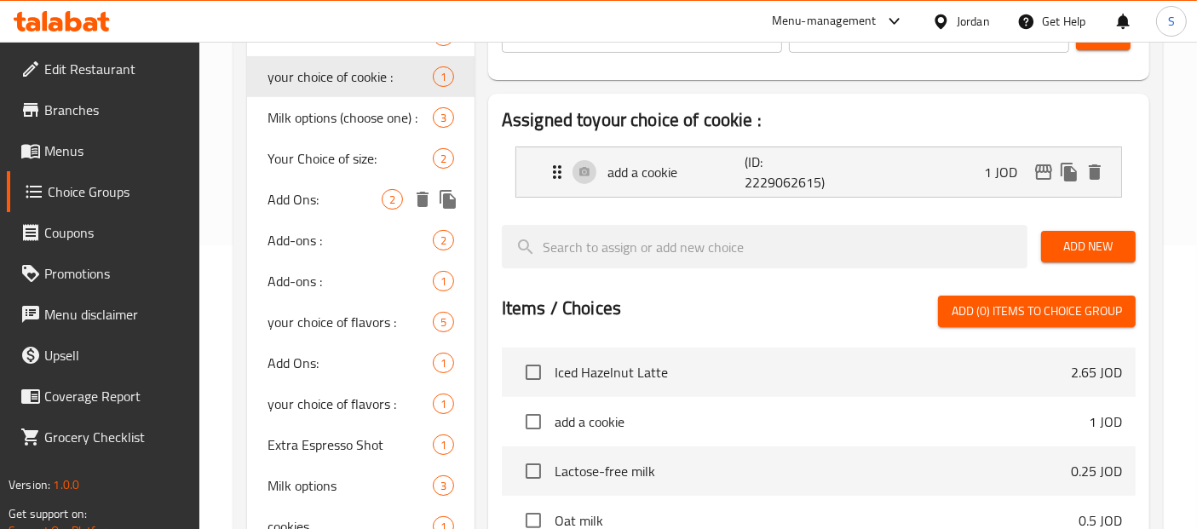
click at [340, 206] on span "Add Ons:" at bounding box center [325, 199] width 114 height 20
type input "Add Ons:"
type input "اضافات:"
type input "2"
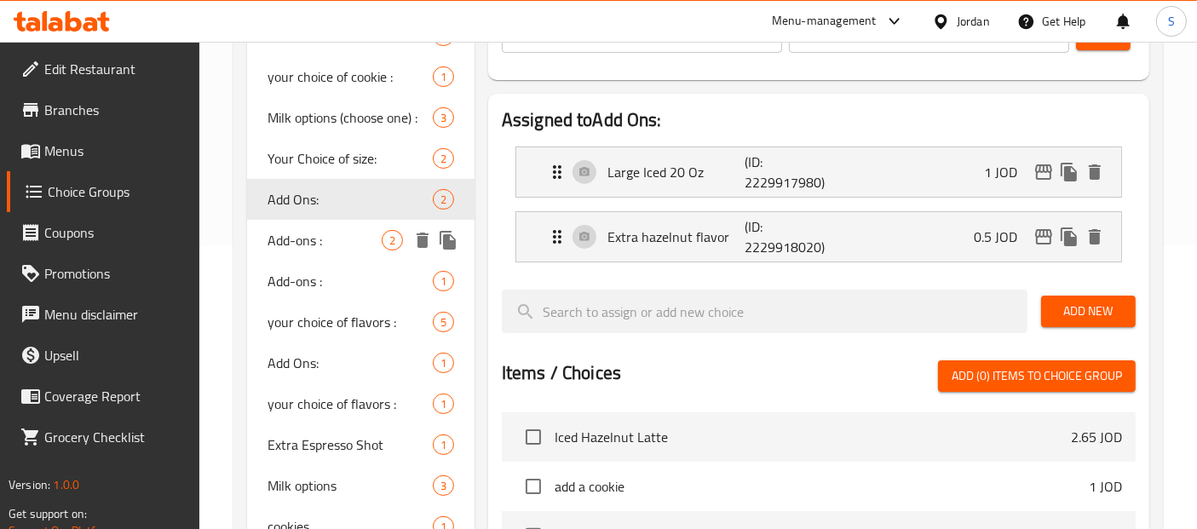
click at [330, 234] on span "Add-ons :" at bounding box center [325, 240] width 114 height 20
type input "Add-ons :"
type input "اضافات :"
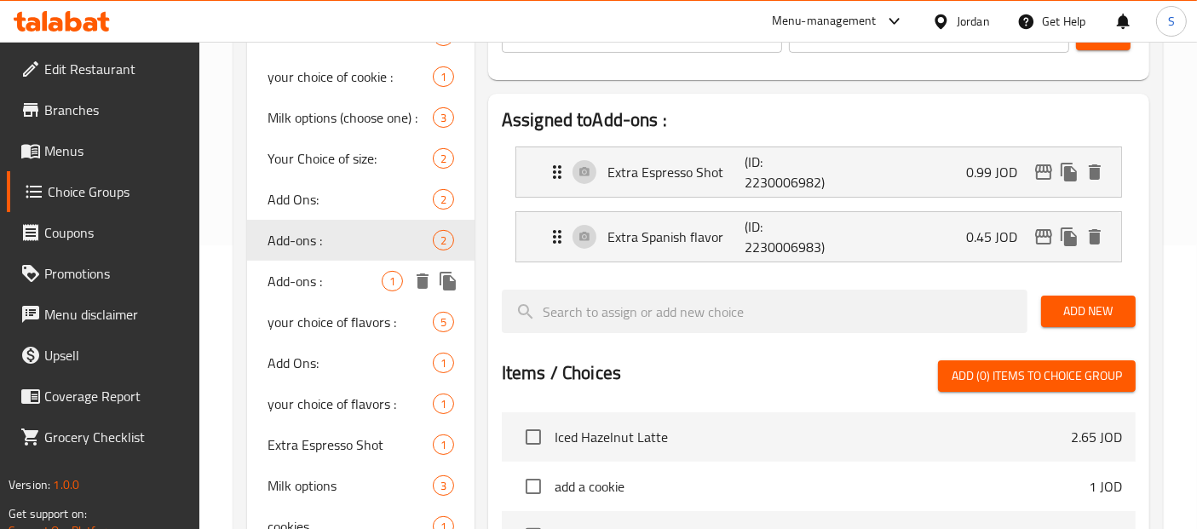
click at [315, 271] on span "Add-ons :" at bounding box center [325, 281] width 114 height 20
type input "Add-ons :"
type input "اضافات :"
type input "0"
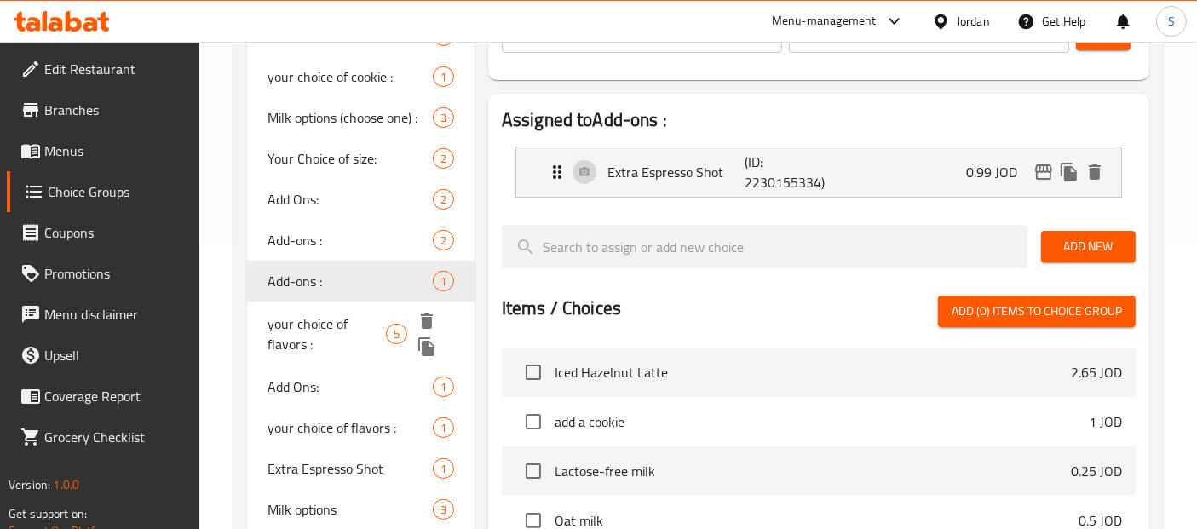
click at [314, 315] on span "your choice of flavors :" at bounding box center [327, 334] width 118 height 41
type input "your choice of flavors :"
type input "اختيارك من النكهات:"
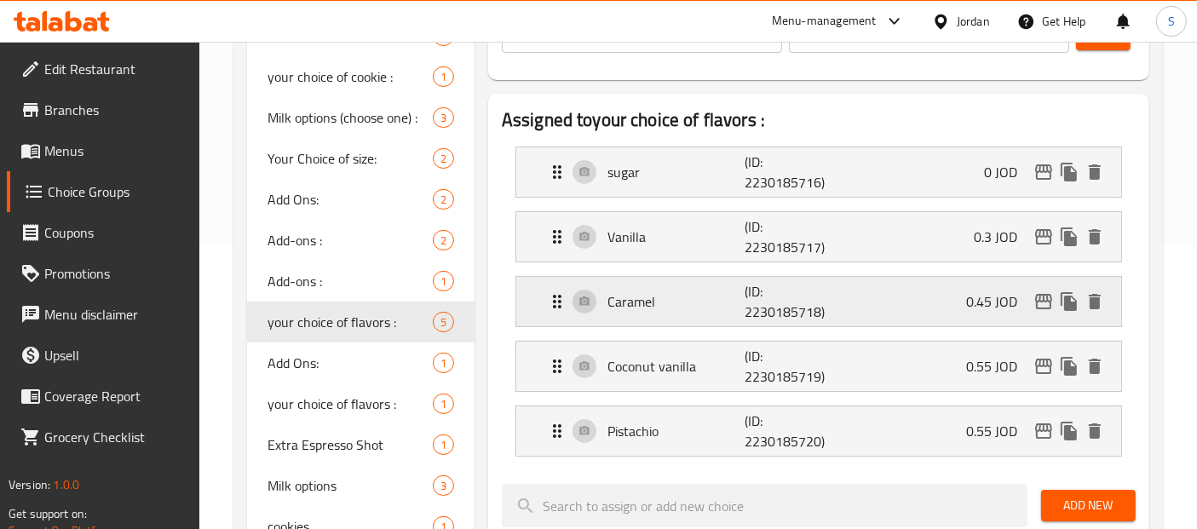
click at [781, 277] on div "Caramel (ID: 2230185718) 0.45 JOD" at bounding box center [824, 301] width 554 height 49
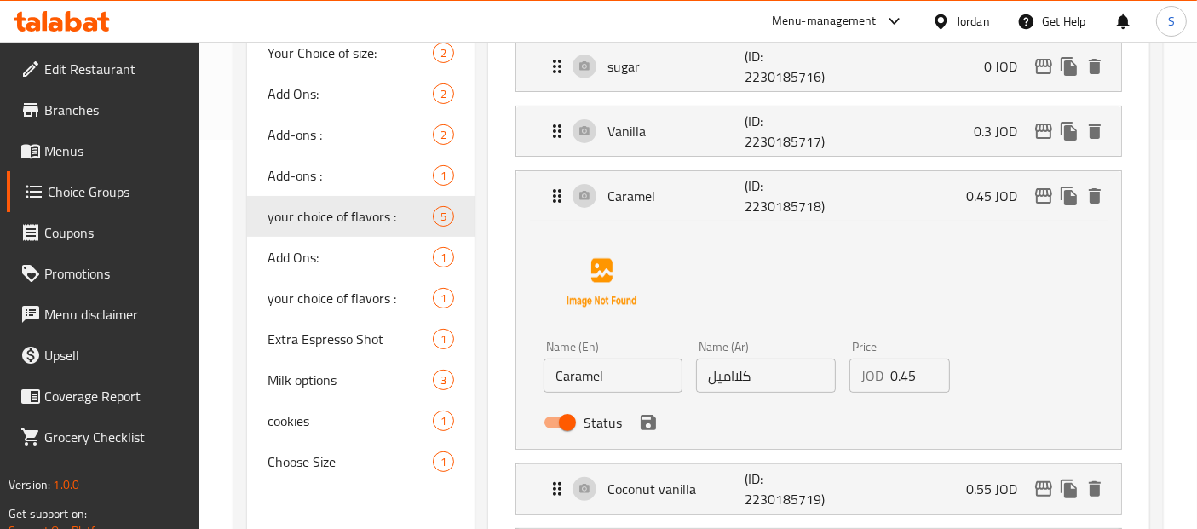
scroll to position [426, 0]
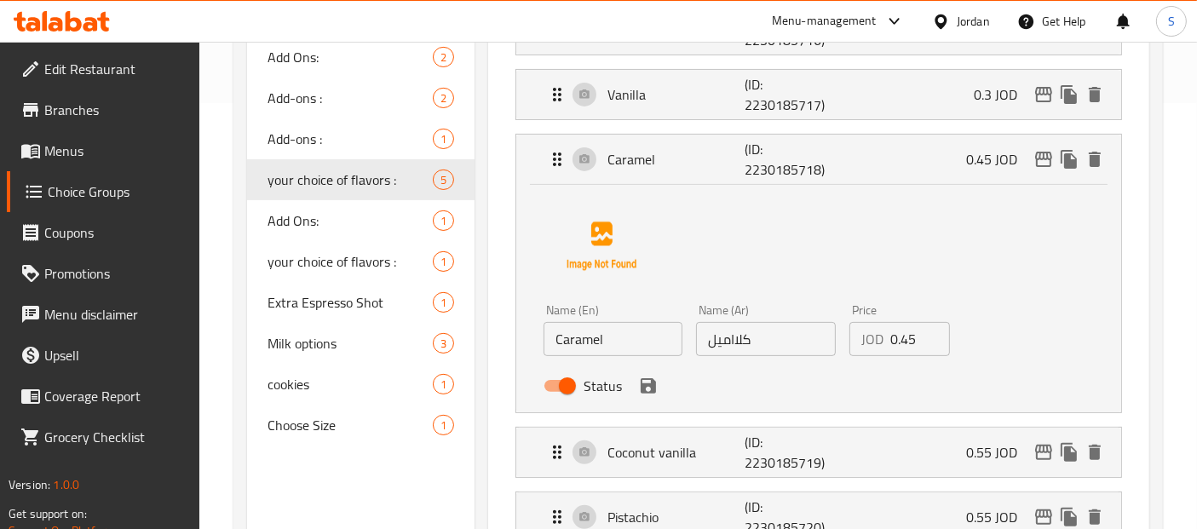
click at [735, 345] on input "كلااميل" at bounding box center [765, 339] width 139 height 34
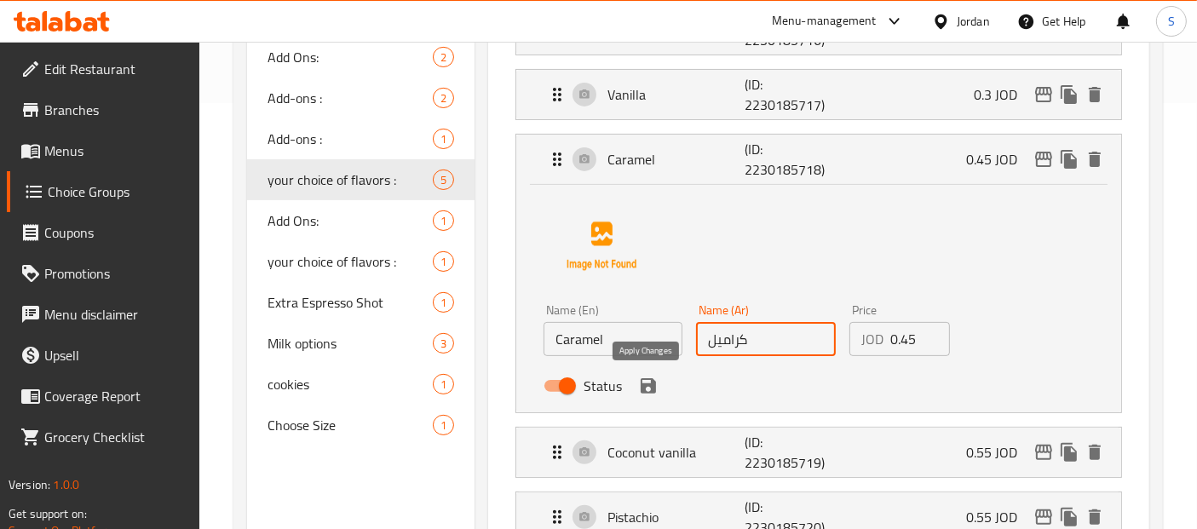
click at [649, 390] on icon "save" at bounding box center [648, 385] width 15 height 15
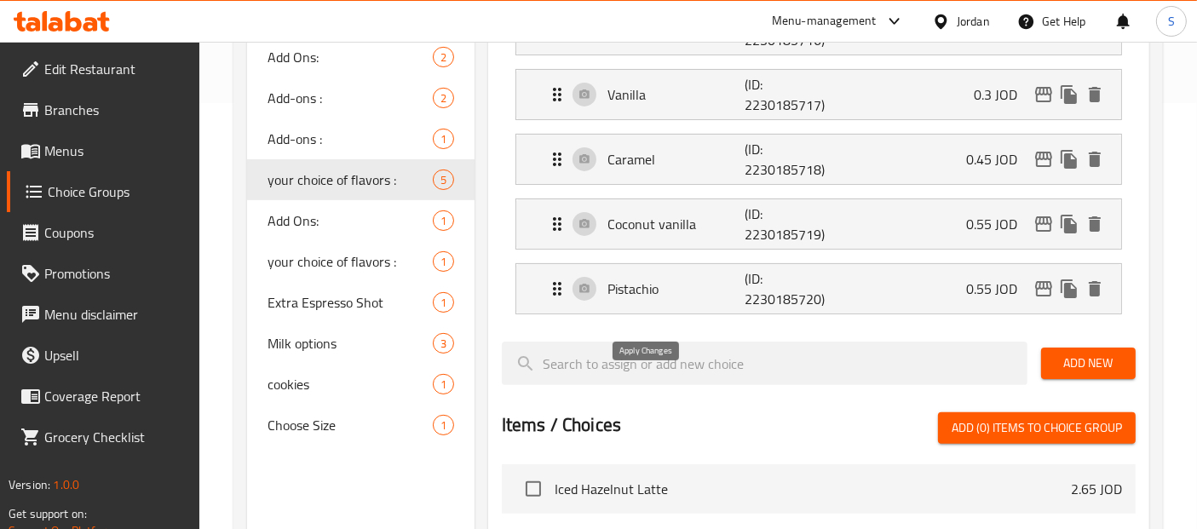
type input "كراميل"
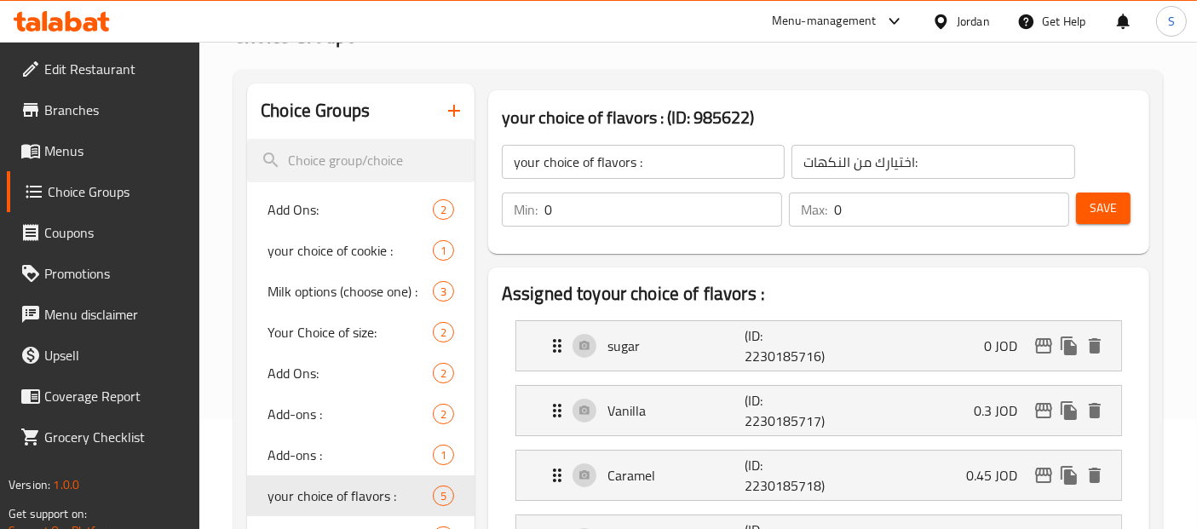
click at [1093, 210] on span "Save" at bounding box center [1103, 208] width 27 height 21
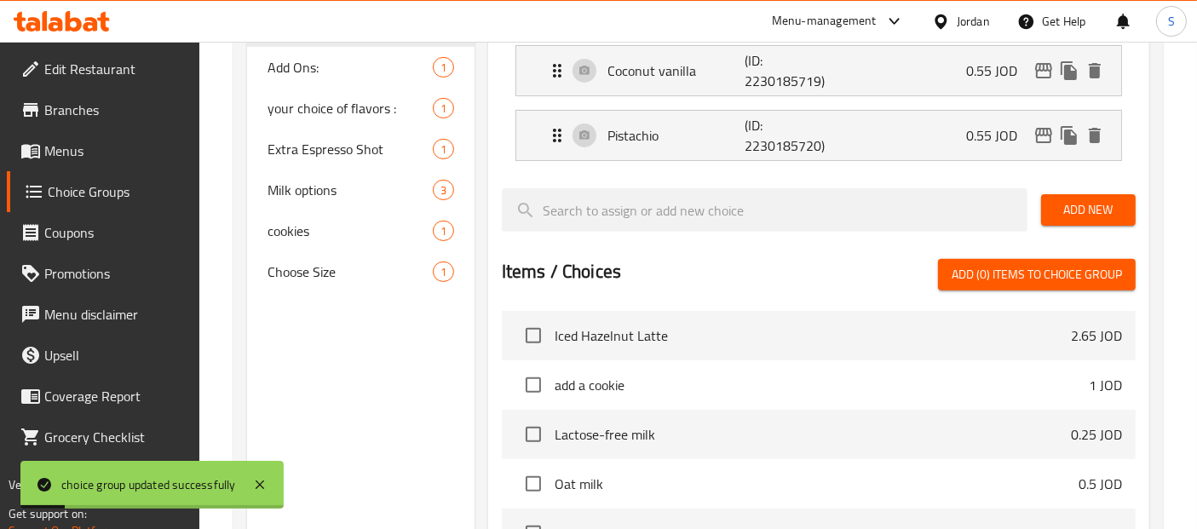
scroll to position [584, 0]
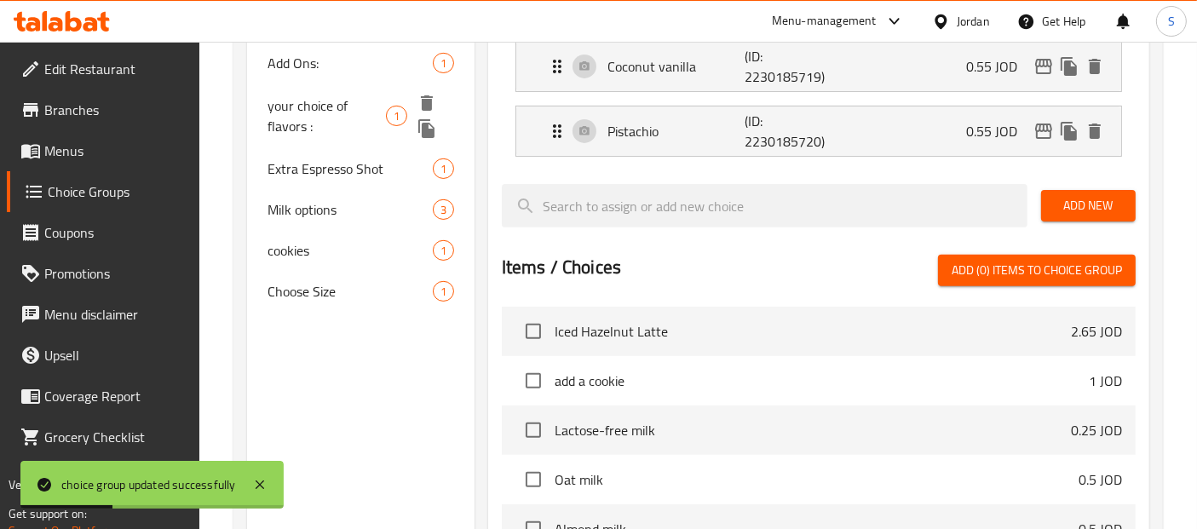
click at [341, 110] on span "your choice of flavors :" at bounding box center [327, 115] width 118 height 41
type input "your choice of flavors :"
type input "اختيارك من النكهات:"
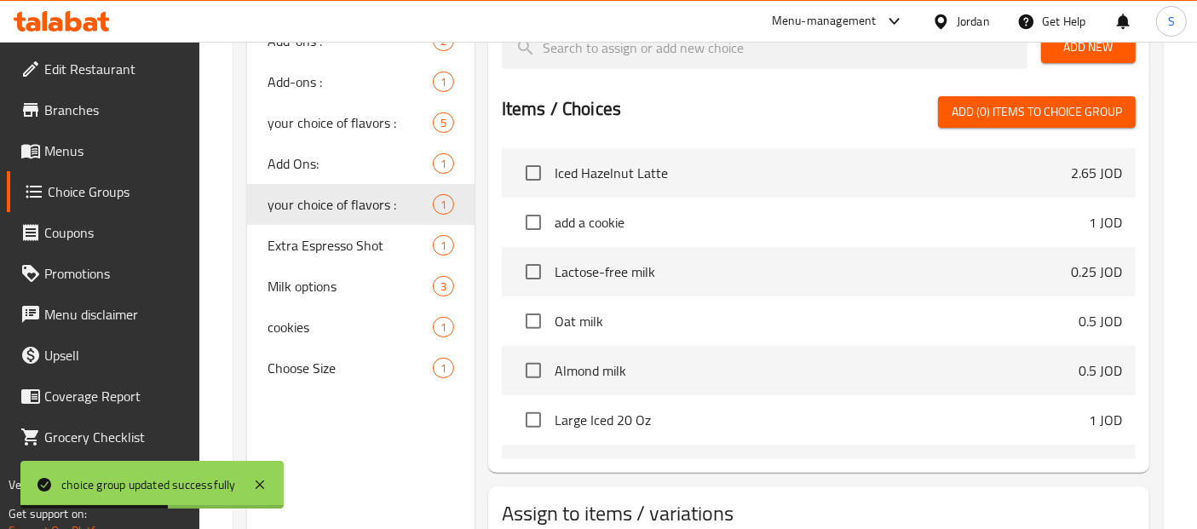
scroll to position [441, 0]
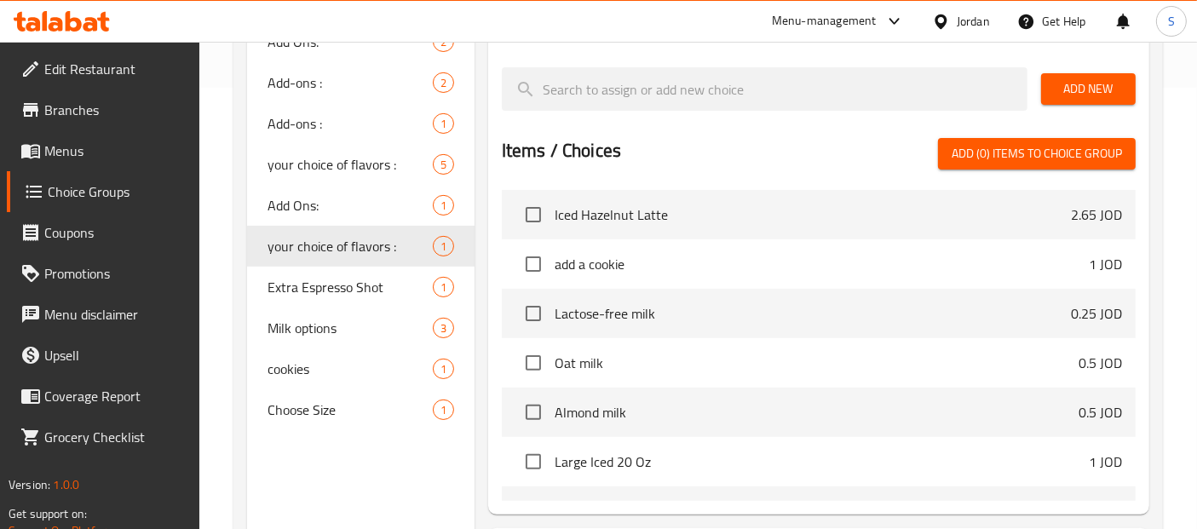
click at [104, 86] on link "Edit Restaurant" at bounding box center [103, 69] width 193 height 41
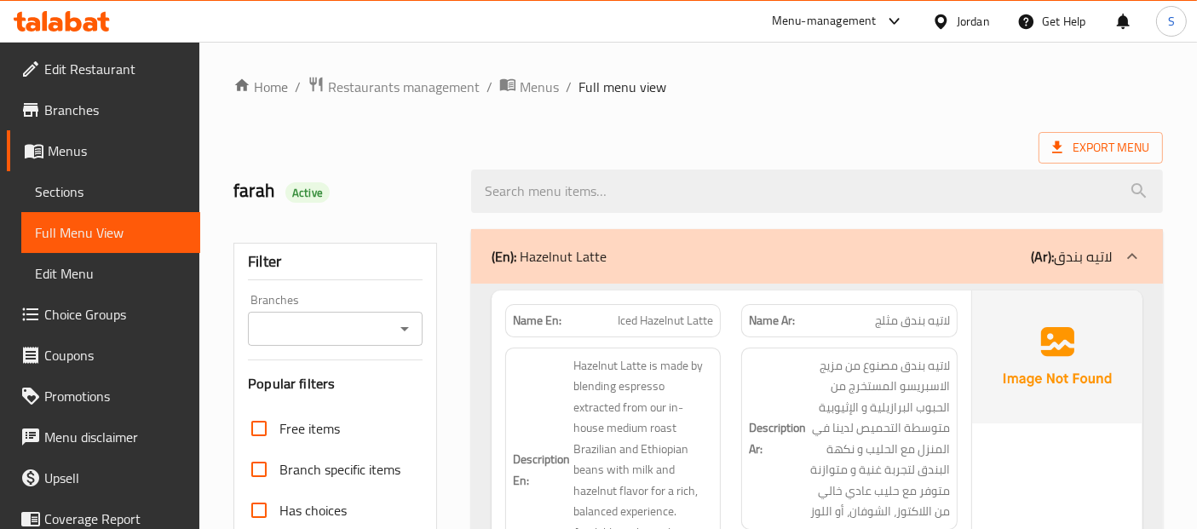
click at [981, 26] on div "Jordan" at bounding box center [973, 21] width 33 height 19
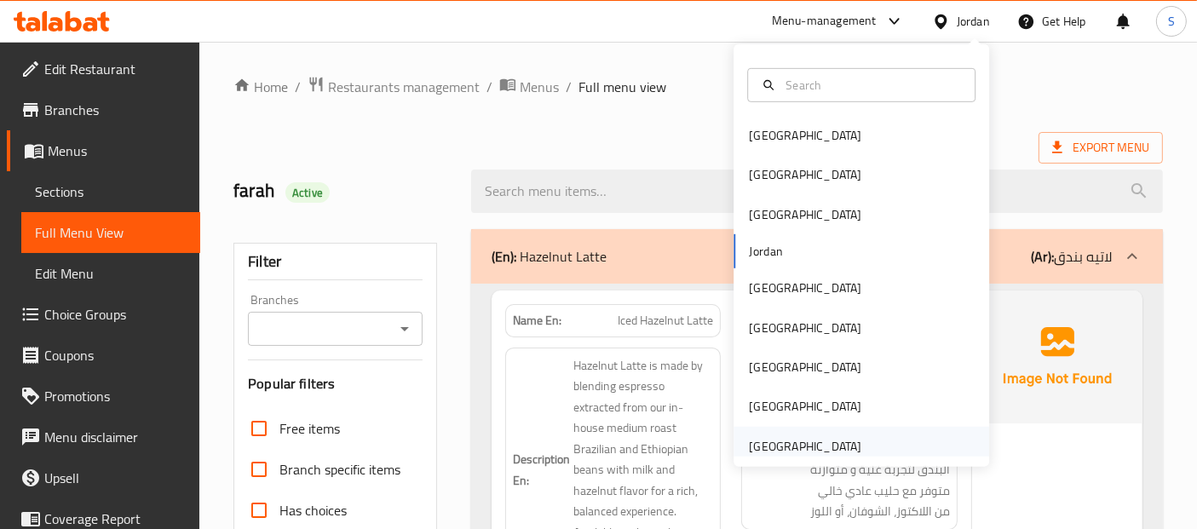
click at [790, 451] on div "Bahrain Egypt Iraq Jordan Kuwait Oman Qatar Saudi Arabia United Arab Emirates" at bounding box center [862, 255] width 256 height 423
click at [790, 451] on div "United Arab Emirates" at bounding box center [805, 446] width 112 height 19
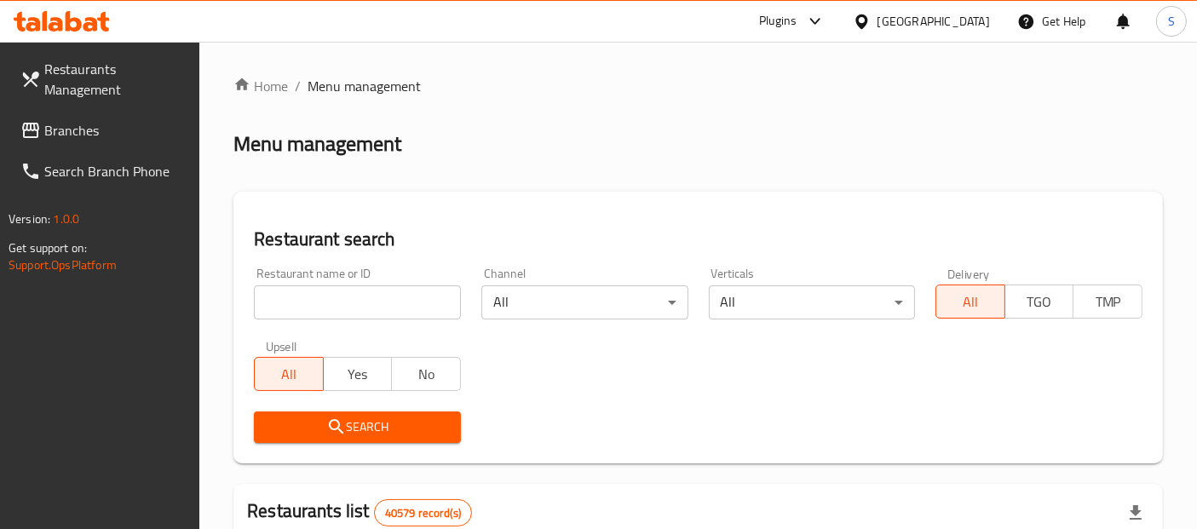
click at [349, 311] on input "search" at bounding box center [357, 302] width 207 height 34
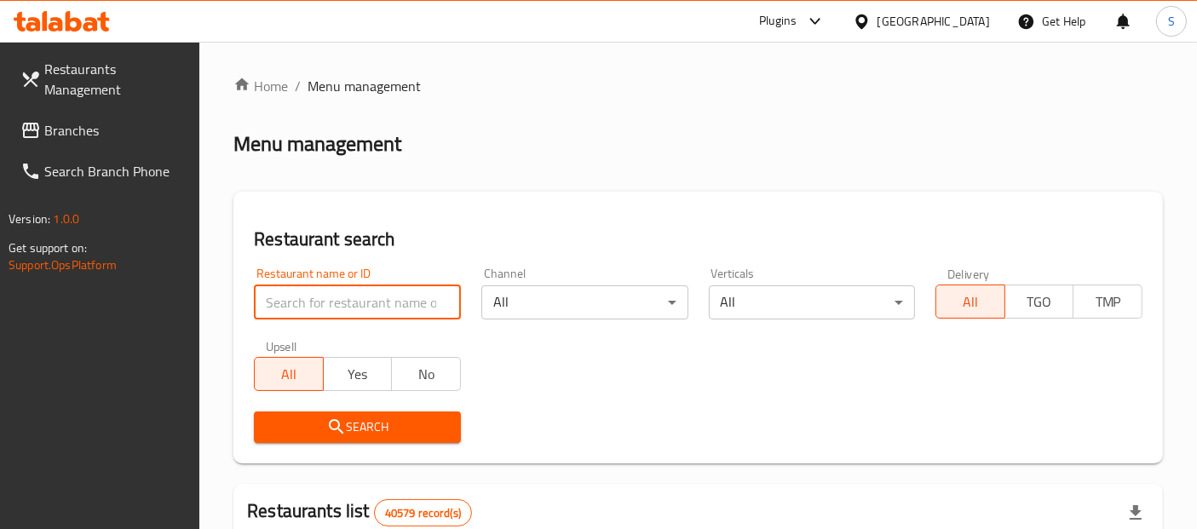
paste input "Juice & Bites"
type input "Juice & Bites"
click button "Search" at bounding box center [357, 428] width 207 height 32
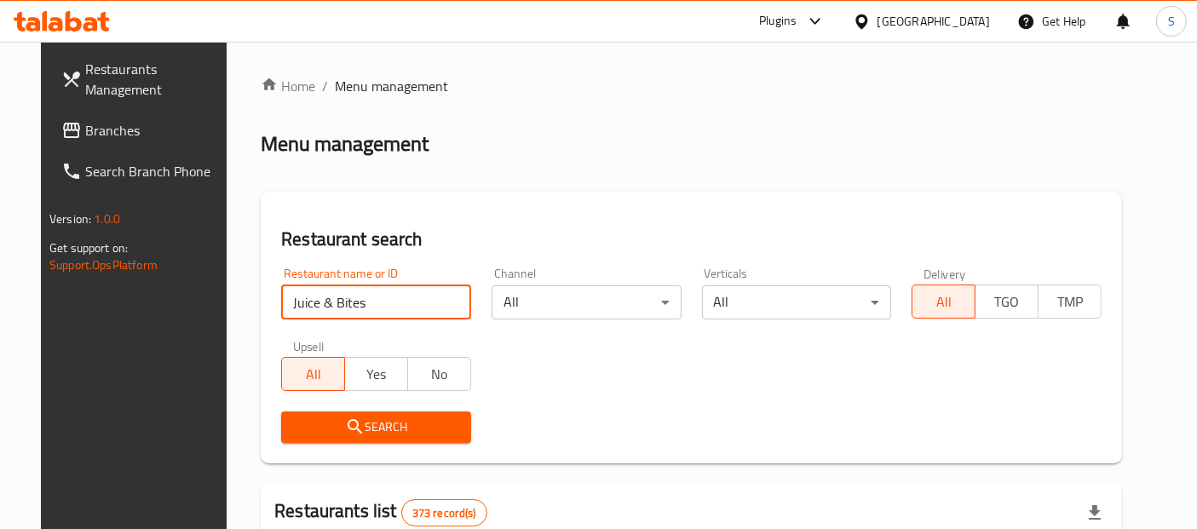
click at [701, 280] on div "Verticals All ​" at bounding box center [797, 293] width 210 height 72
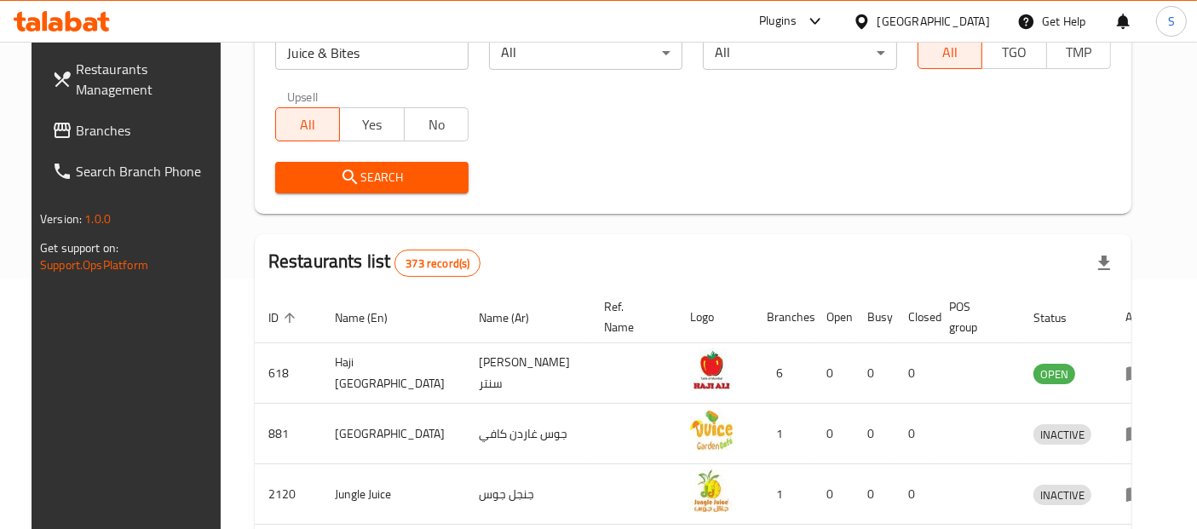
scroll to position [252, 0]
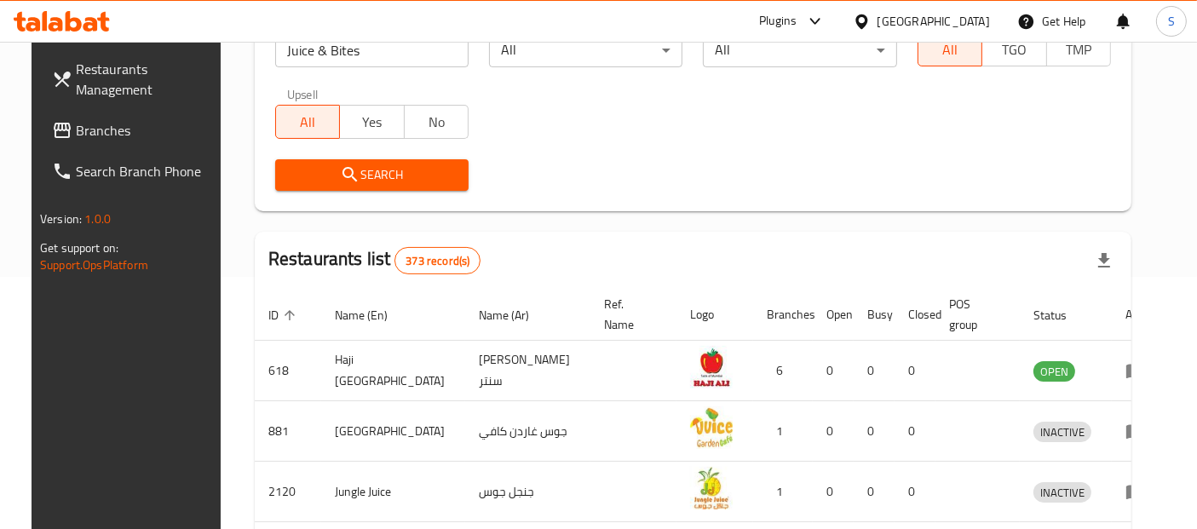
click at [76, 123] on span "Branches" at bounding box center [147, 130] width 142 height 20
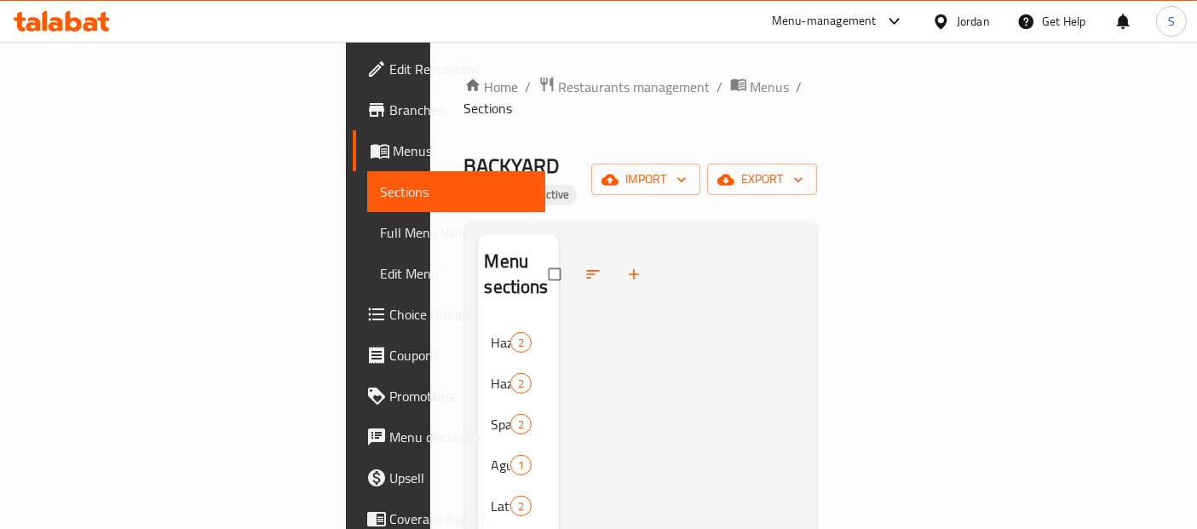
click at [381, 243] on span "Full Menu View" at bounding box center [457, 232] width 152 height 20
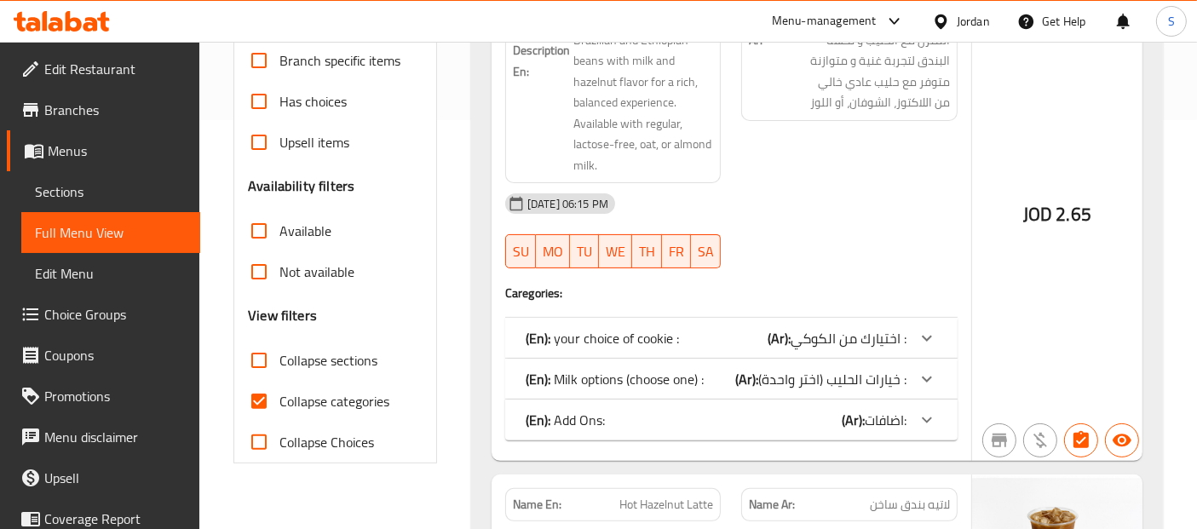
scroll to position [410, 0]
click at [360, 408] on span "Collapse categories" at bounding box center [334, 400] width 110 height 20
click at [279, 408] on input "Collapse categories" at bounding box center [259, 400] width 41 height 41
checkbox input "false"
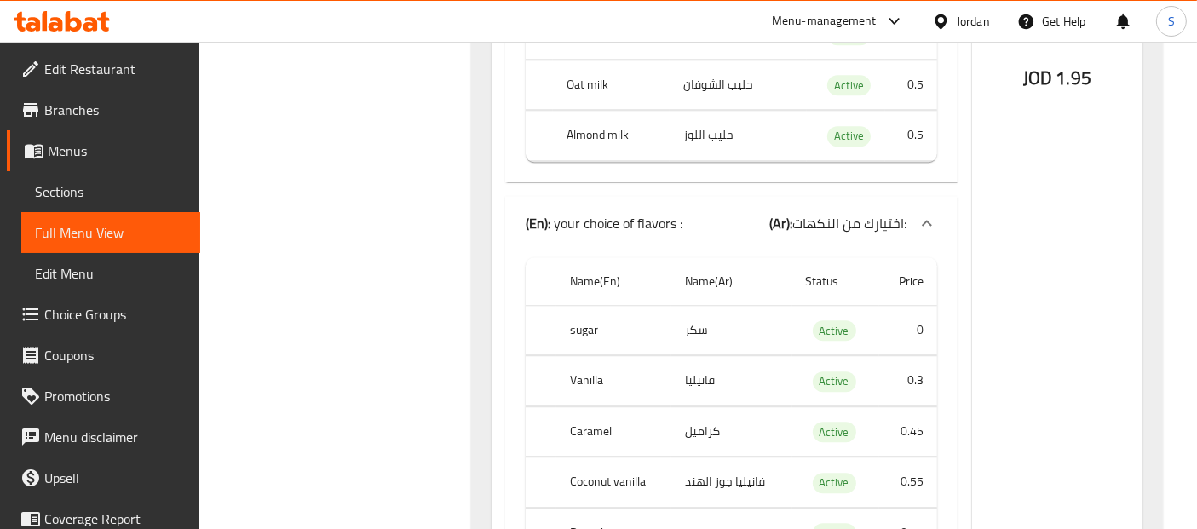
scroll to position [9284, 0]
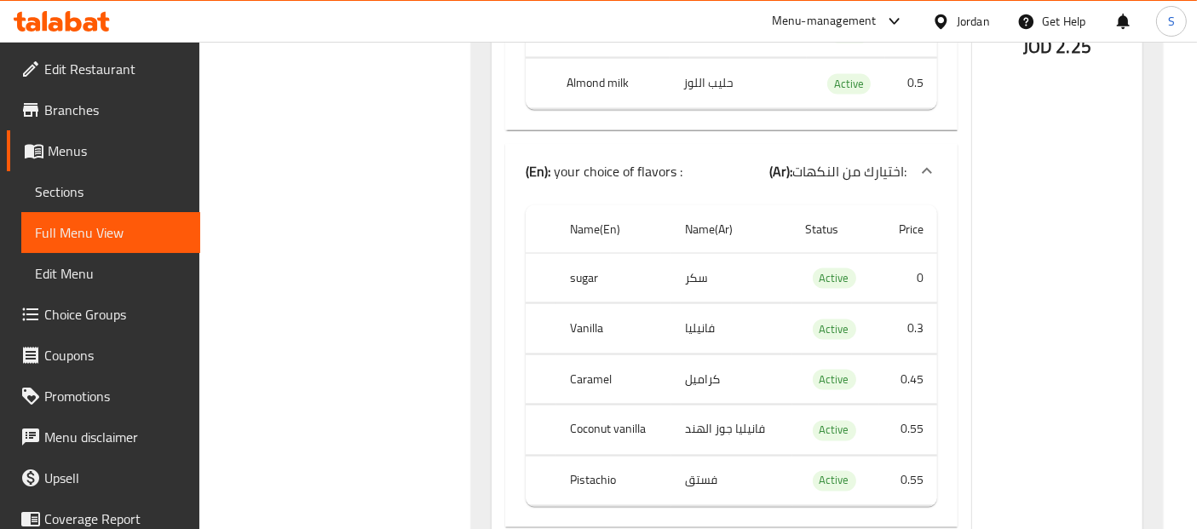
click at [72, 183] on span "Sections" at bounding box center [111, 191] width 152 height 20
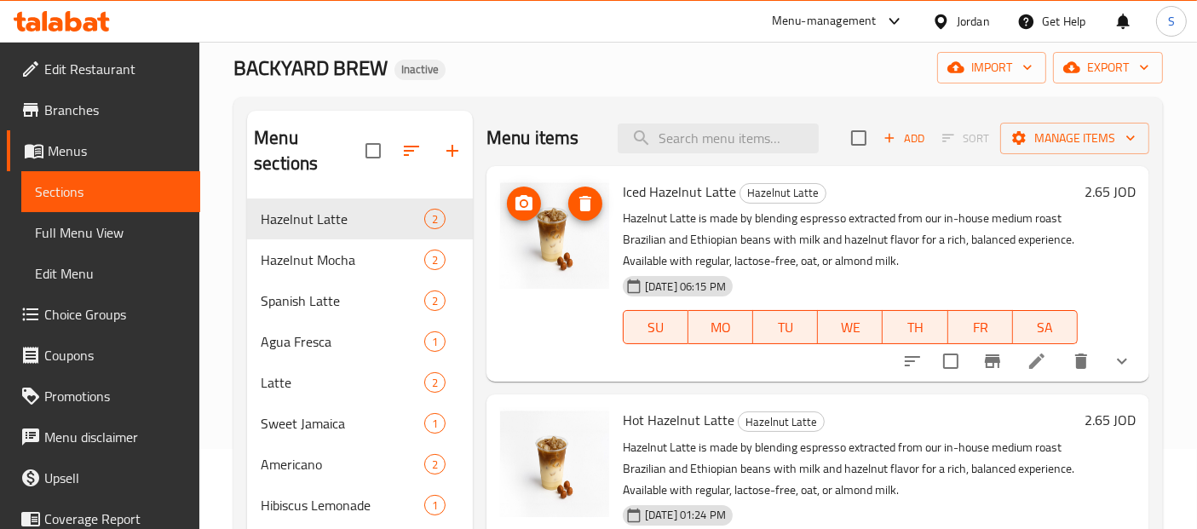
scroll to position [80, 0]
click at [327, 209] on span "Hazelnut Latte" at bounding box center [319, 219] width 116 height 20
click at [1046, 361] on icon at bounding box center [1037, 361] width 20 height 20
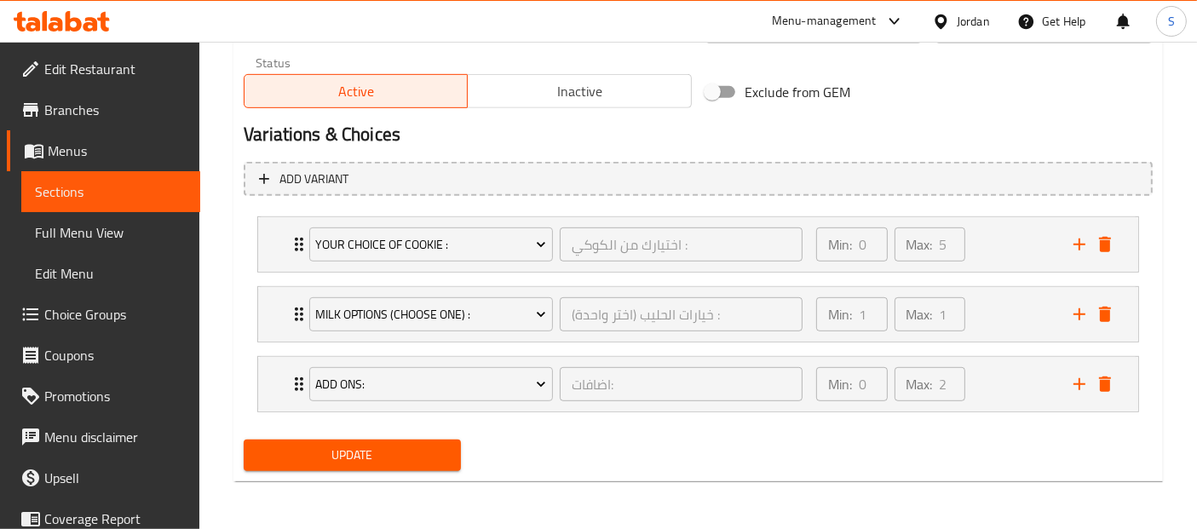
scroll to position [864, 0]
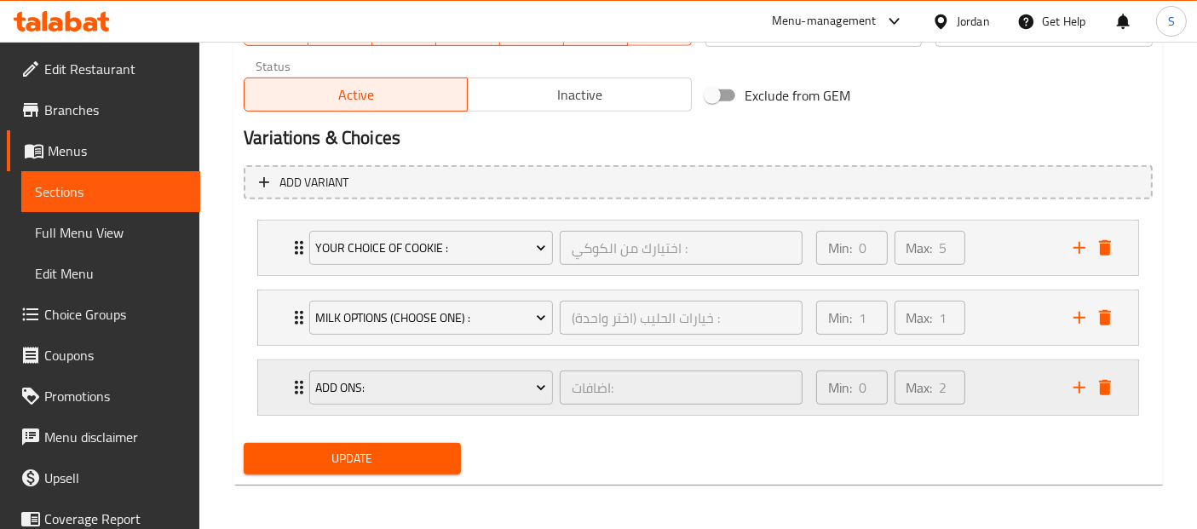
click at [1027, 389] on div "Min: 0 ​ Max: 2 ​" at bounding box center [934, 387] width 257 height 55
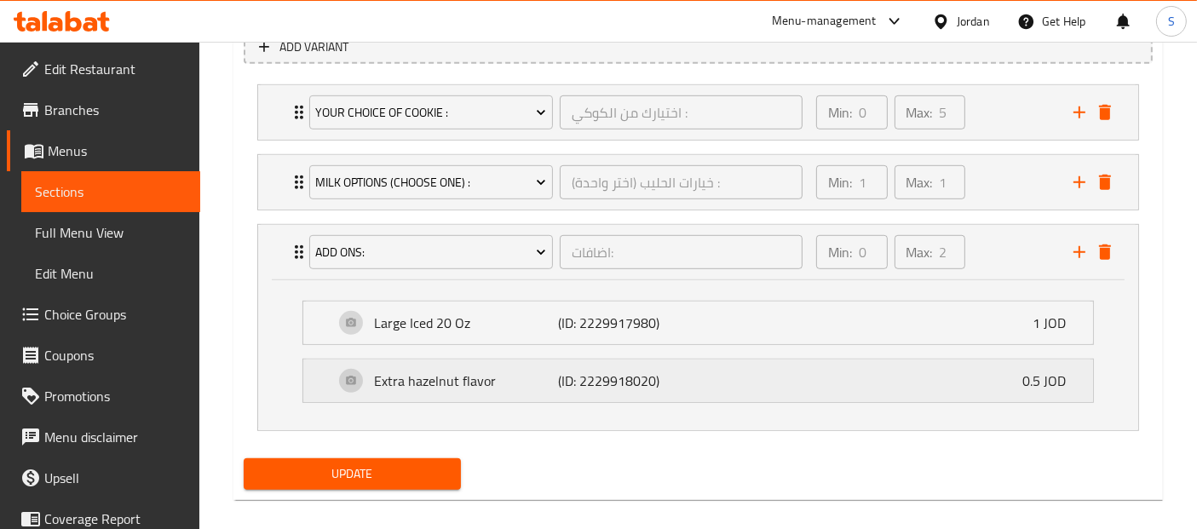
scroll to position [1014, 0]
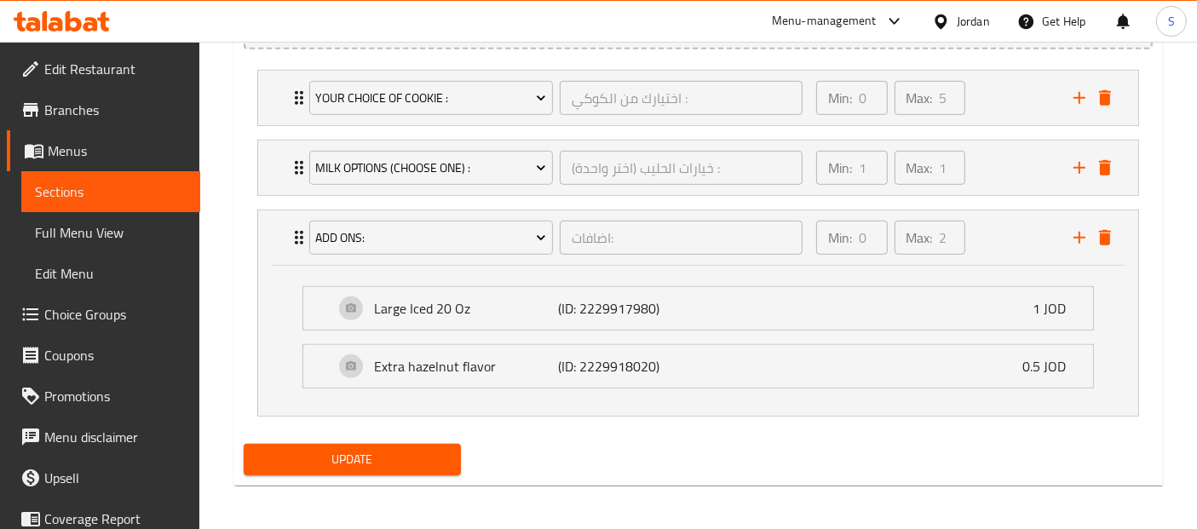
click at [124, 203] on link "Sections" at bounding box center [110, 191] width 179 height 41
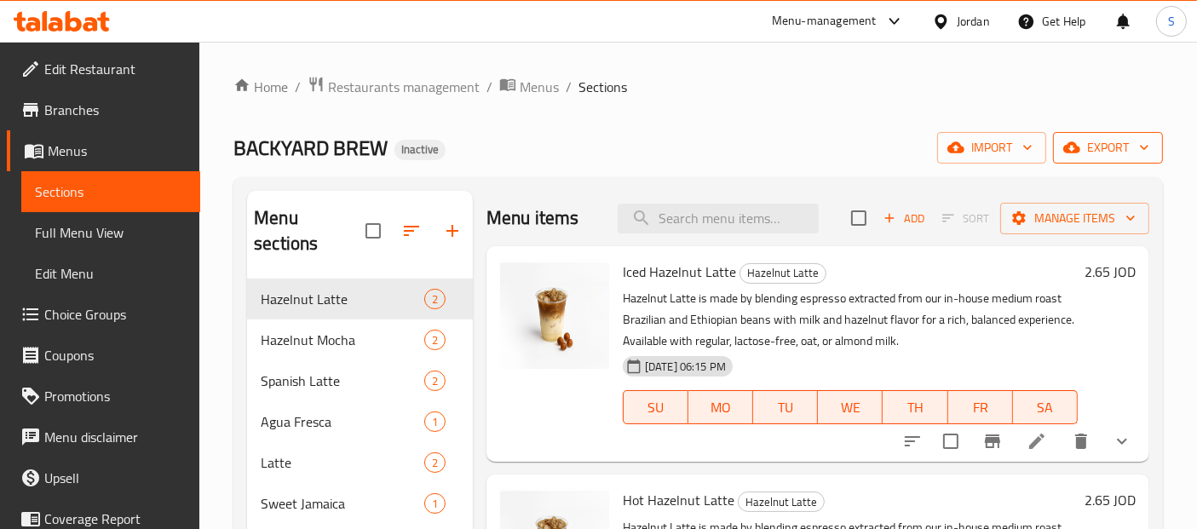
click at [1122, 156] on span "export" at bounding box center [1108, 147] width 83 height 21
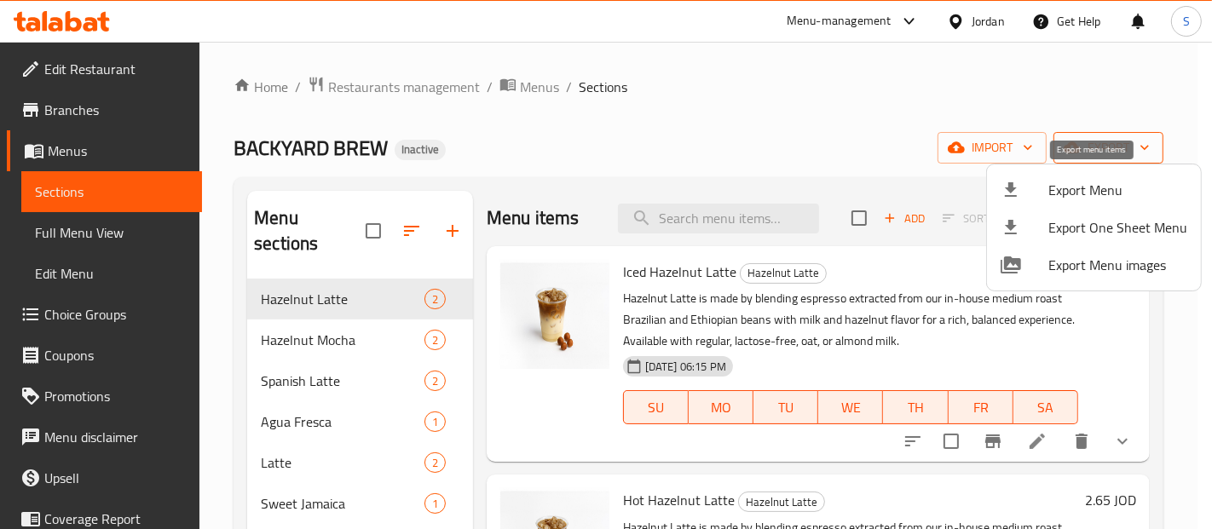
click at [1077, 192] on span "Export Menu" at bounding box center [1117, 190] width 139 height 20
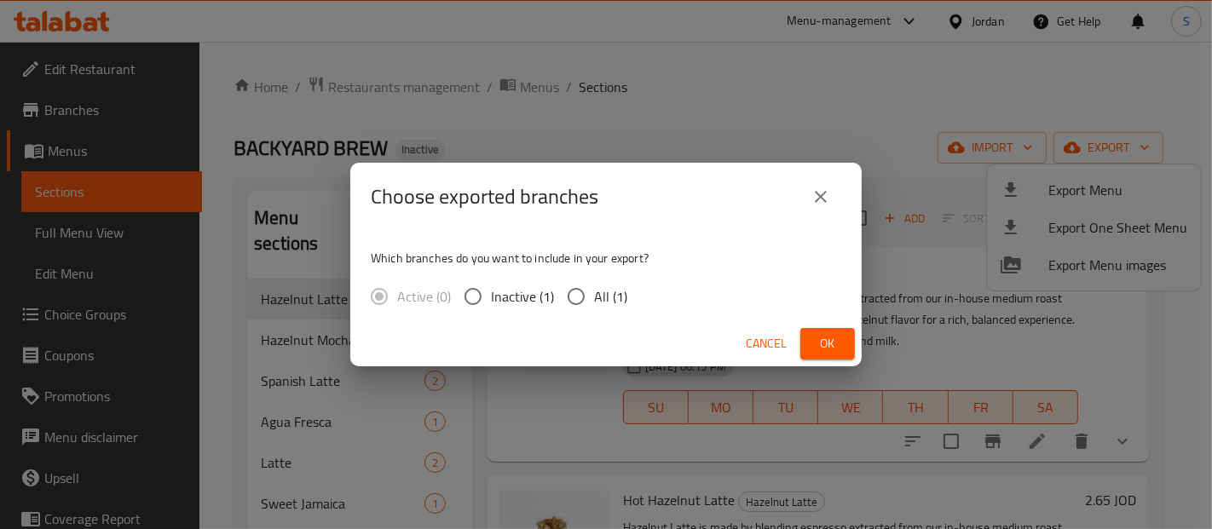
click at [603, 302] on span "All (1)" at bounding box center [610, 296] width 33 height 20
click at [594, 302] on input "All (1)" at bounding box center [576, 297] width 36 height 36
radio input "true"
click at [836, 354] on span "Ok" at bounding box center [827, 343] width 27 height 21
